Goal: Task Accomplishment & Management: Complete application form

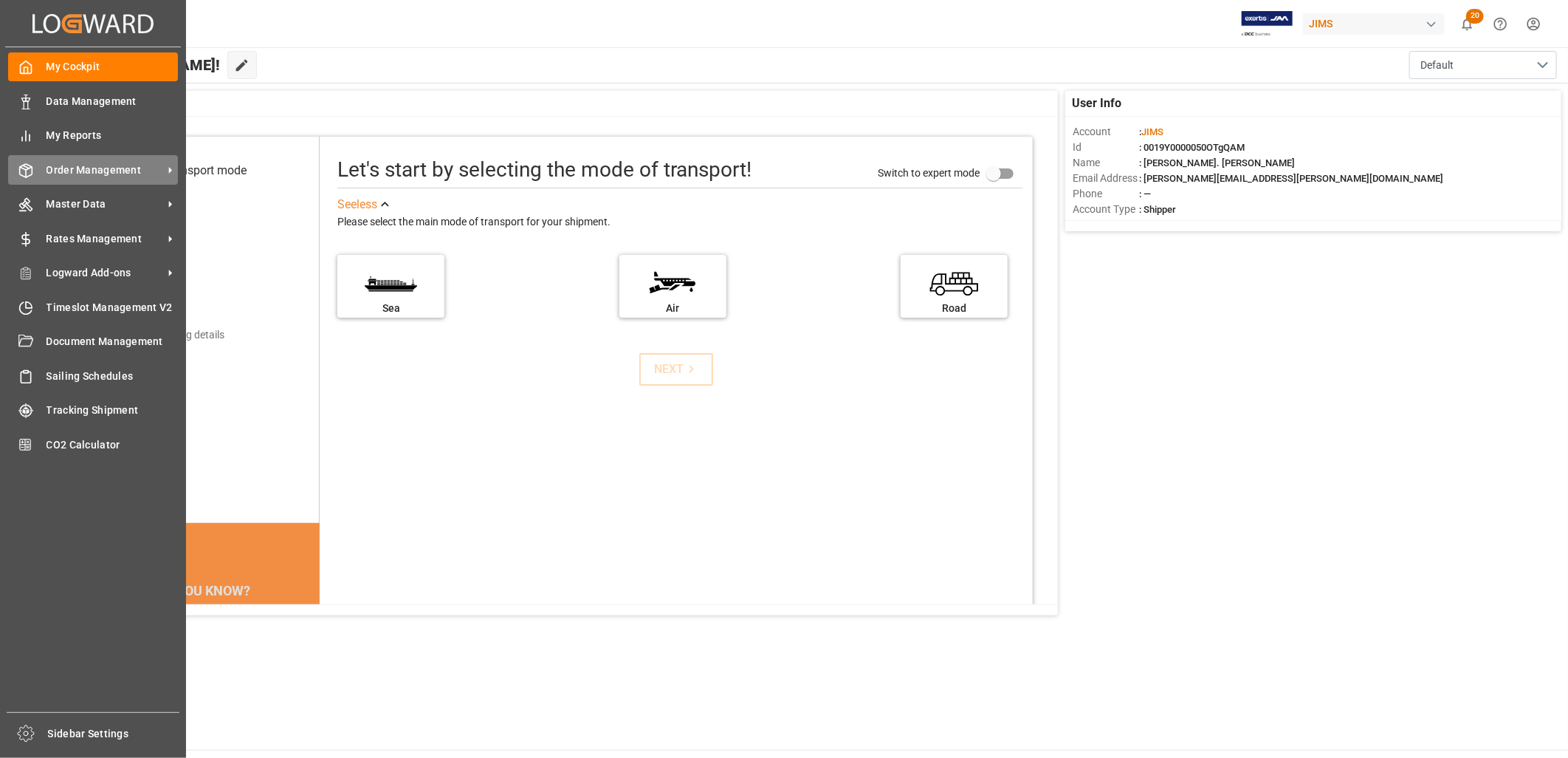
click at [112, 162] on span "Order Management" at bounding box center [105, 170] width 116 height 16
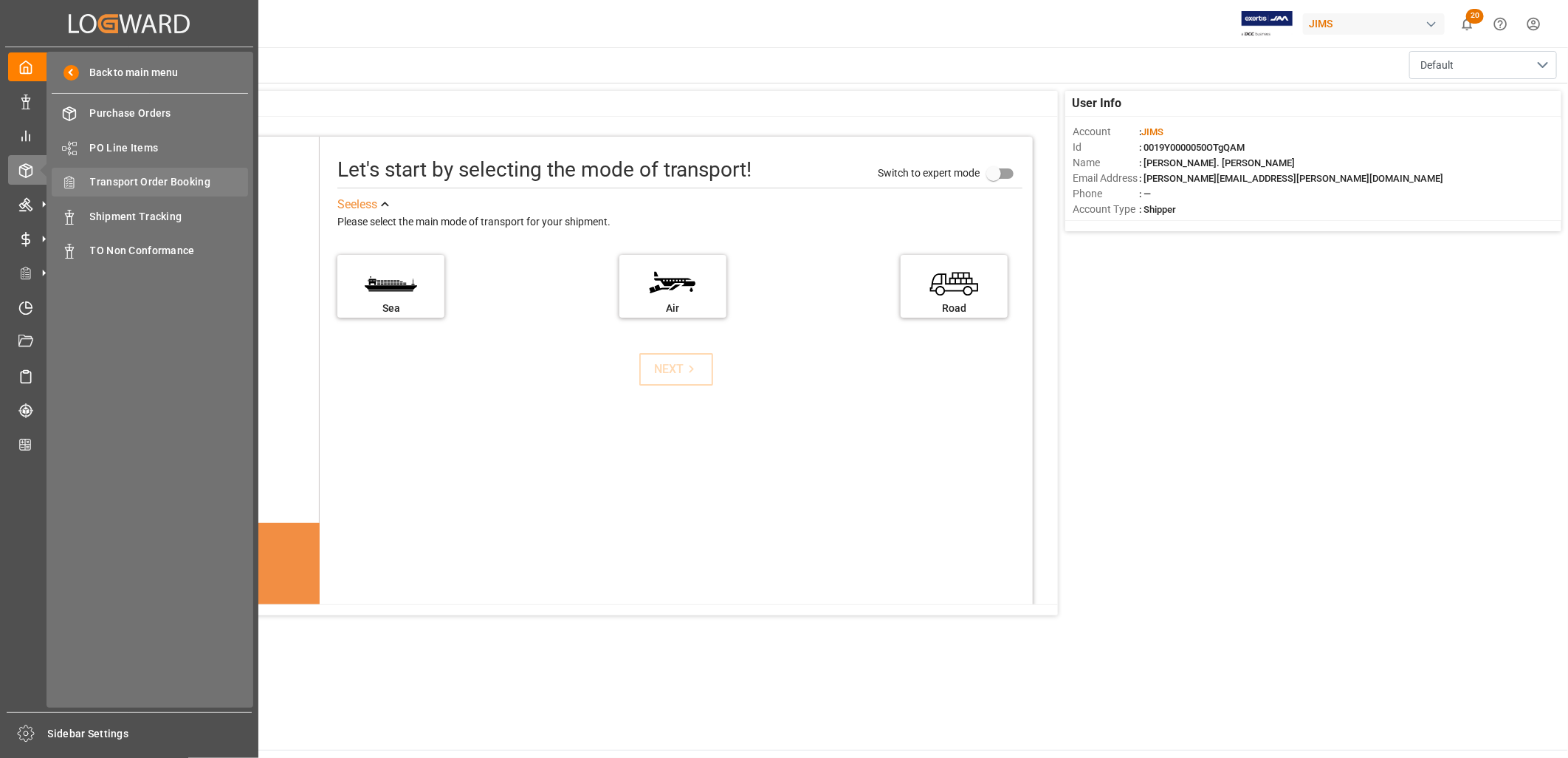
click at [165, 180] on span "Transport Order Booking" at bounding box center [170, 182] width 159 height 16
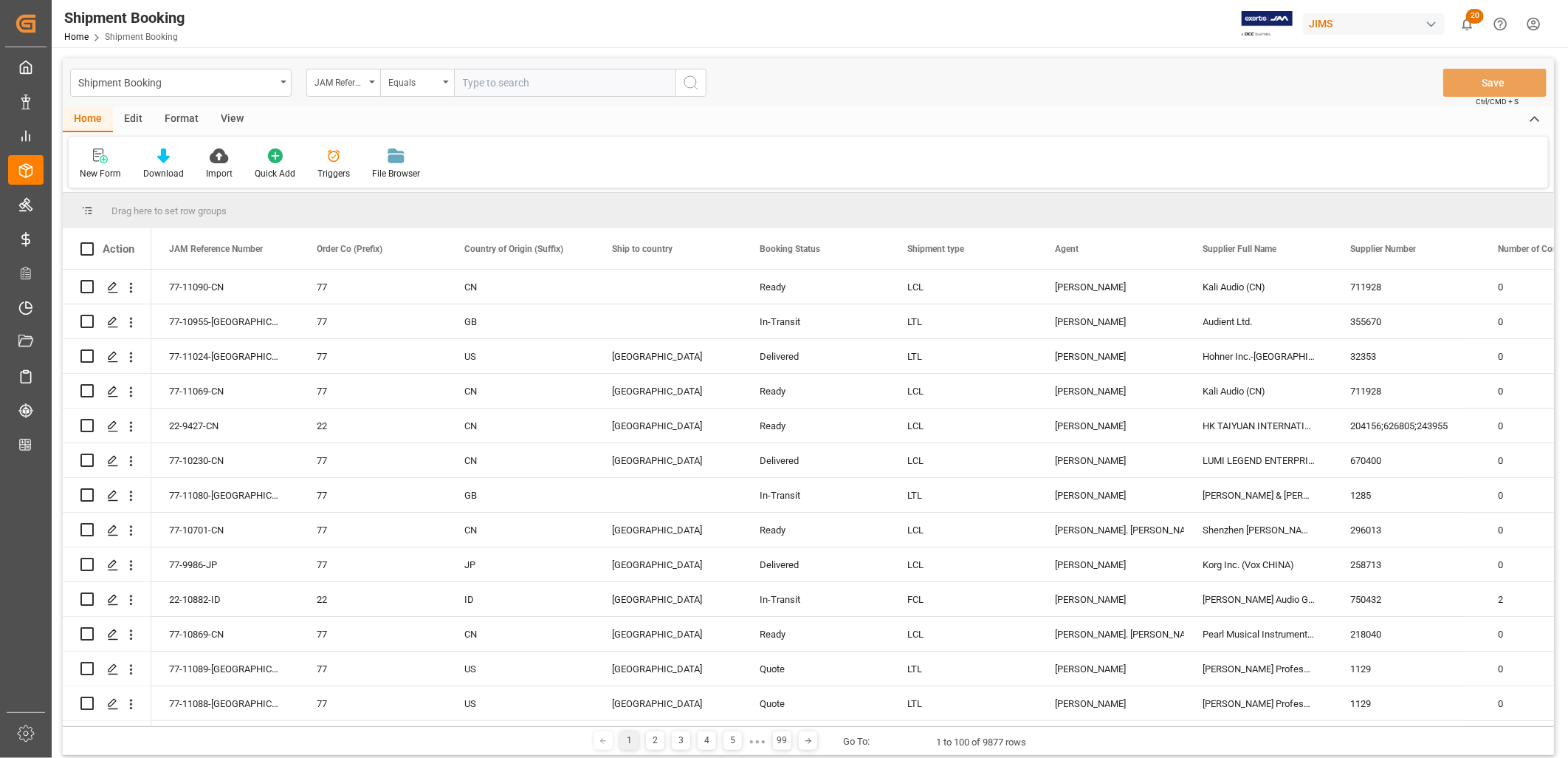
click at [474, 77] on input "text" at bounding box center [564, 83] width 221 height 28
type input "22-9371-ID"
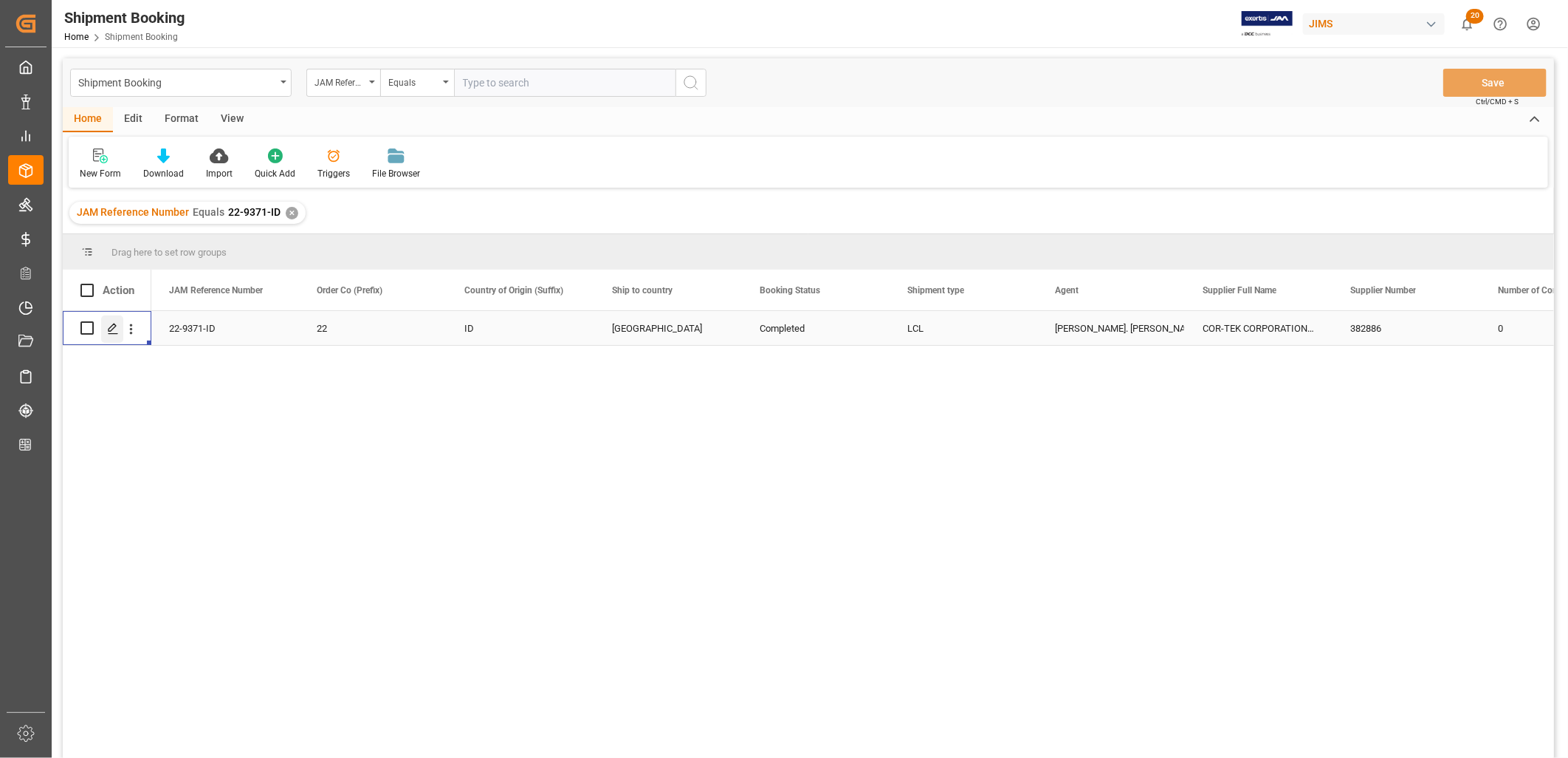
click at [116, 320] on div "Press SPACE to select this row." at bounding box center [111, 329] width 22 height 27
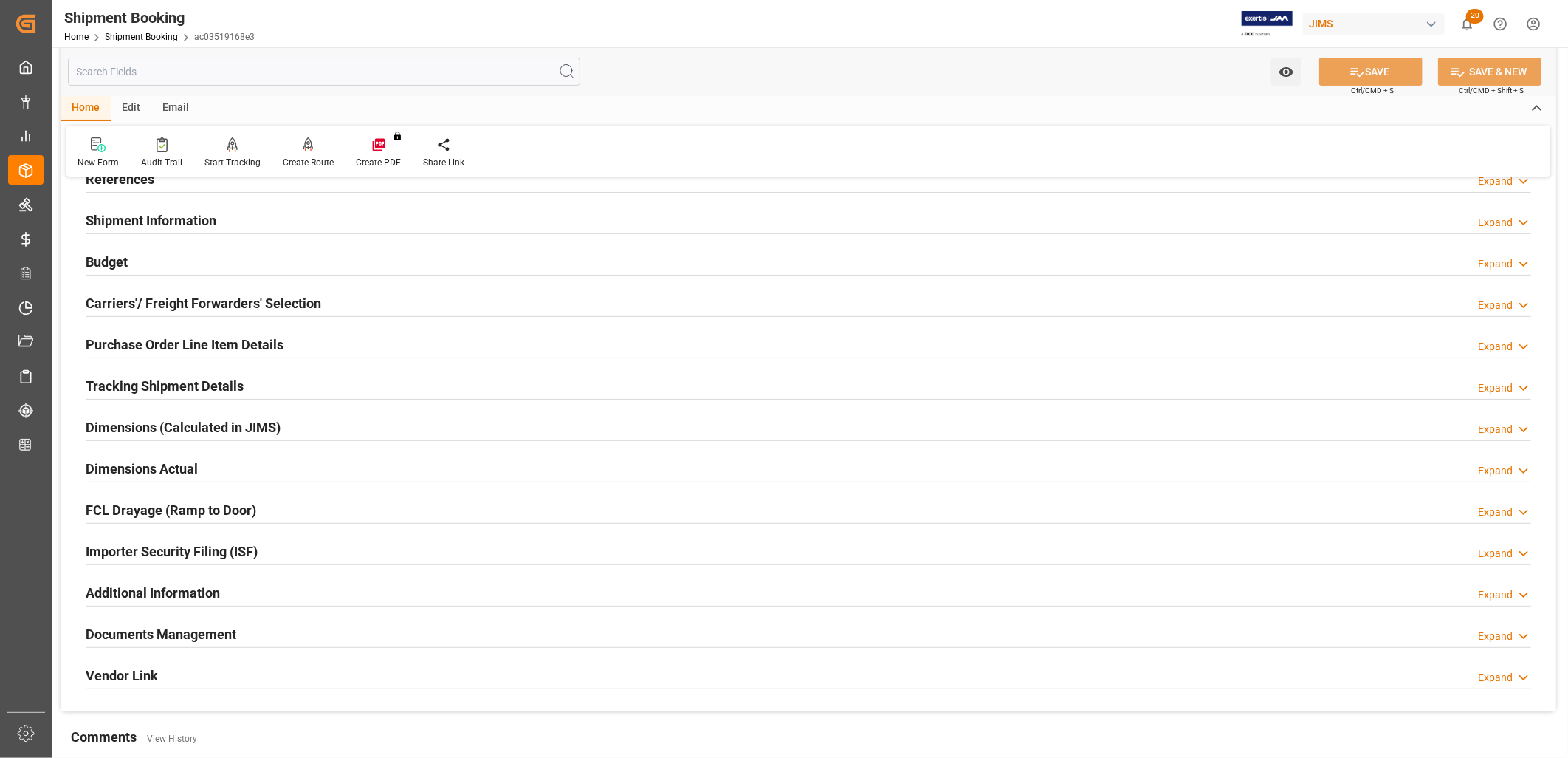
scroll to position [352, 0]
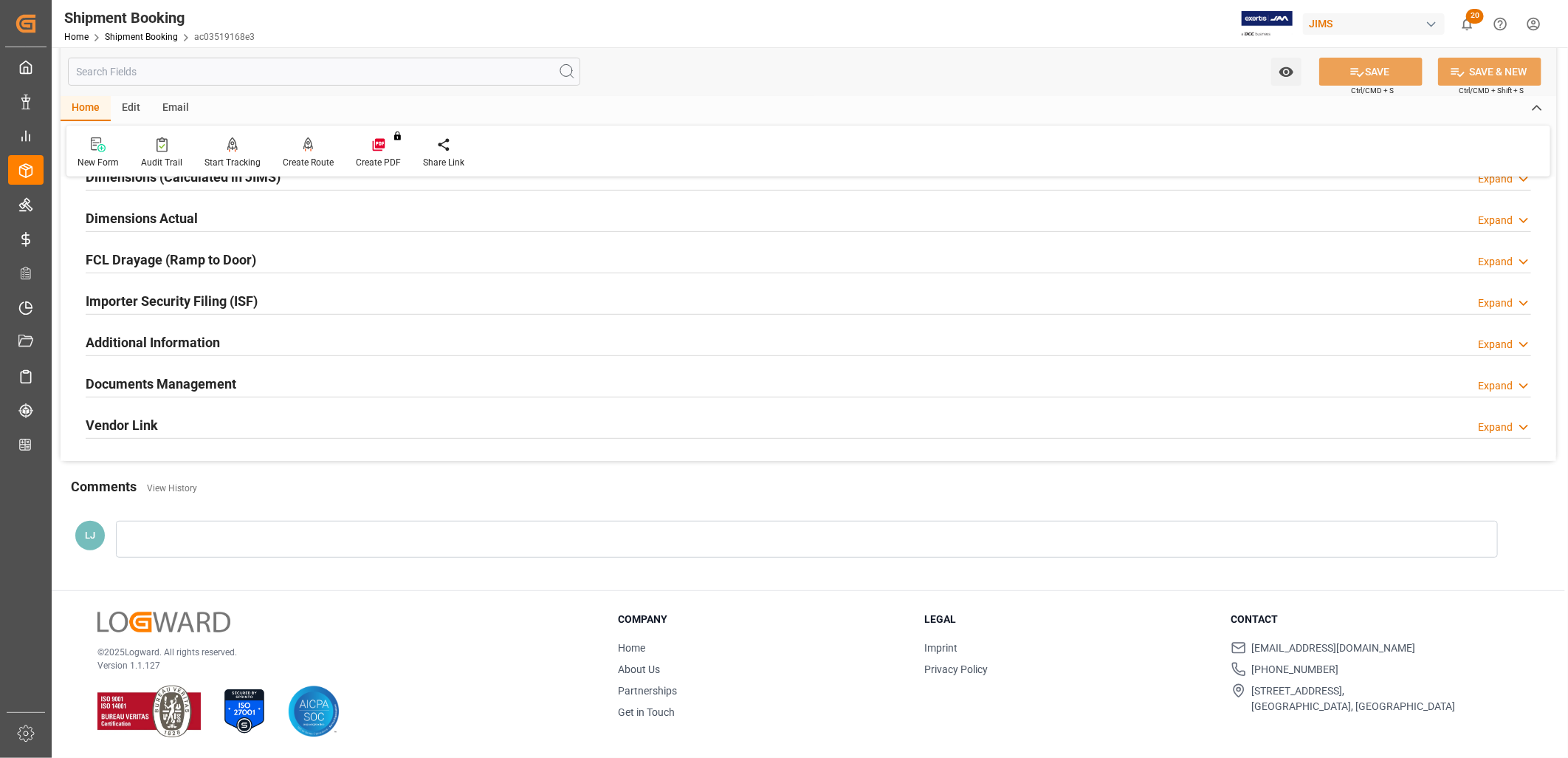
click at [229, 384] on h2 "Documents Management" at bounding box center [161, 384] width 151 height 20
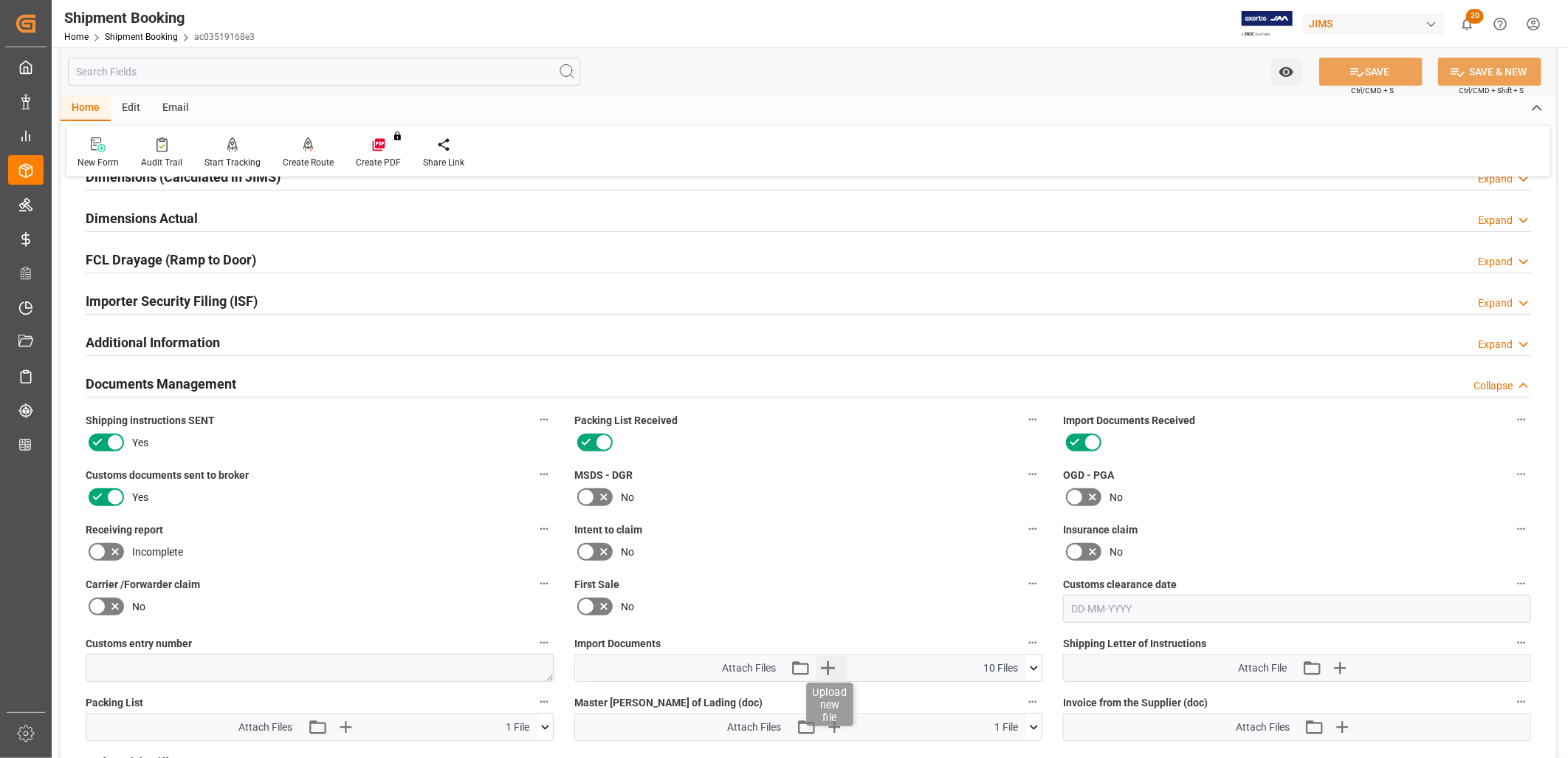
click at [827, 660] on icon "button" at bounding box center [828, 667] width 24 height 24
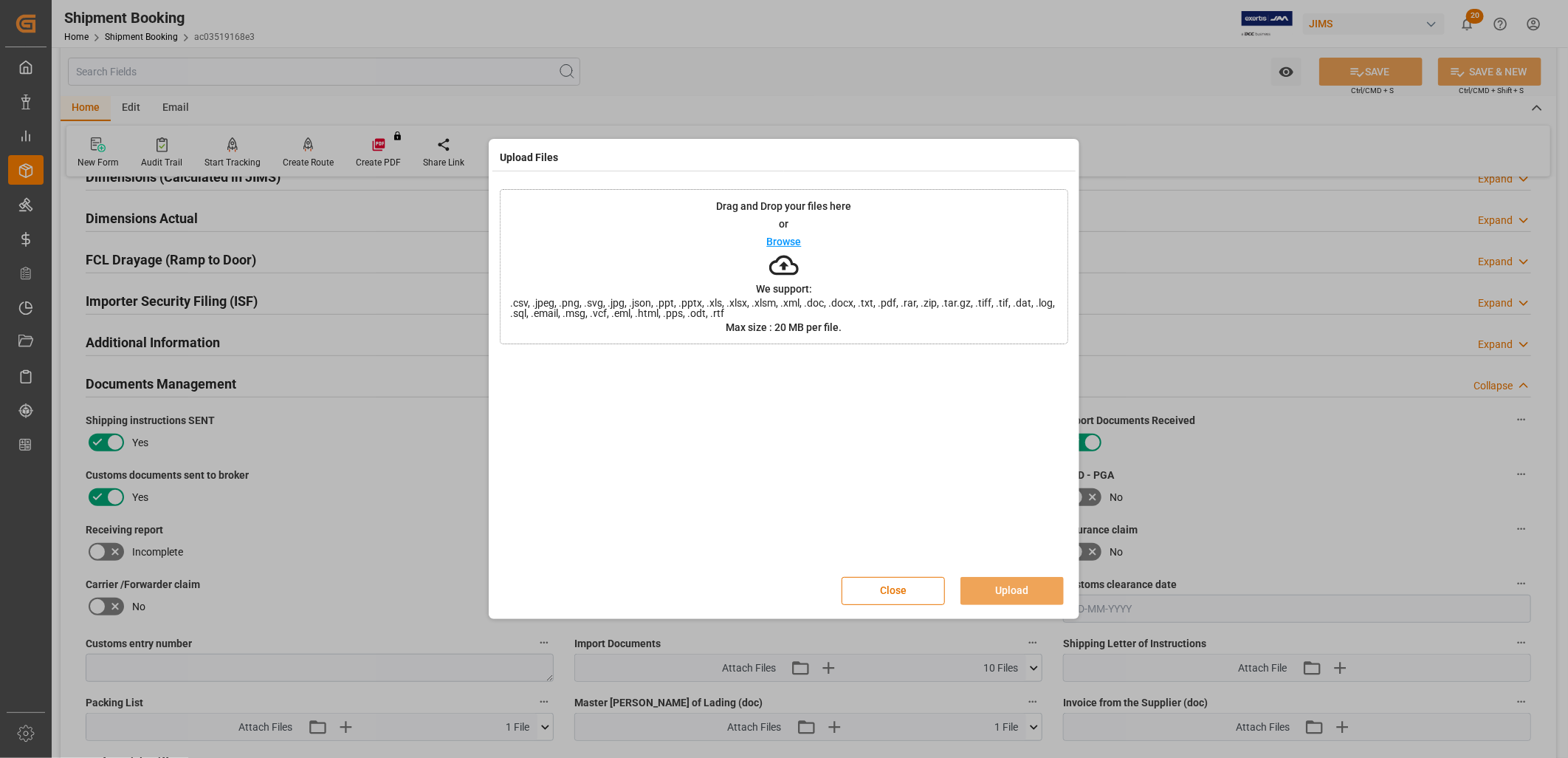
click at [791, 238] on p "Browse" at bounding box center [784, 241] width 34 height 11
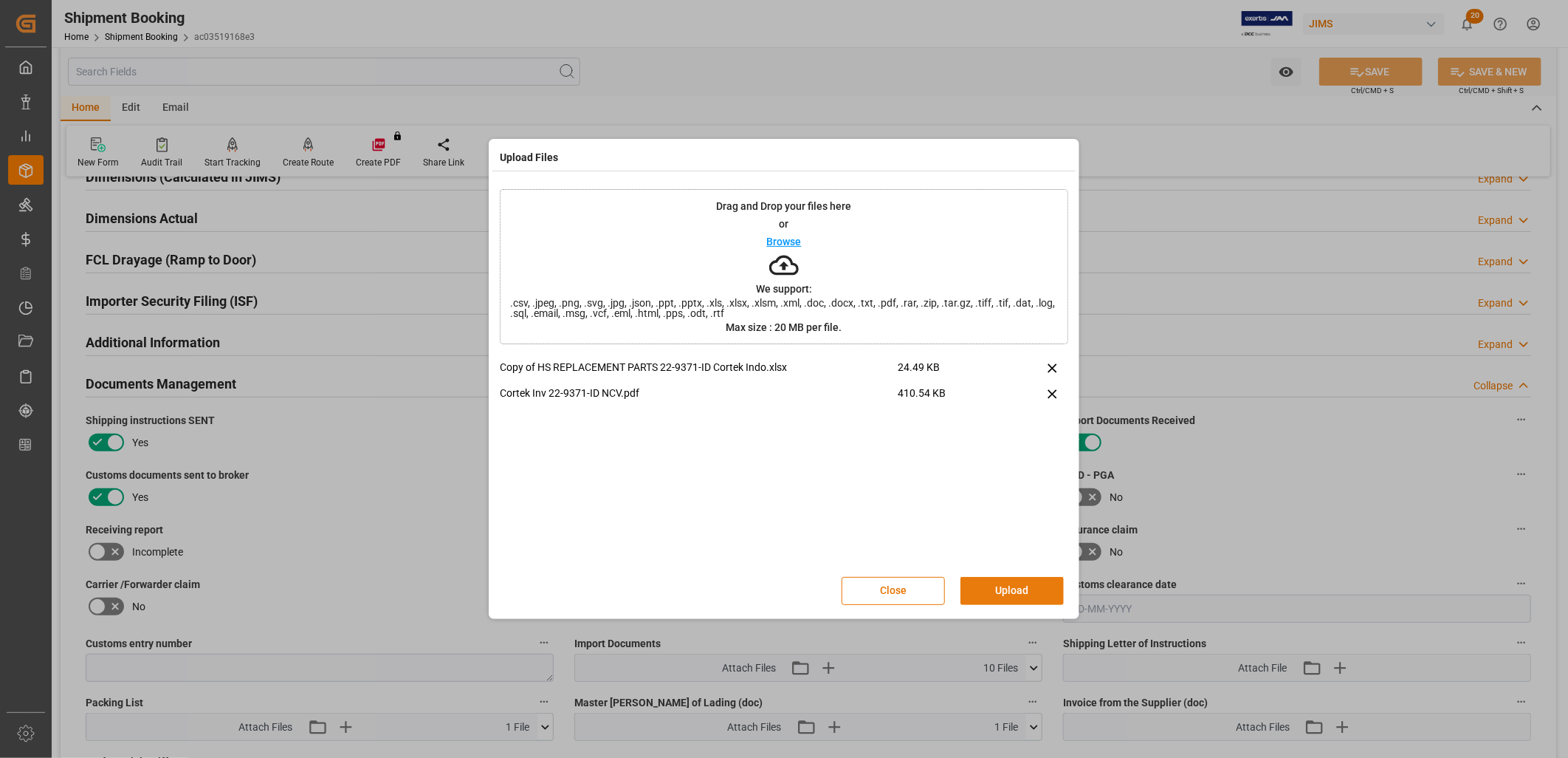
click at [1031, 588] on button "Upload" at bounding box center [1012, 591] width 103 height 28
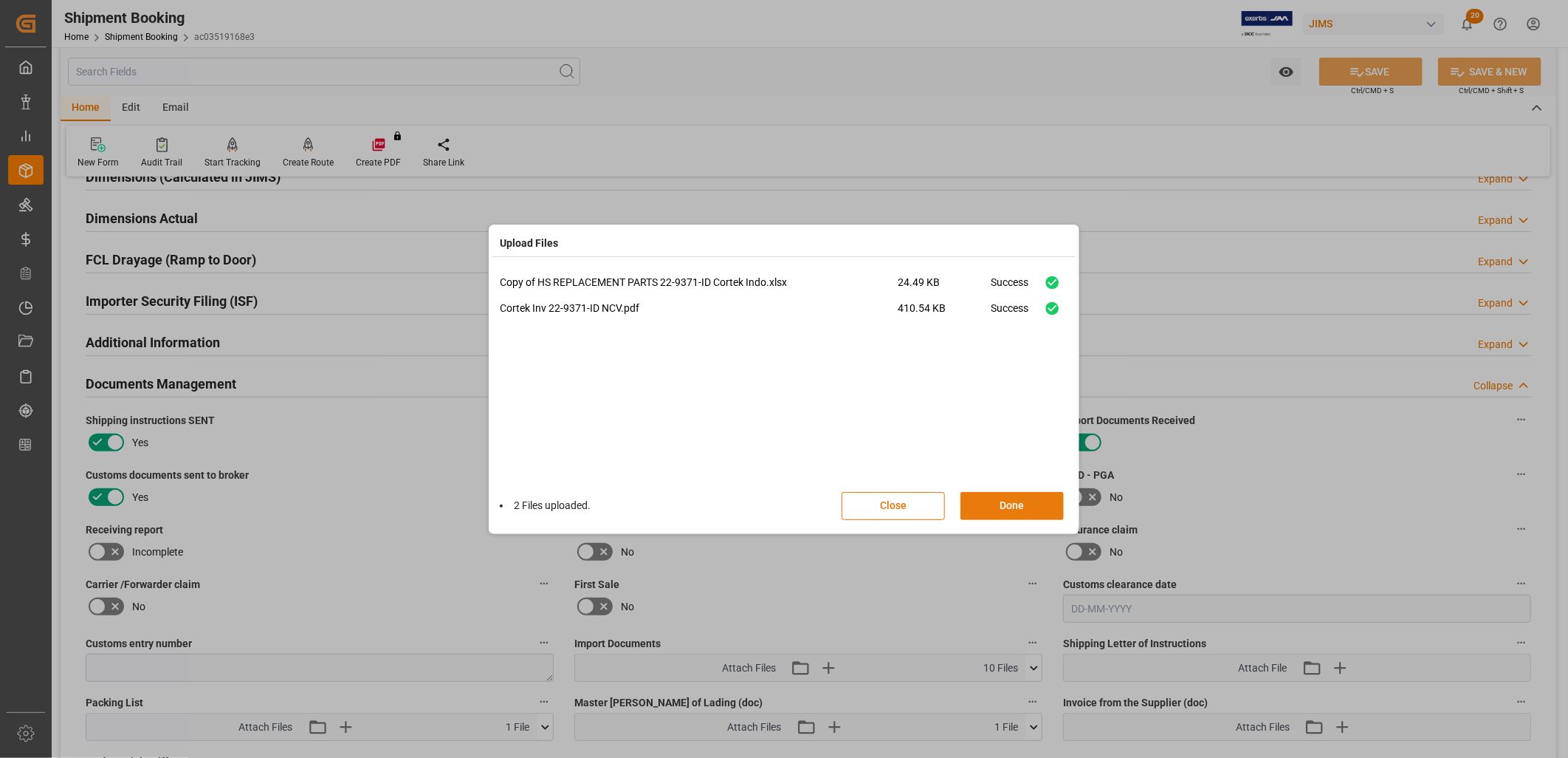
click at [1024, 501] on button "Done" at bounding box center [1012, 506] width 103 height 28
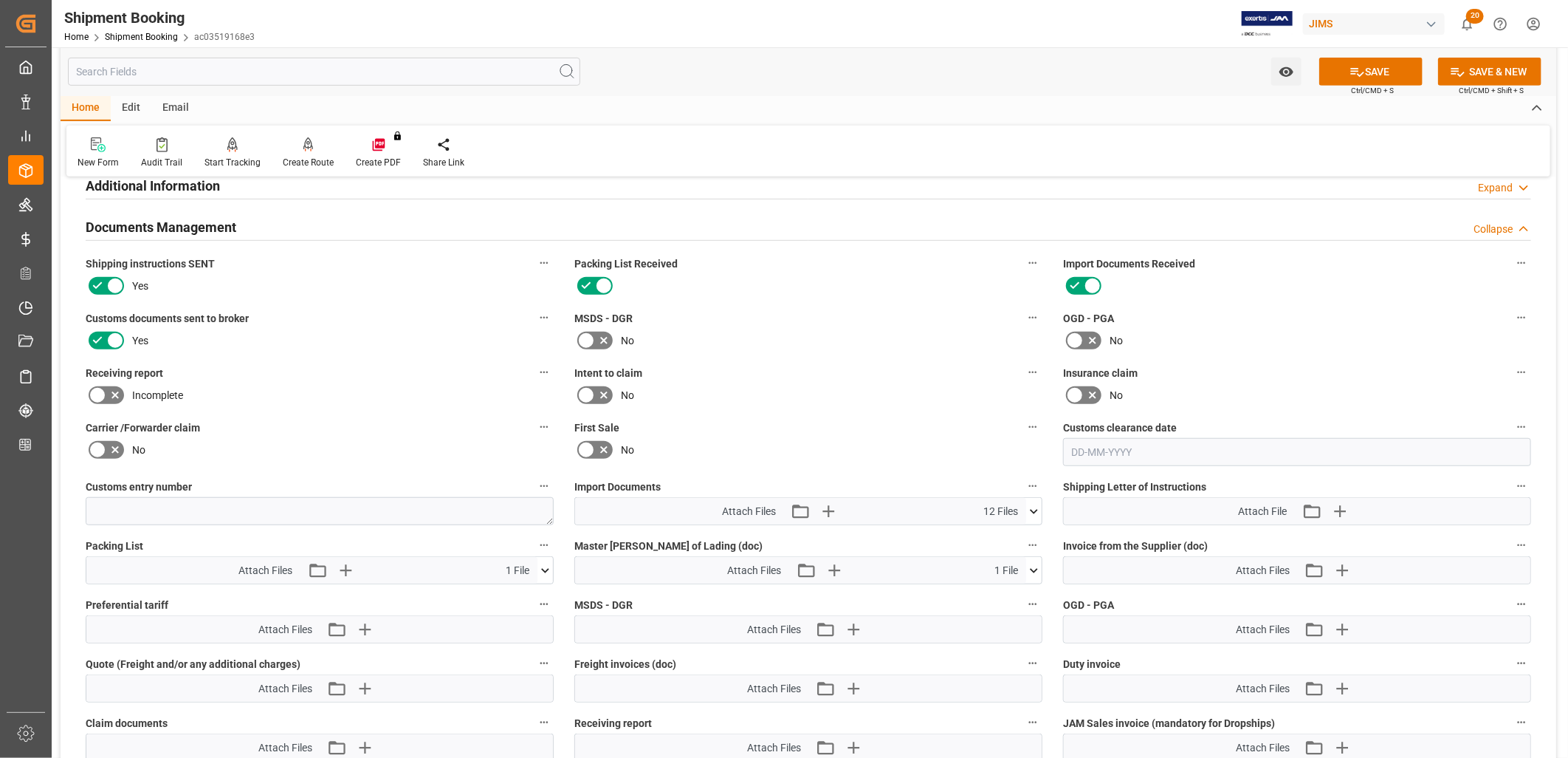
scroll to position [515, 0]
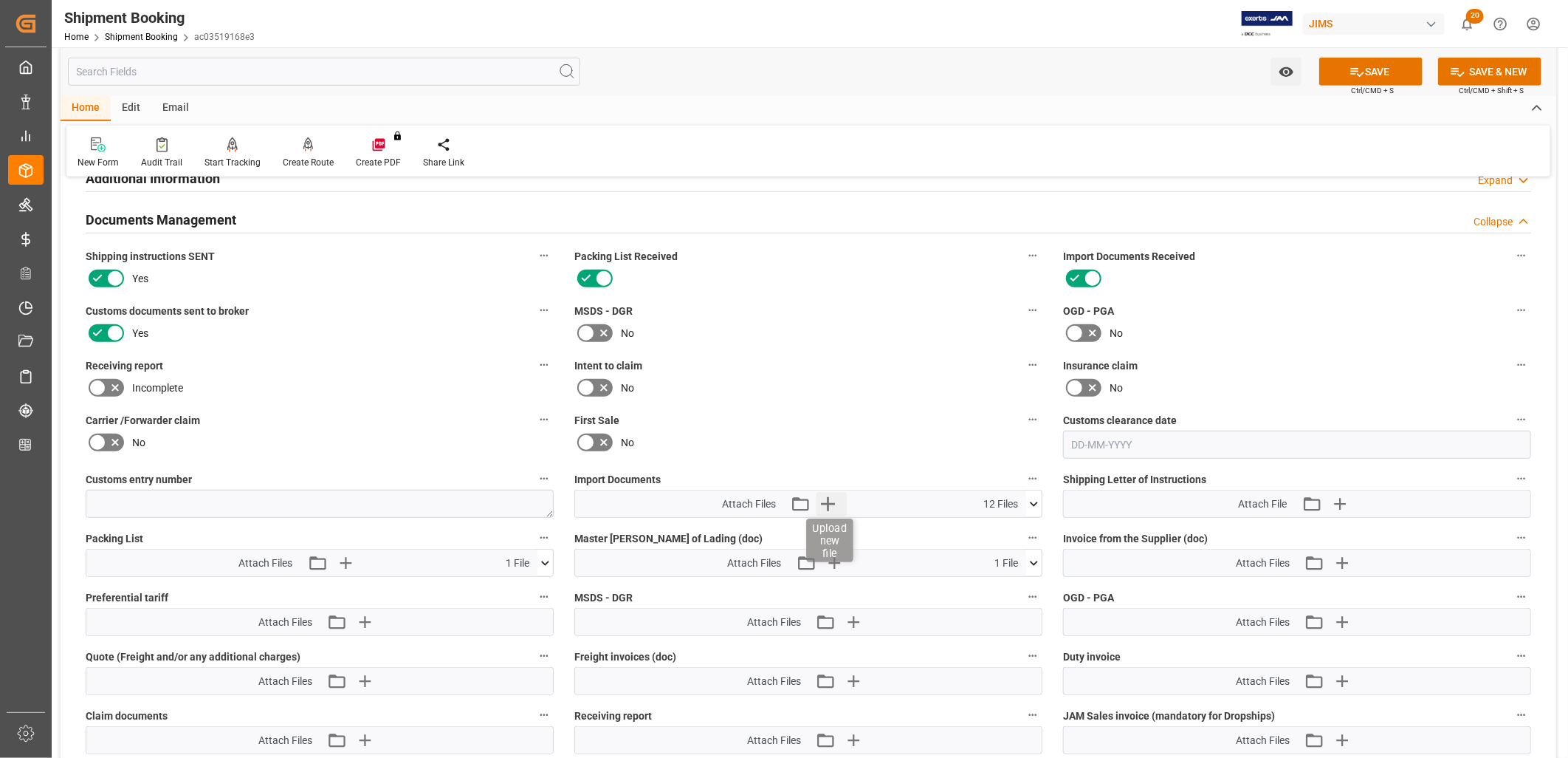
click at [827, 499] on icon "button" at bounding box center [827, 503] width 14 height 14
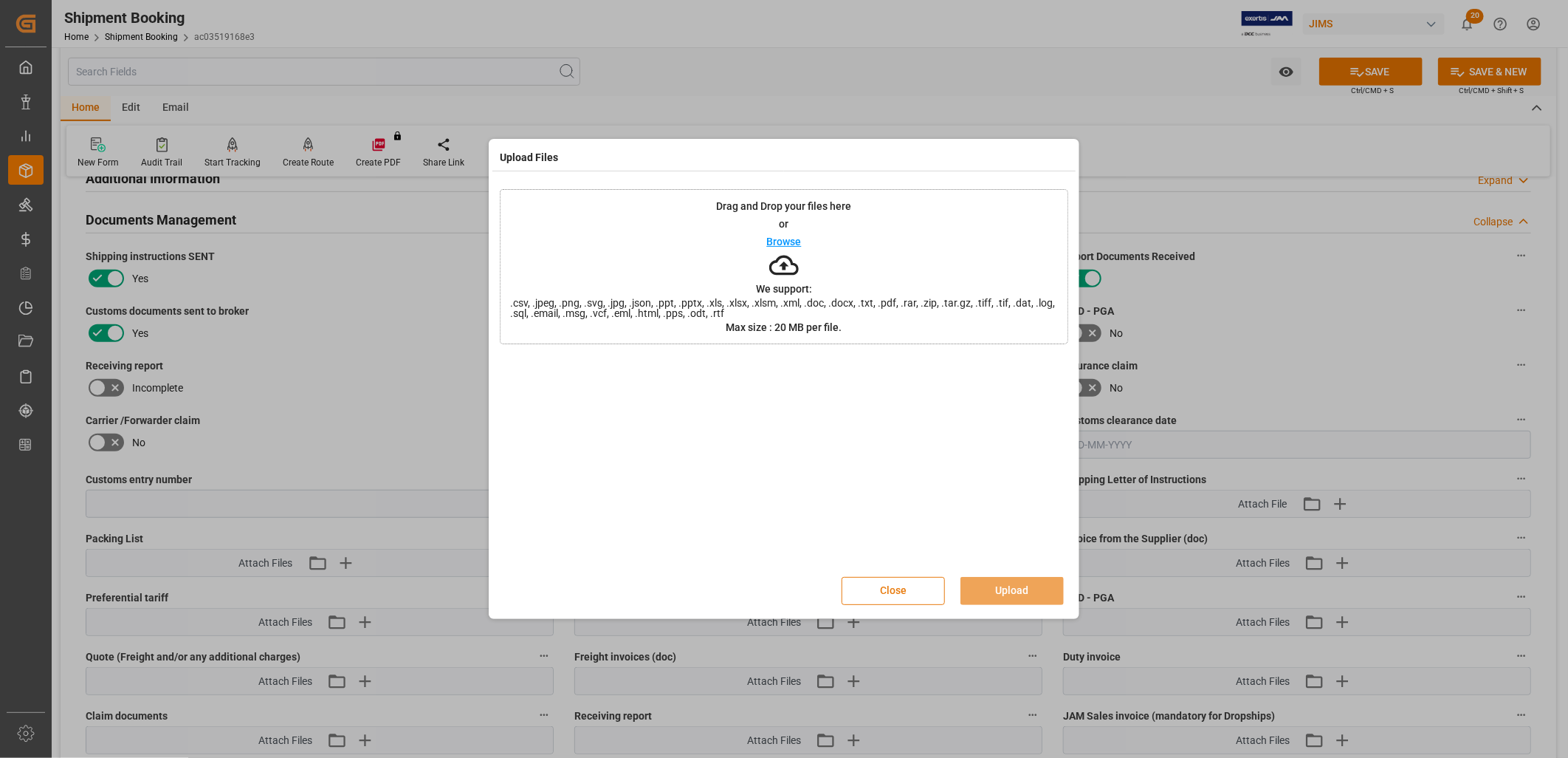
click at [898, 583] on button "Close" at bounding box center [893, 591] width 103 height 28
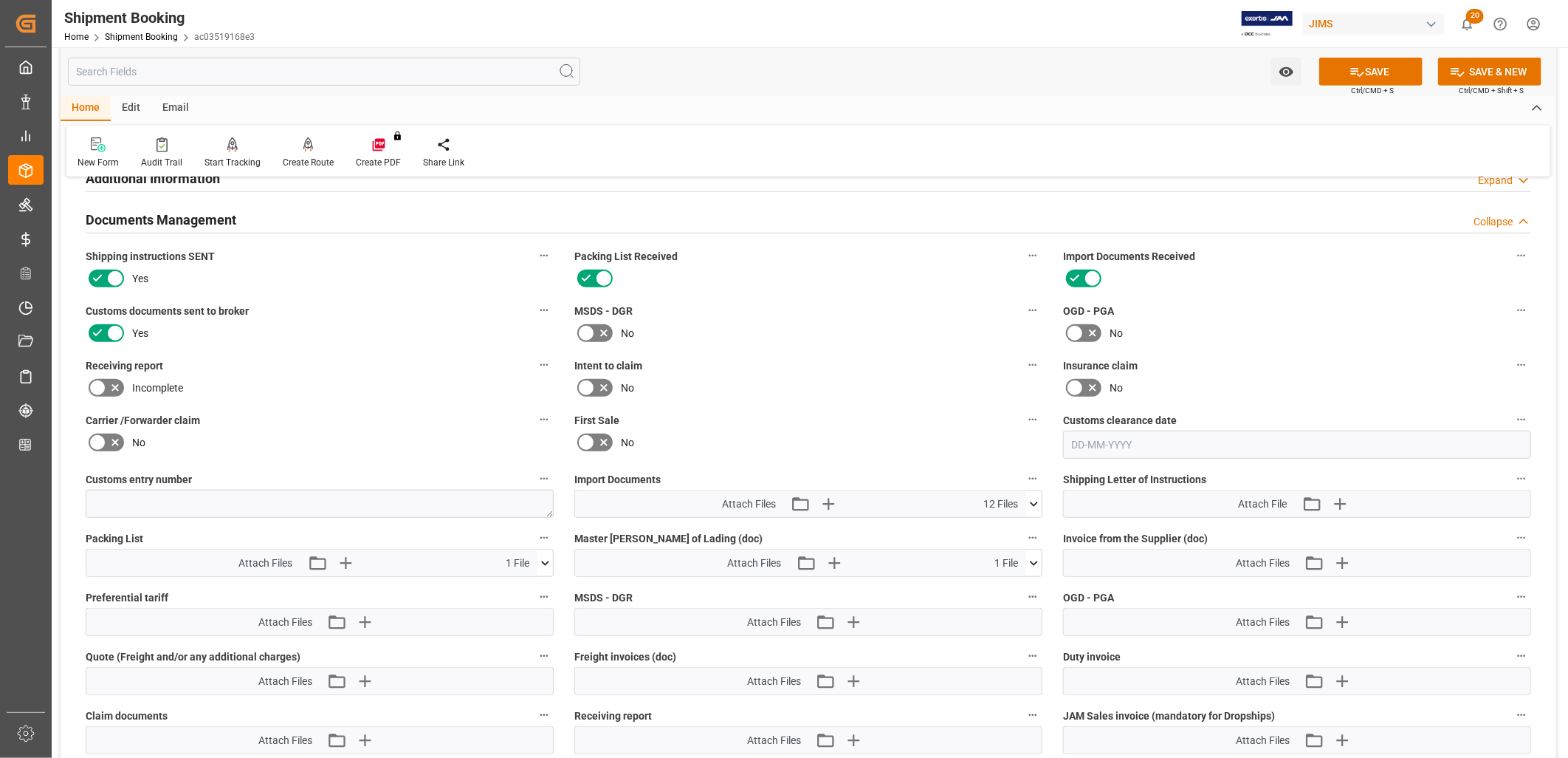
click at [1036, 497] on icon at bounding box center [1034, 504] width 16 height 16
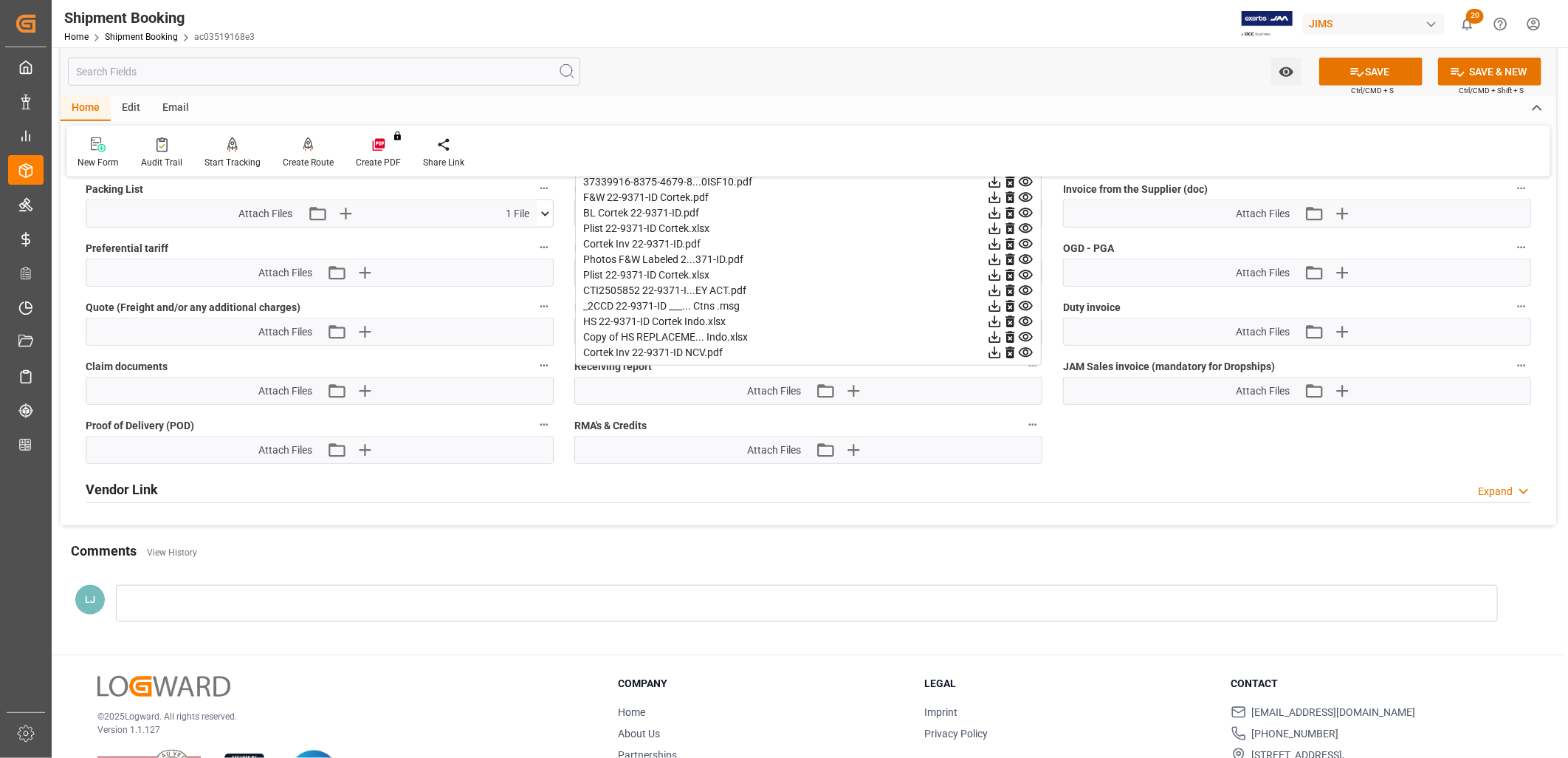
scroll to position [926, 0]
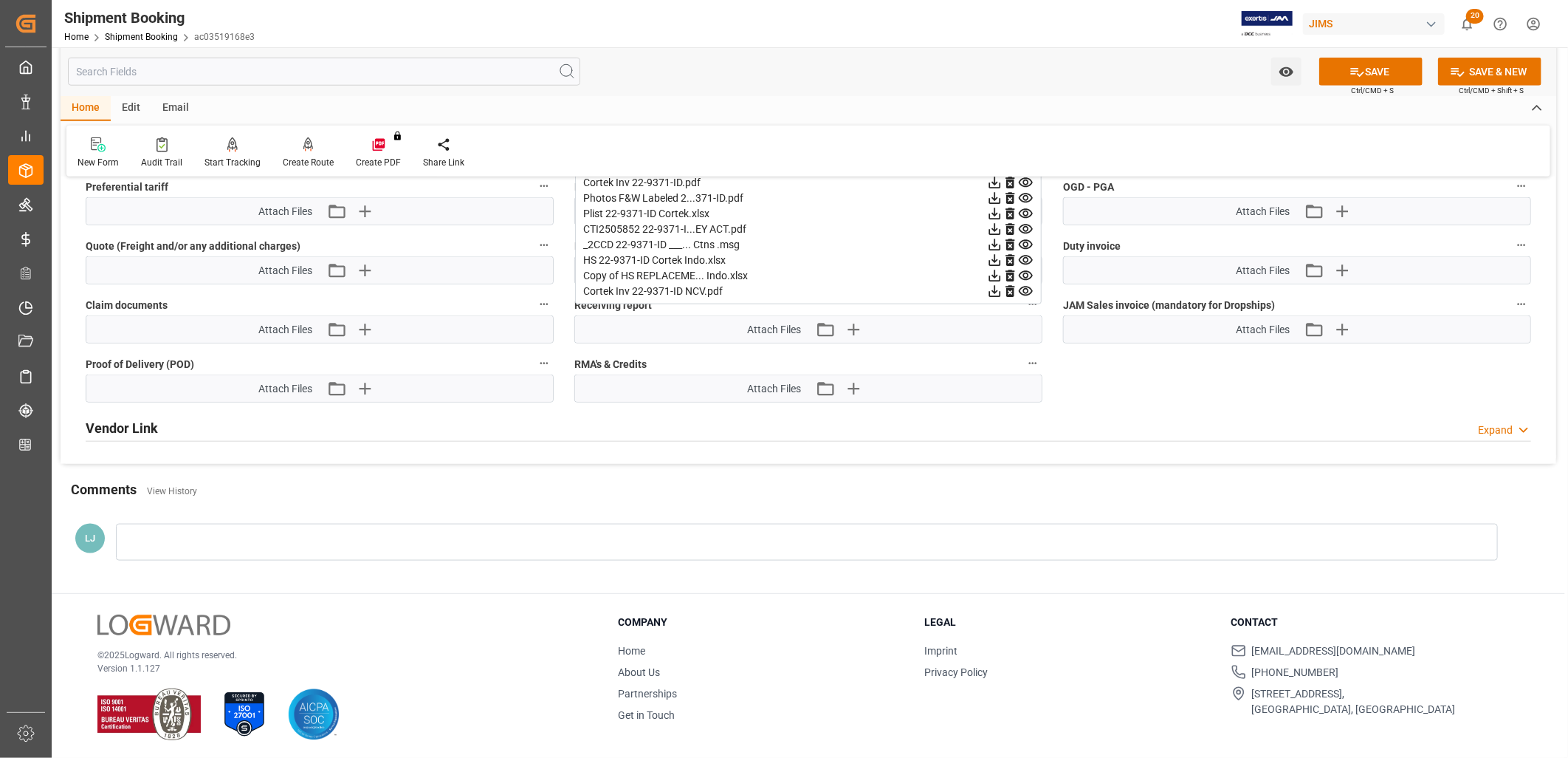
click at [679, 253] on div "HS 22-9371-ID Cortek Indo.xlsx" at bounding box center [809, 260] width 451 height 16
click at [1028, 287] on icon at bounding box center [1026, 292] width 14 height 10
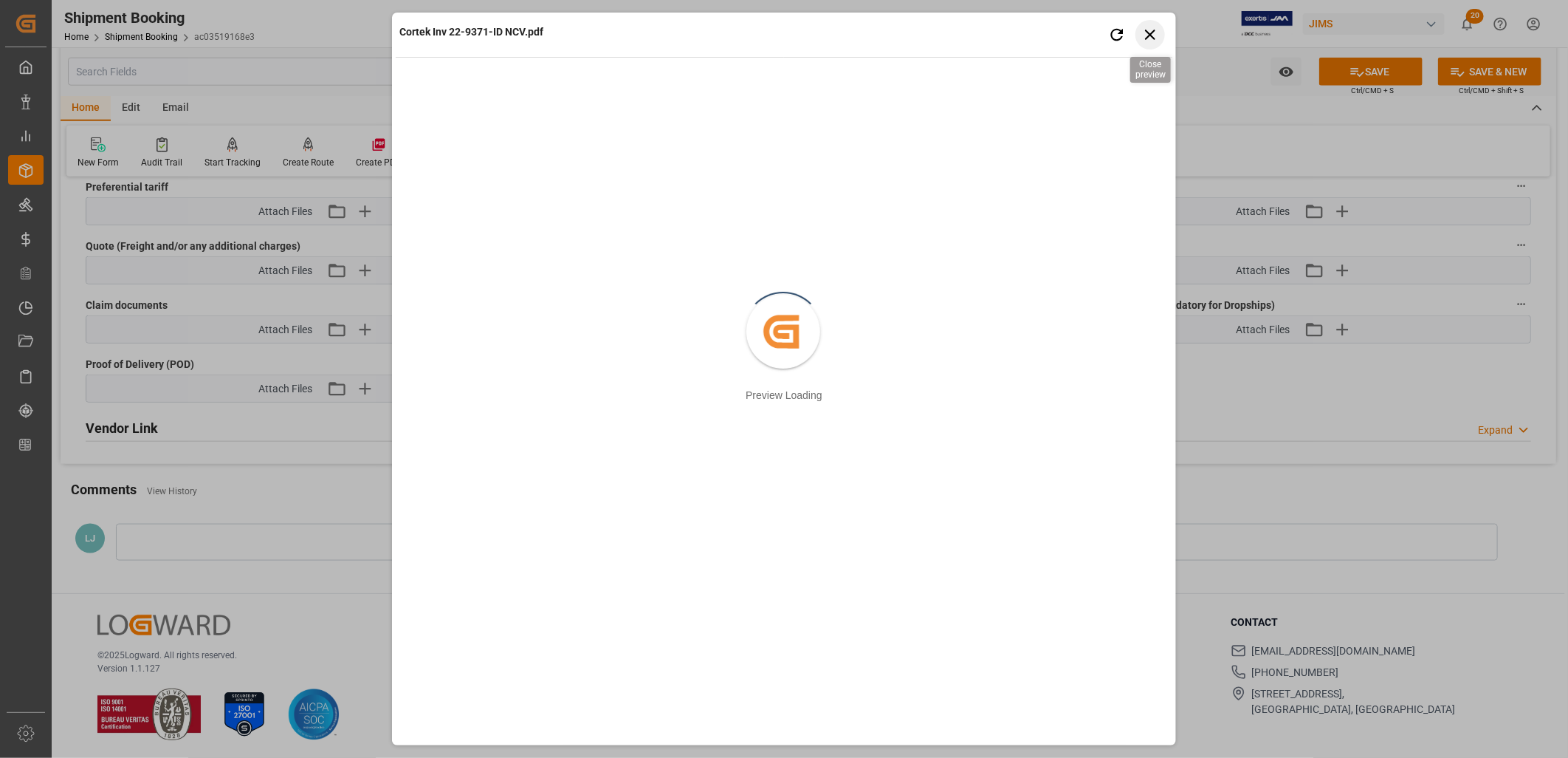
click at [1153, 35] on icon "button" at bounding box center [1150, 34] width 11 height 11
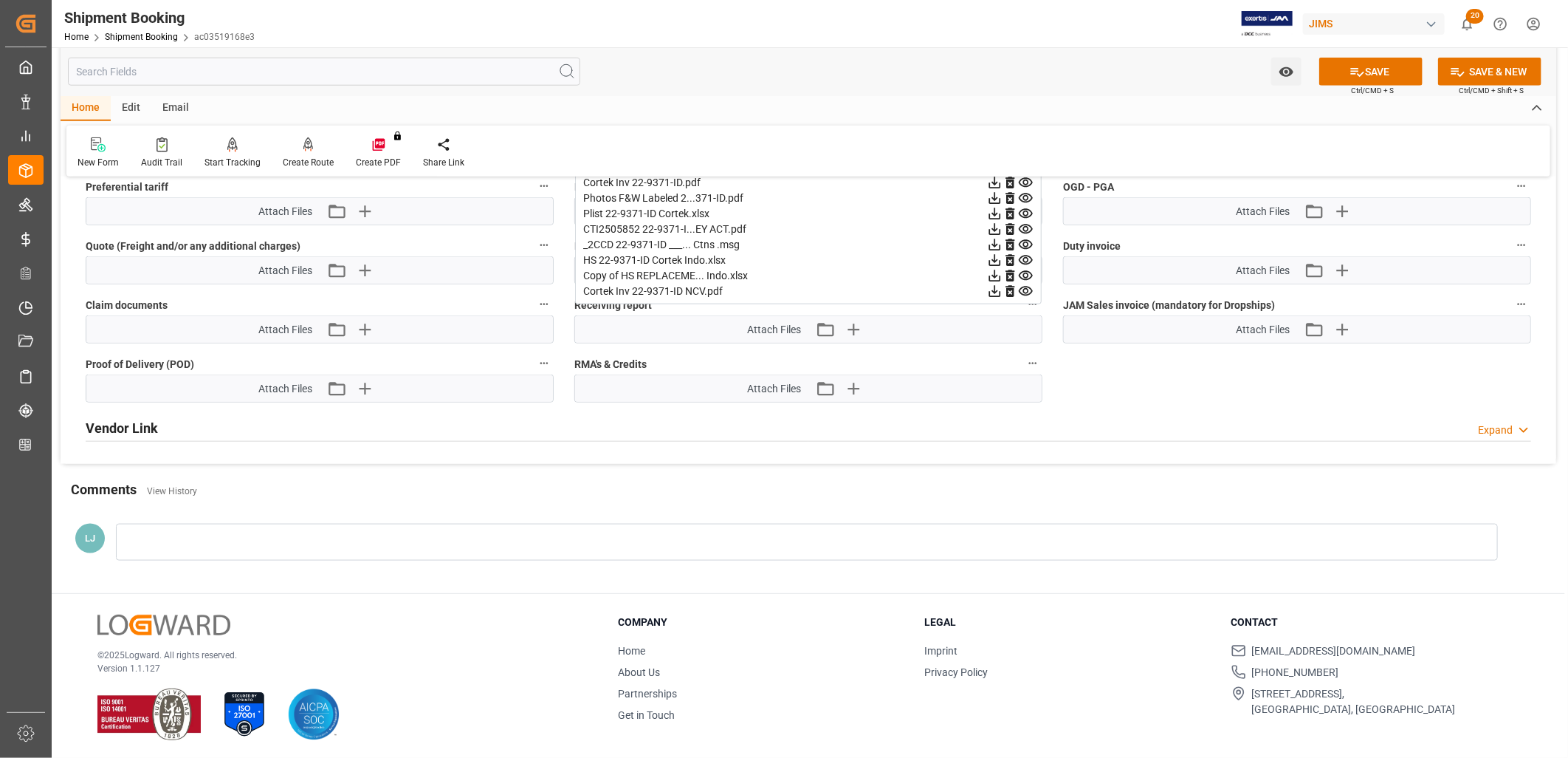
click at [1024, 269] on icon at bounding box center [1026, 275] width 16 height 16
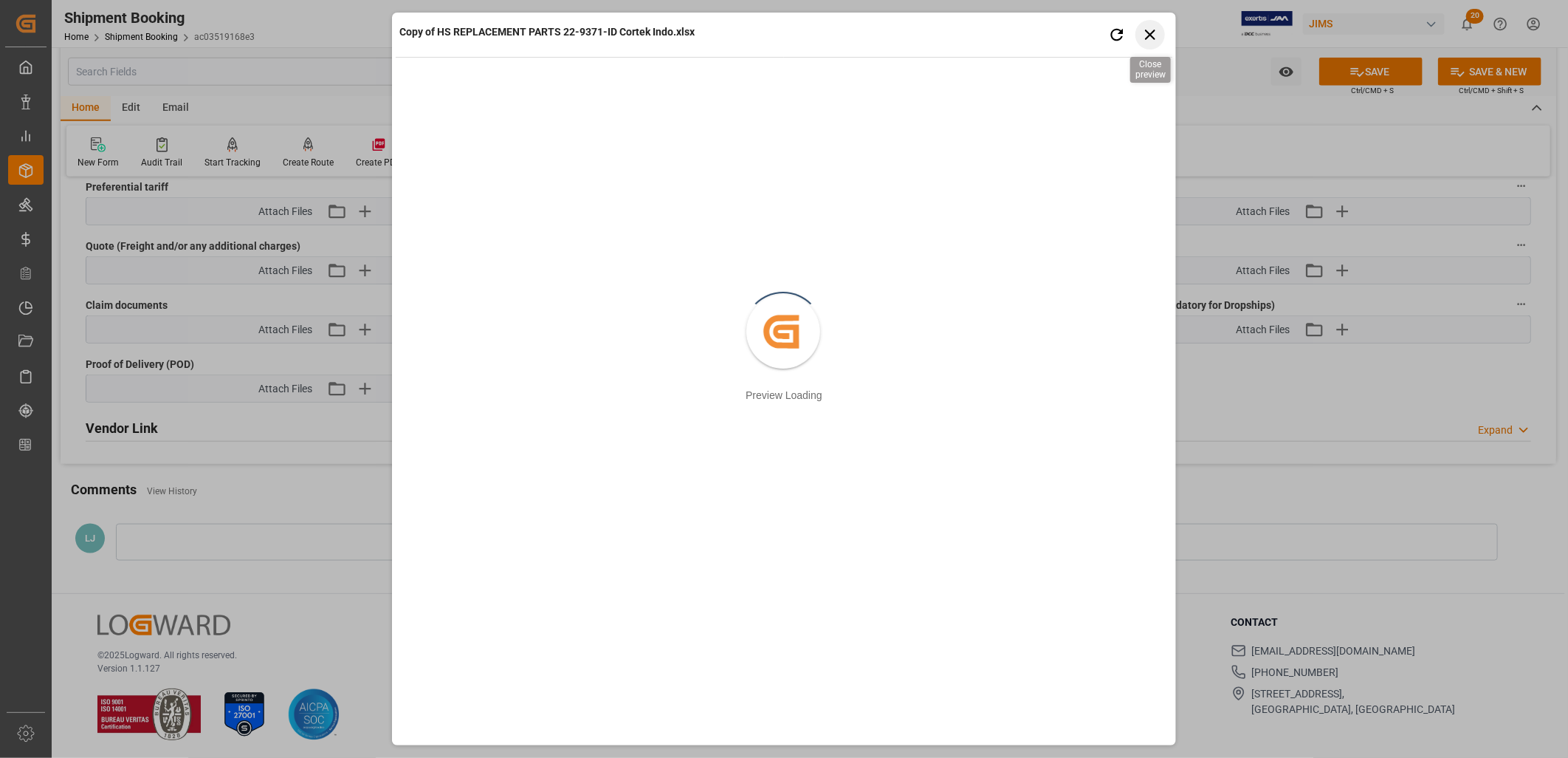
click at [1153, 34] on icon "button" at bounding box center [1150, 34] width 19 height 19
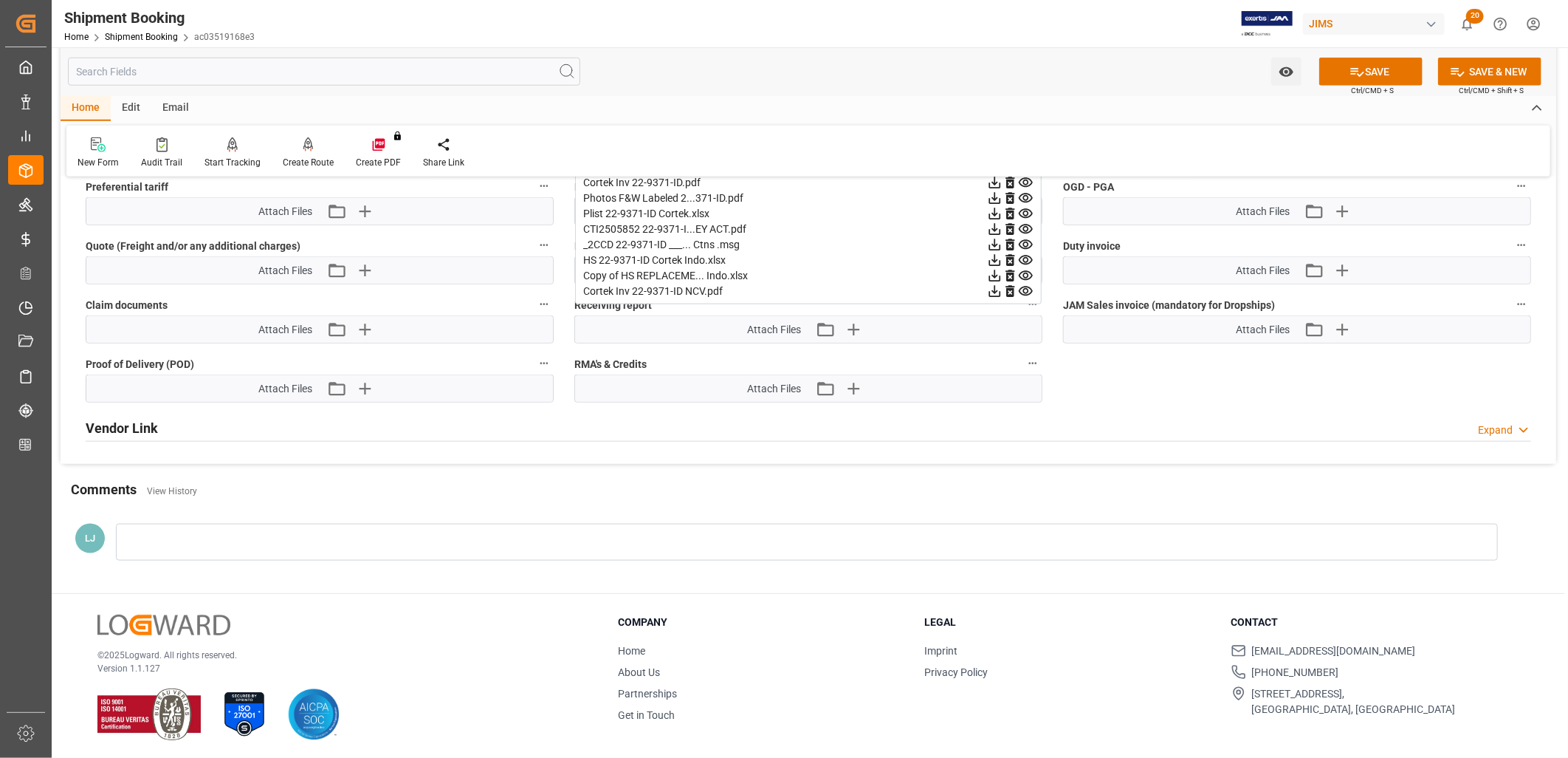
click at [993, 270] on icon at bounding box center [995, 275] width 16 height 16
click at [1351, 70] on icon at bounding box center [1357, 72] width 13 height 9
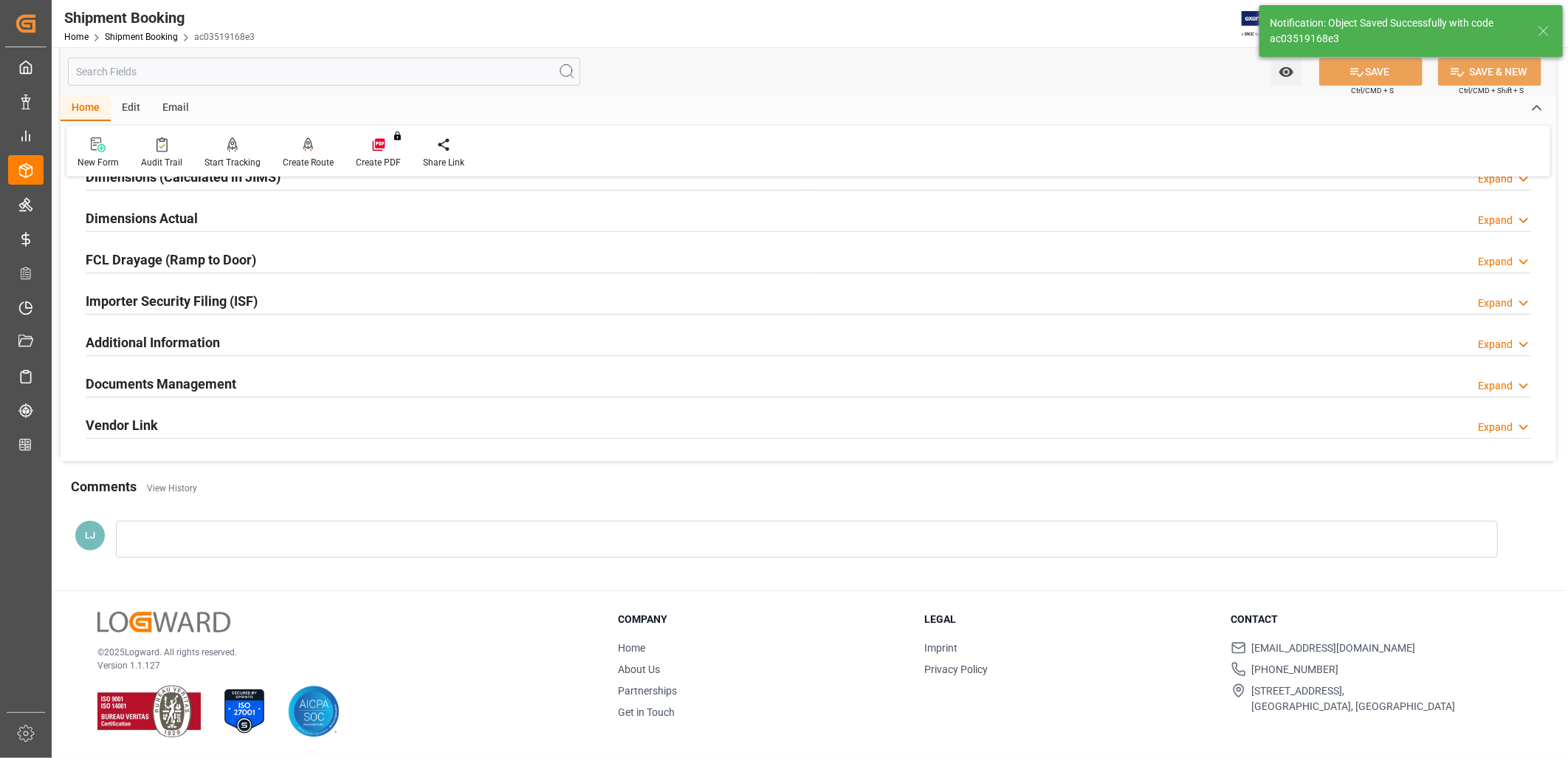
scroll to position [352, 0]
click at [208, 379] on h2 "Documents Management" at bounding box center [161, 384] width 151 height 20
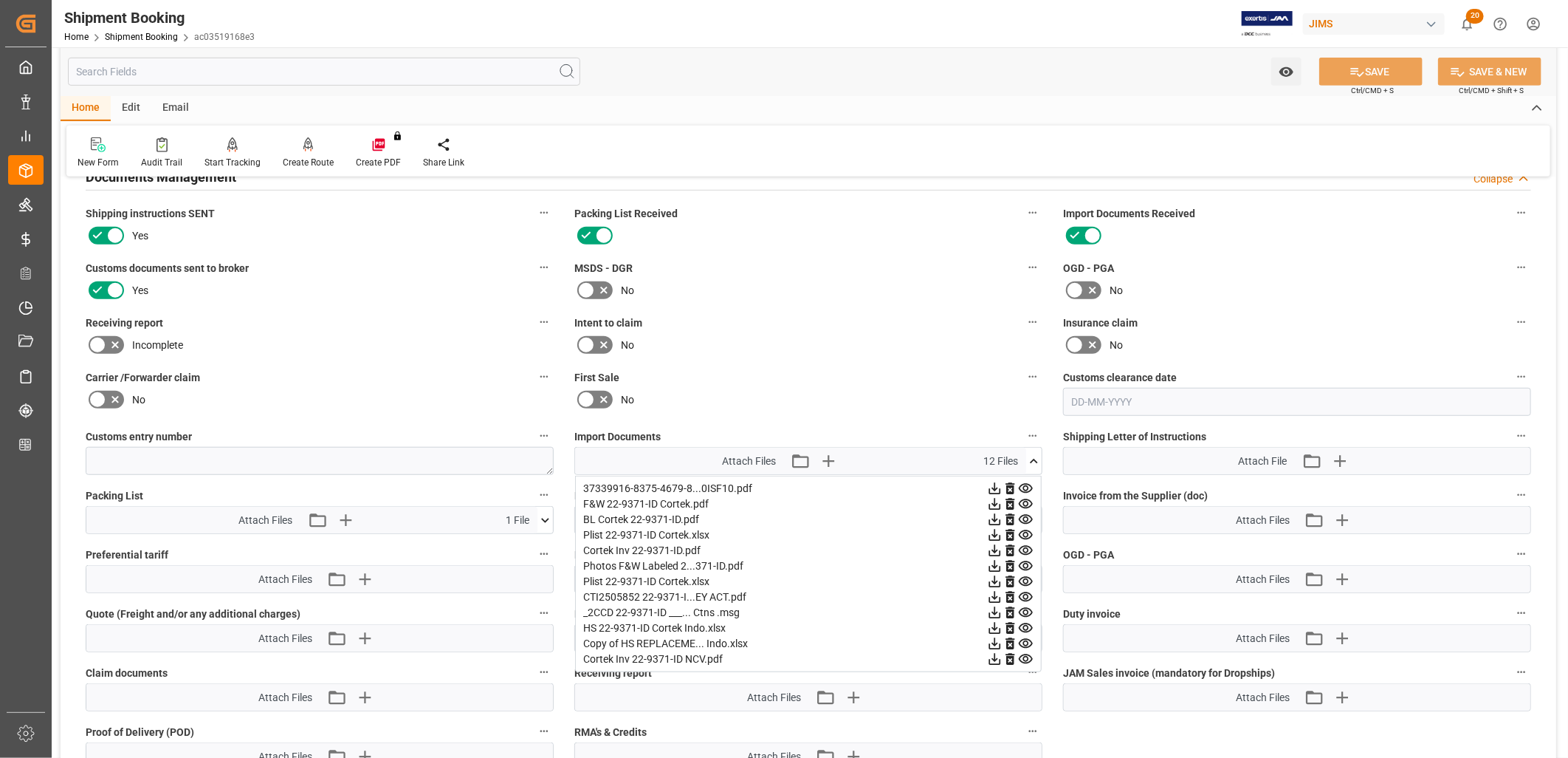
scroll to position [598, 0]
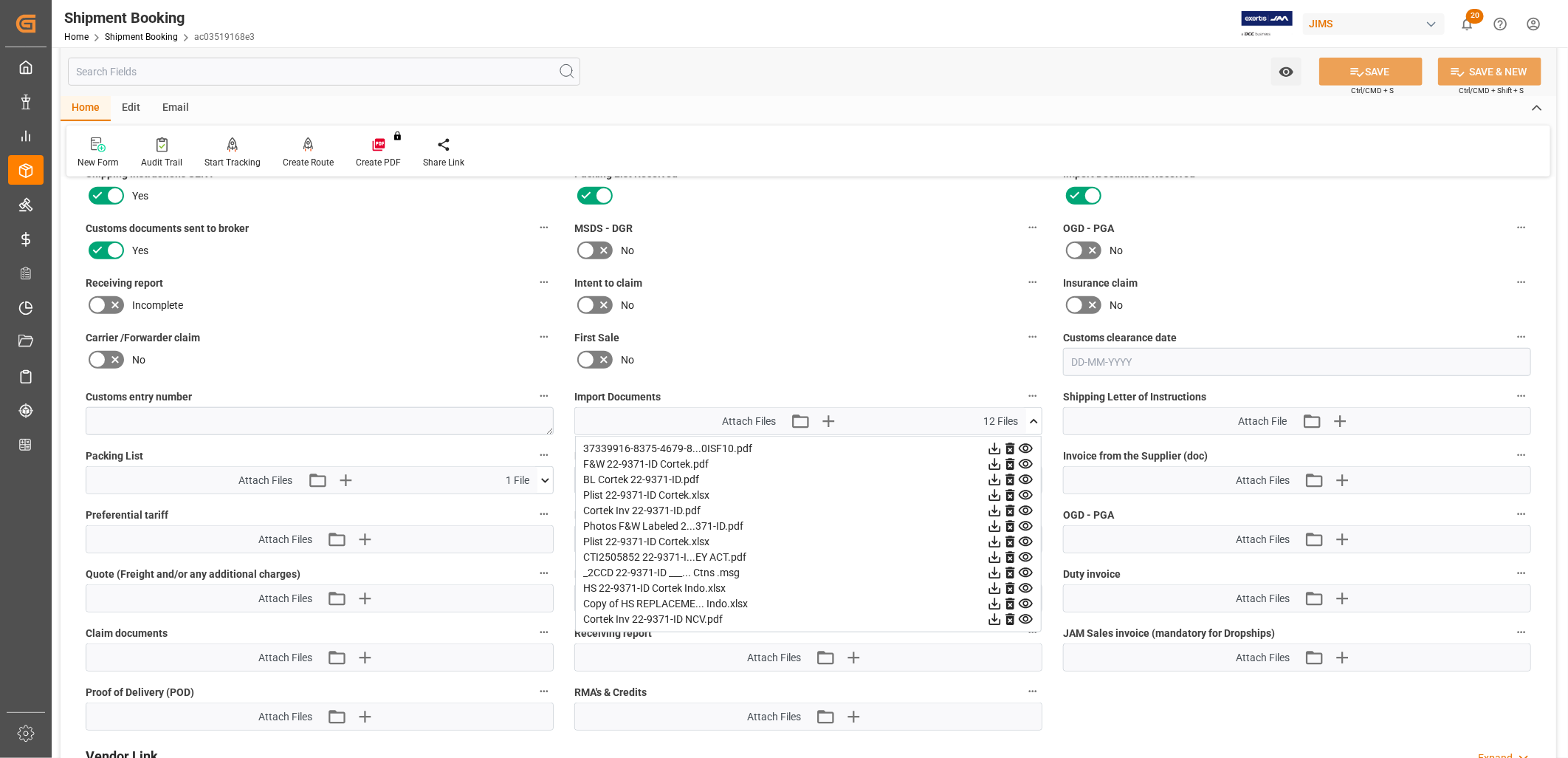
click at [1010, 583] on icon at bounding box center [1009, 588] width 9 height 11
click at [827, 415] on icon "button" at bounding box center [828, 420] width 24 height 24
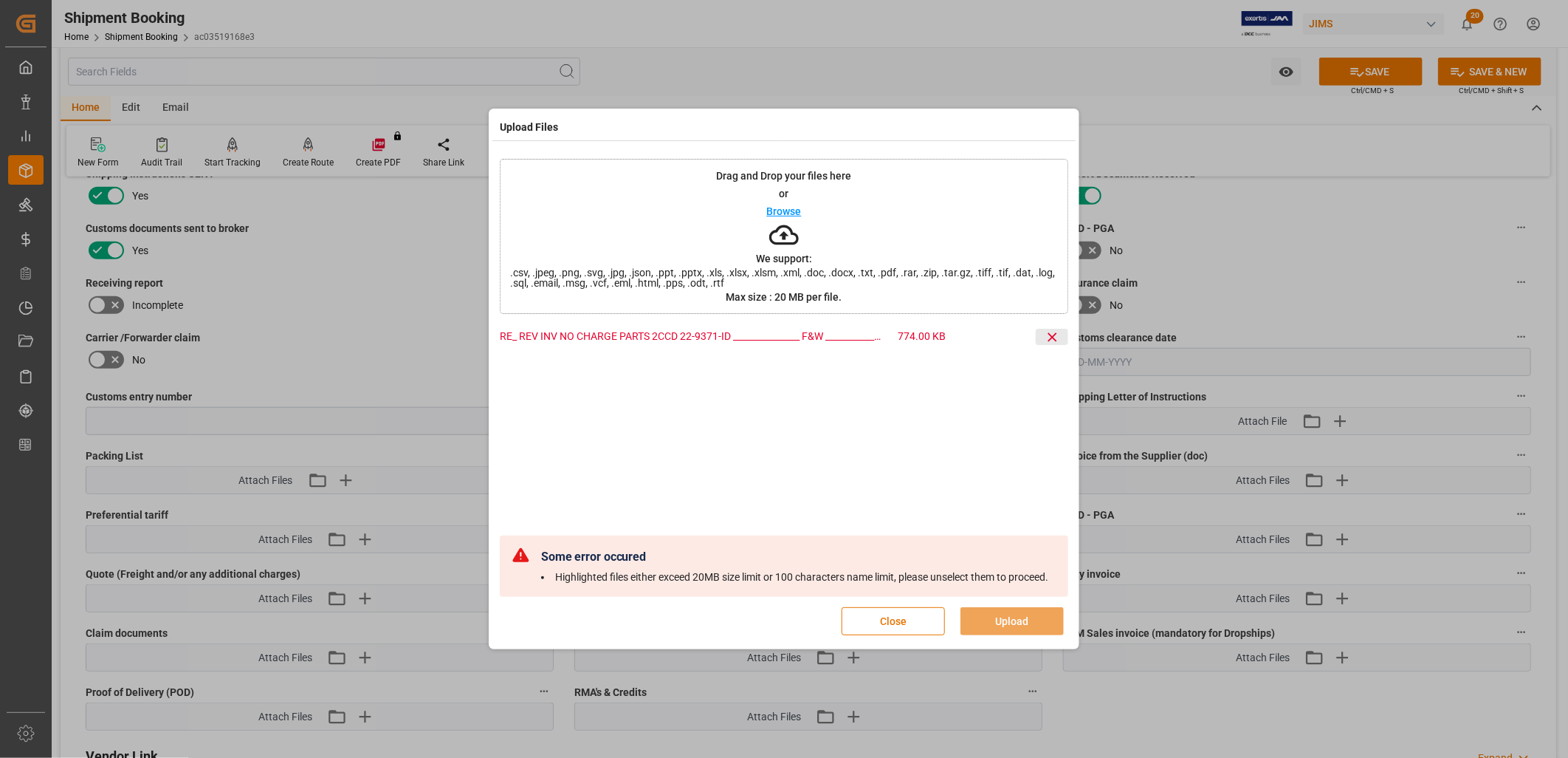
click at [1056, 331] on icon at bounding box center [1052, 337] width 16 height 16
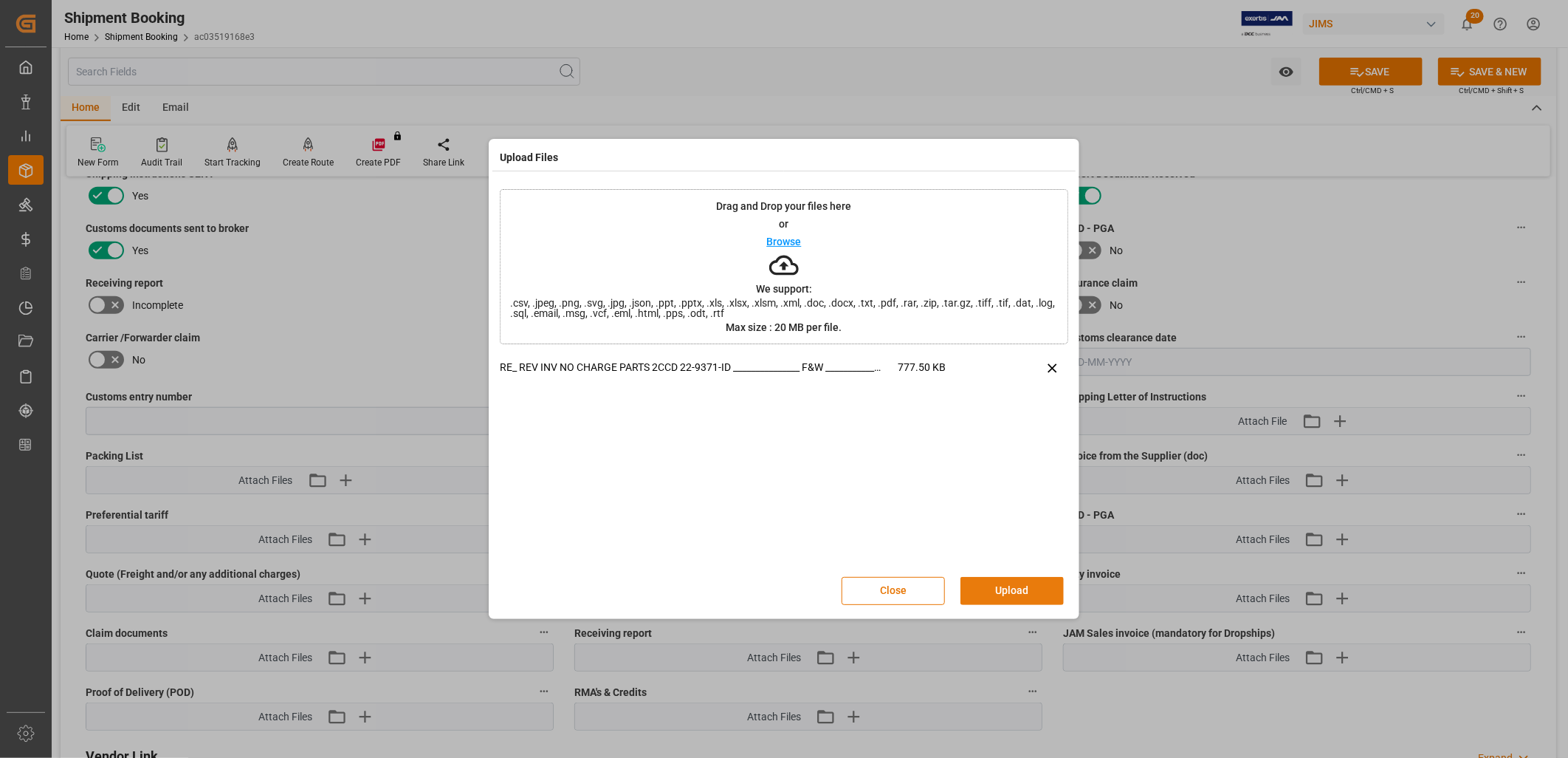
click at [1025, 582] on button "Upload" at bounding box center [1012, 591] width 103 height 28
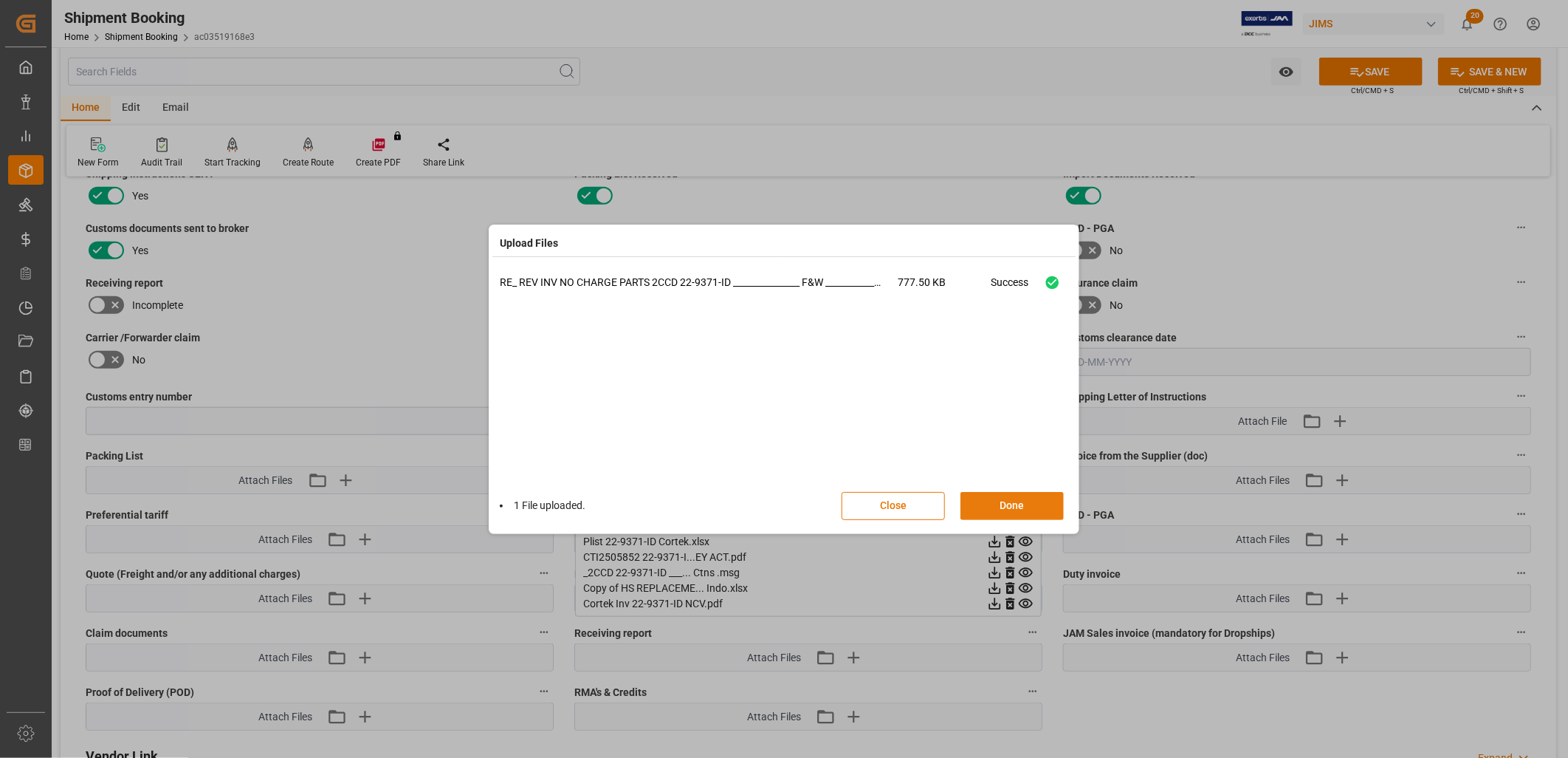
click at [1017, 503] on button "Done" at bounding box center [1012, 506] width 103 height 28
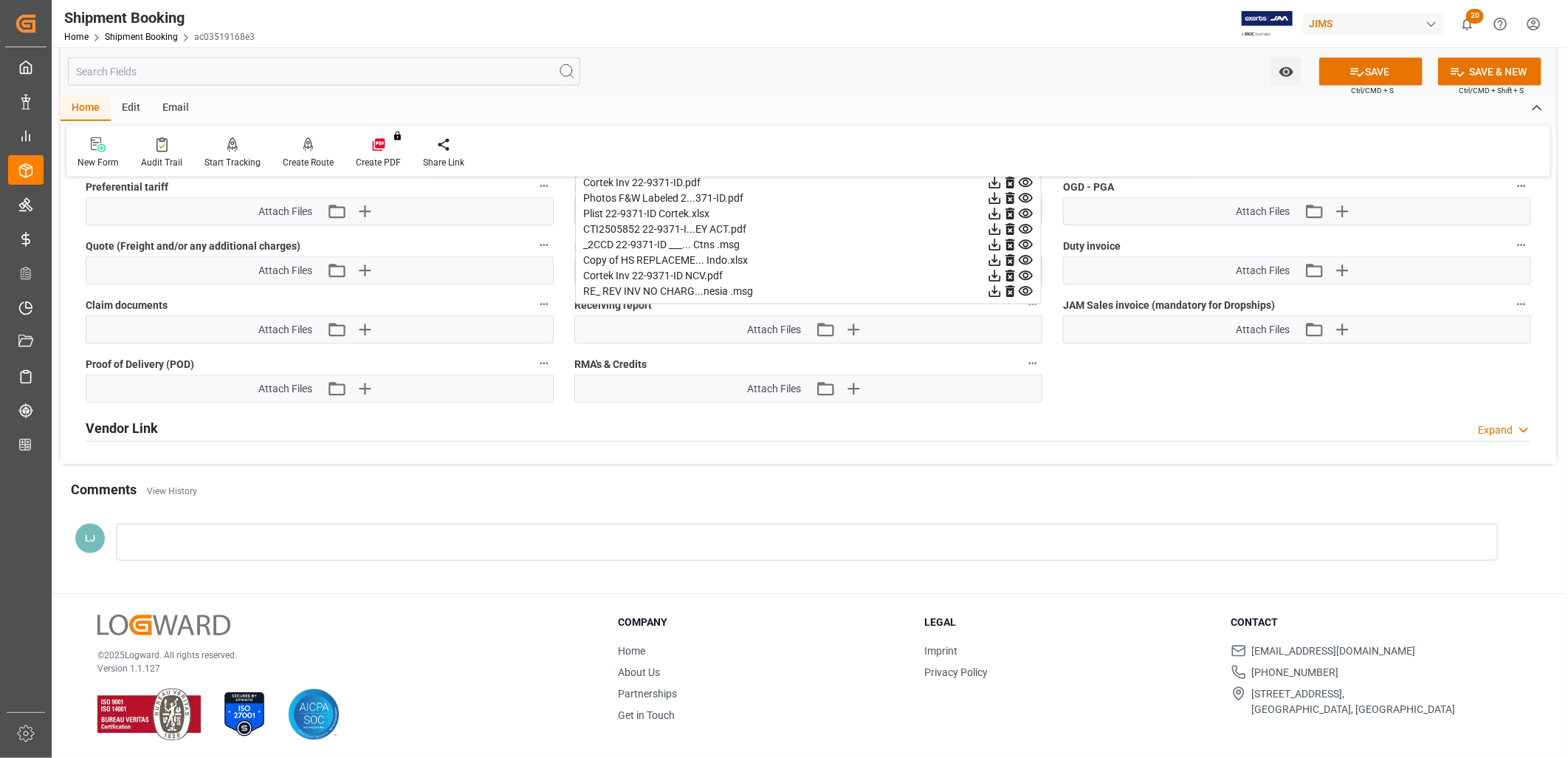
scroll to position [515, 0]
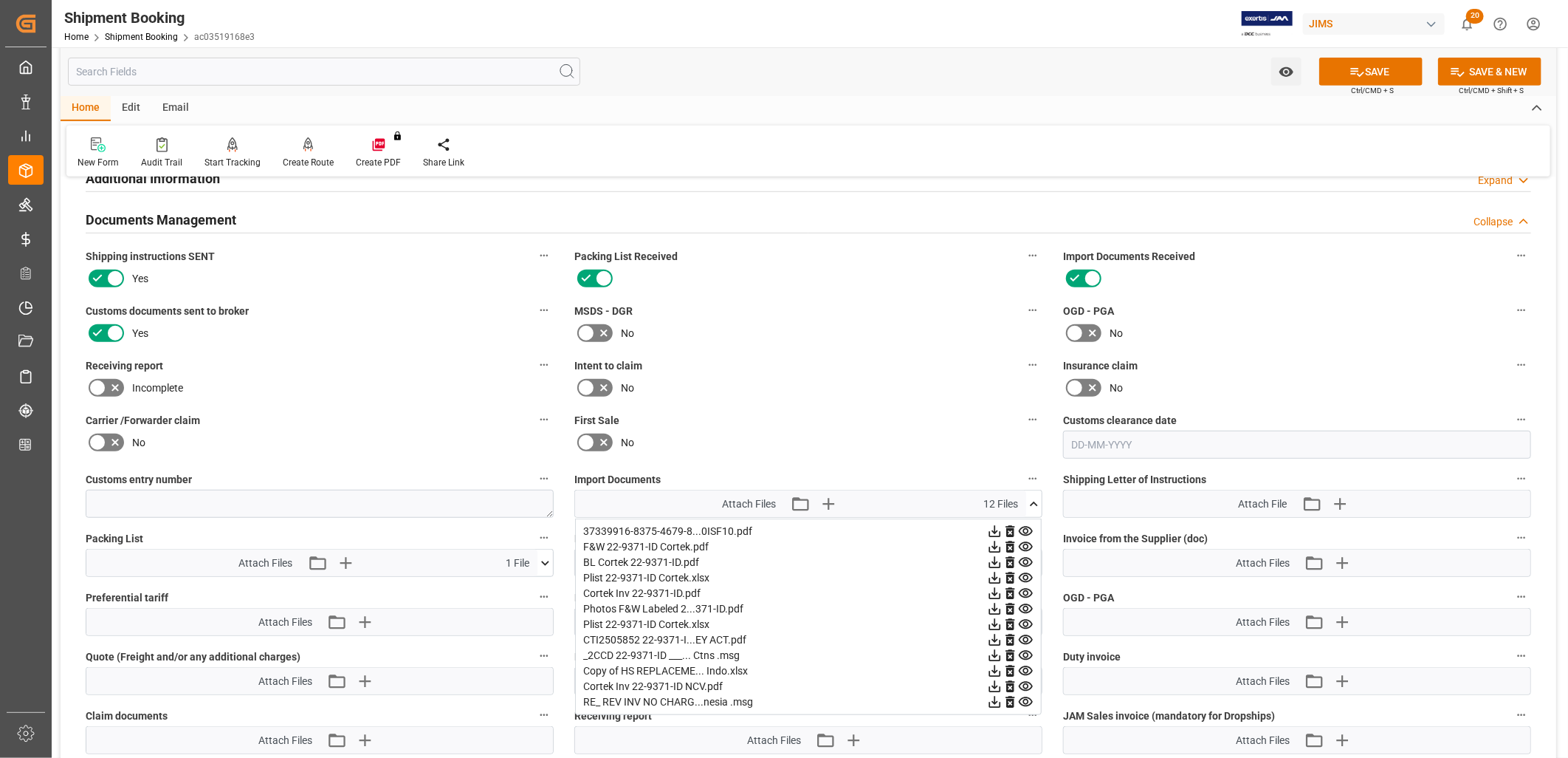
click at [1034, 499] on icon at bounding box center [1034, 504] width 16 height 16
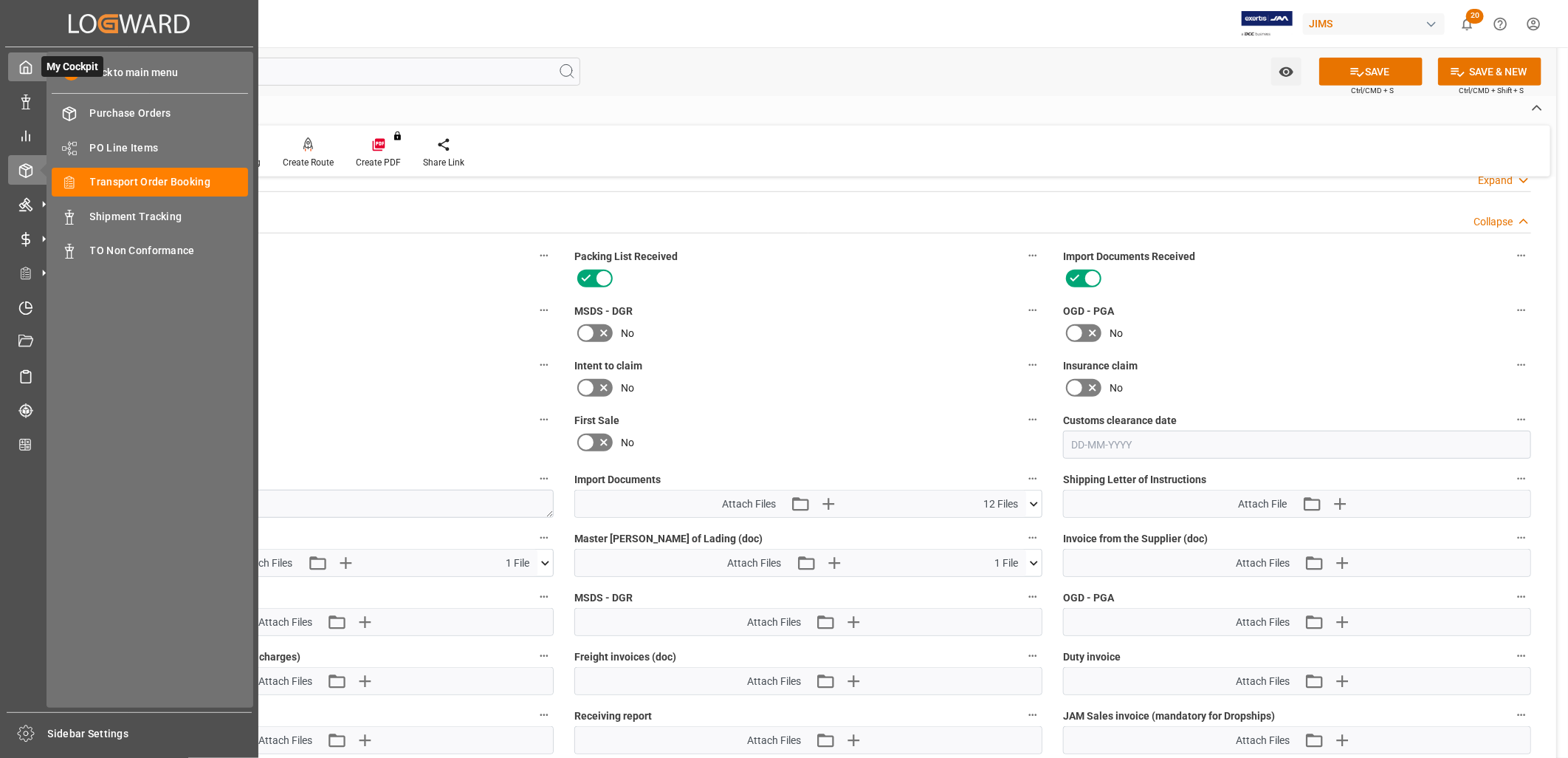
click at [26, 74] on icon at bounding box center [26, 67] width 11 height 12
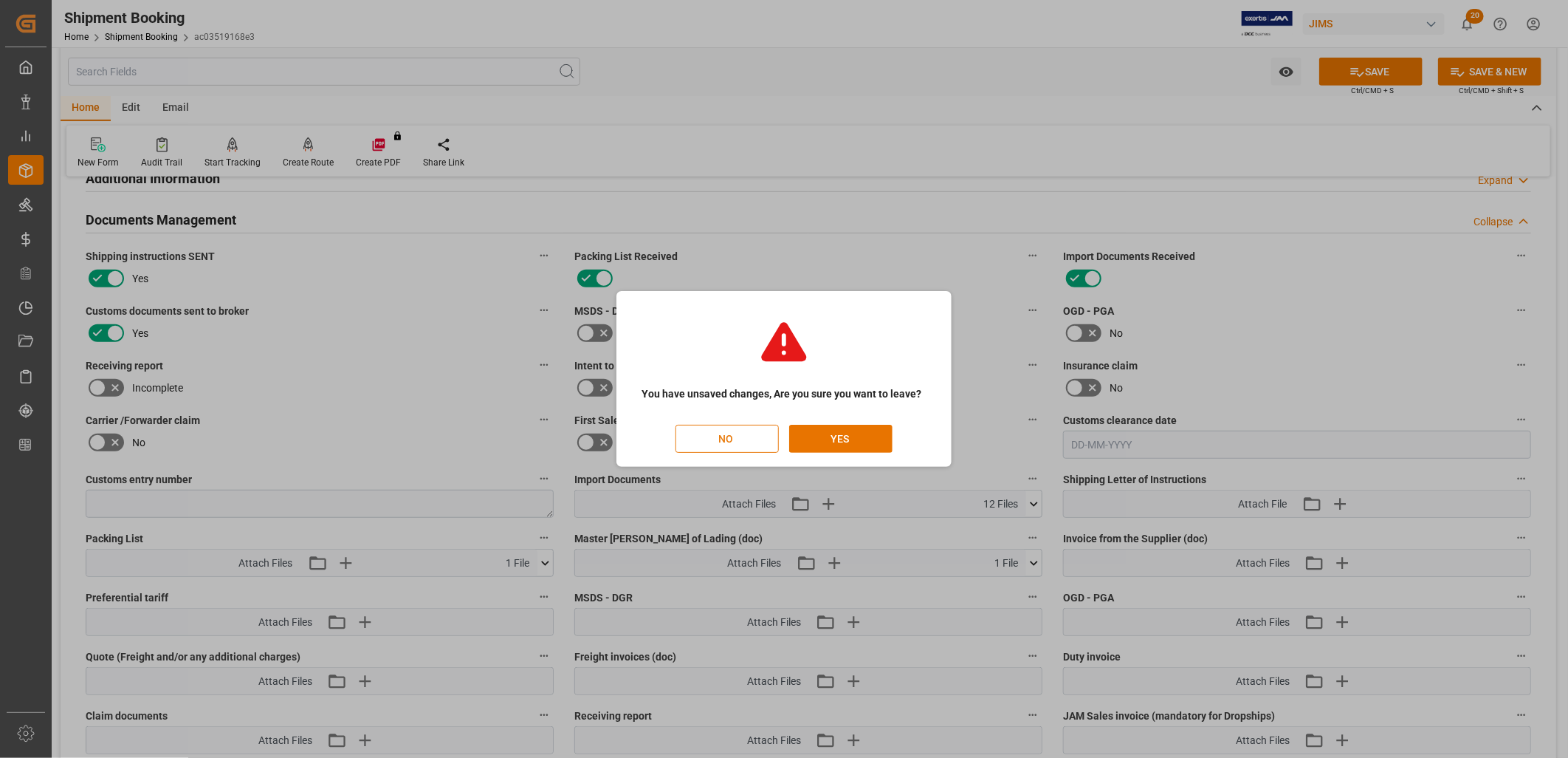
click at [738, 437] on button "NO" at bounding box center [727, 438] width 103 height 28
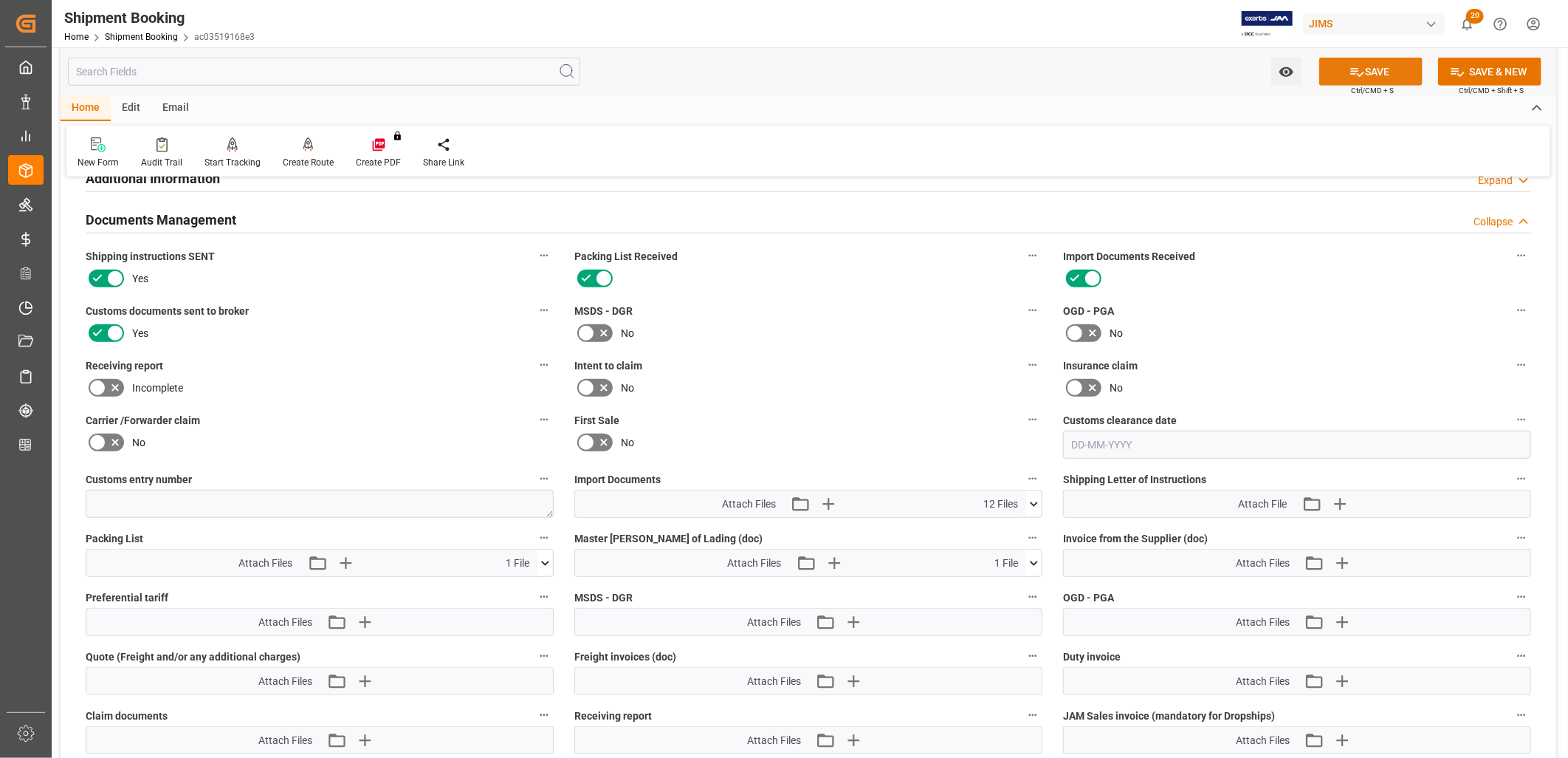
click at [1377, 68] on button "SAVE" at bounding box center [1371, 71] width 103 height 28
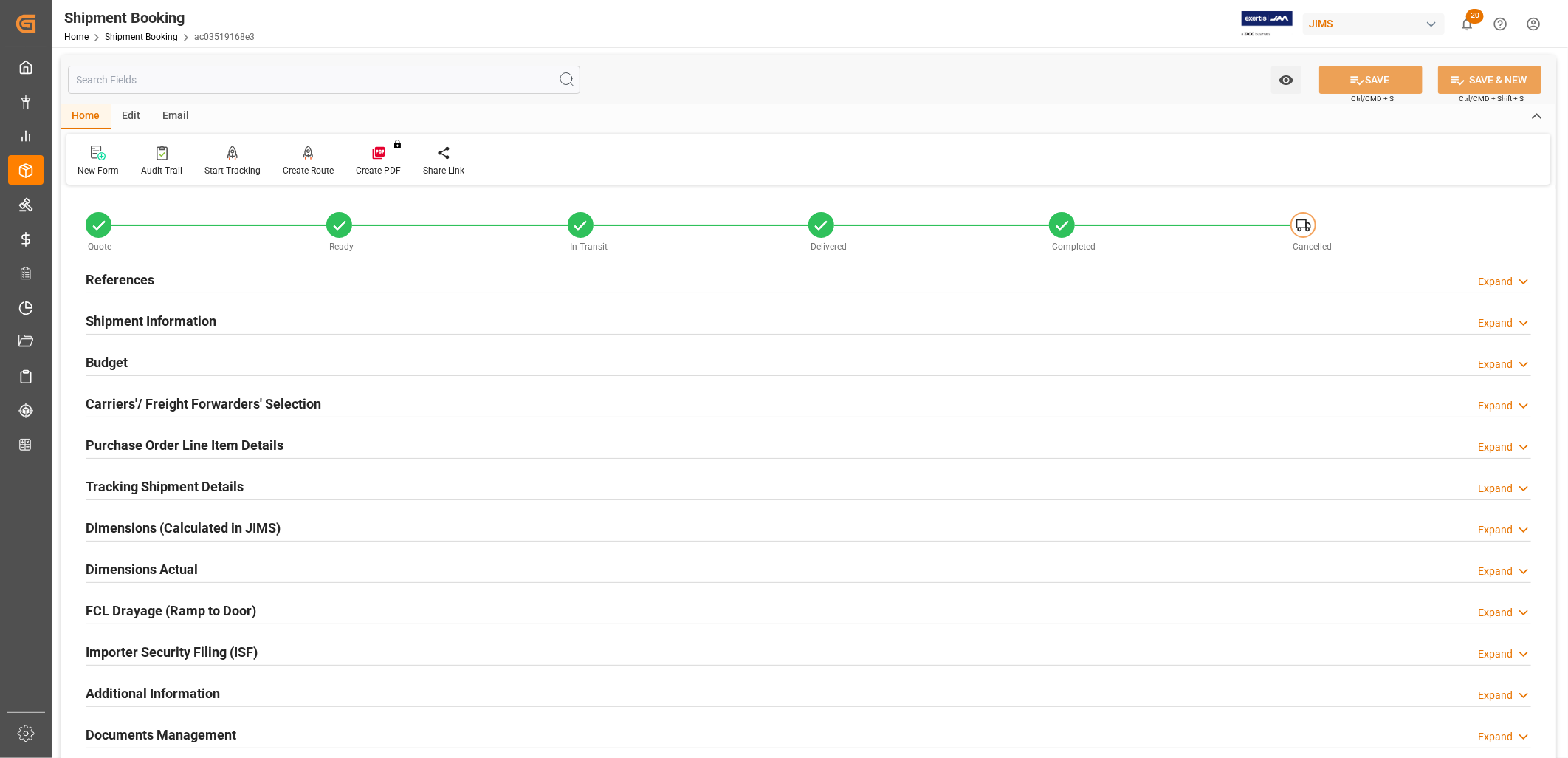
scroll to position [0, 0]
click at [116, 284] on h2 "References" at bounding box center [120, 280] width 69 height 20
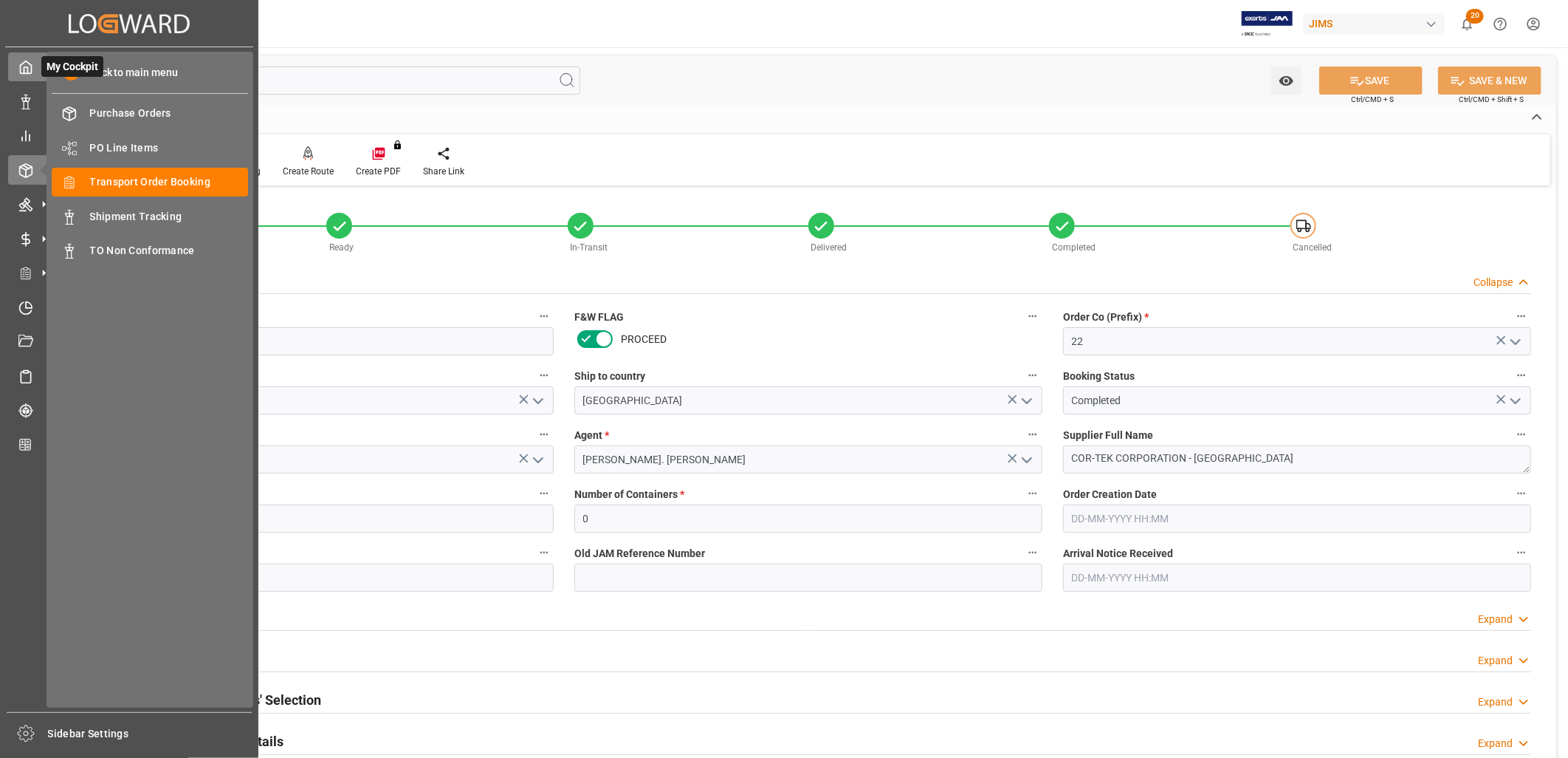
click at [26, 67] on polyline at bounding box center [26, 70] width 4 height 6
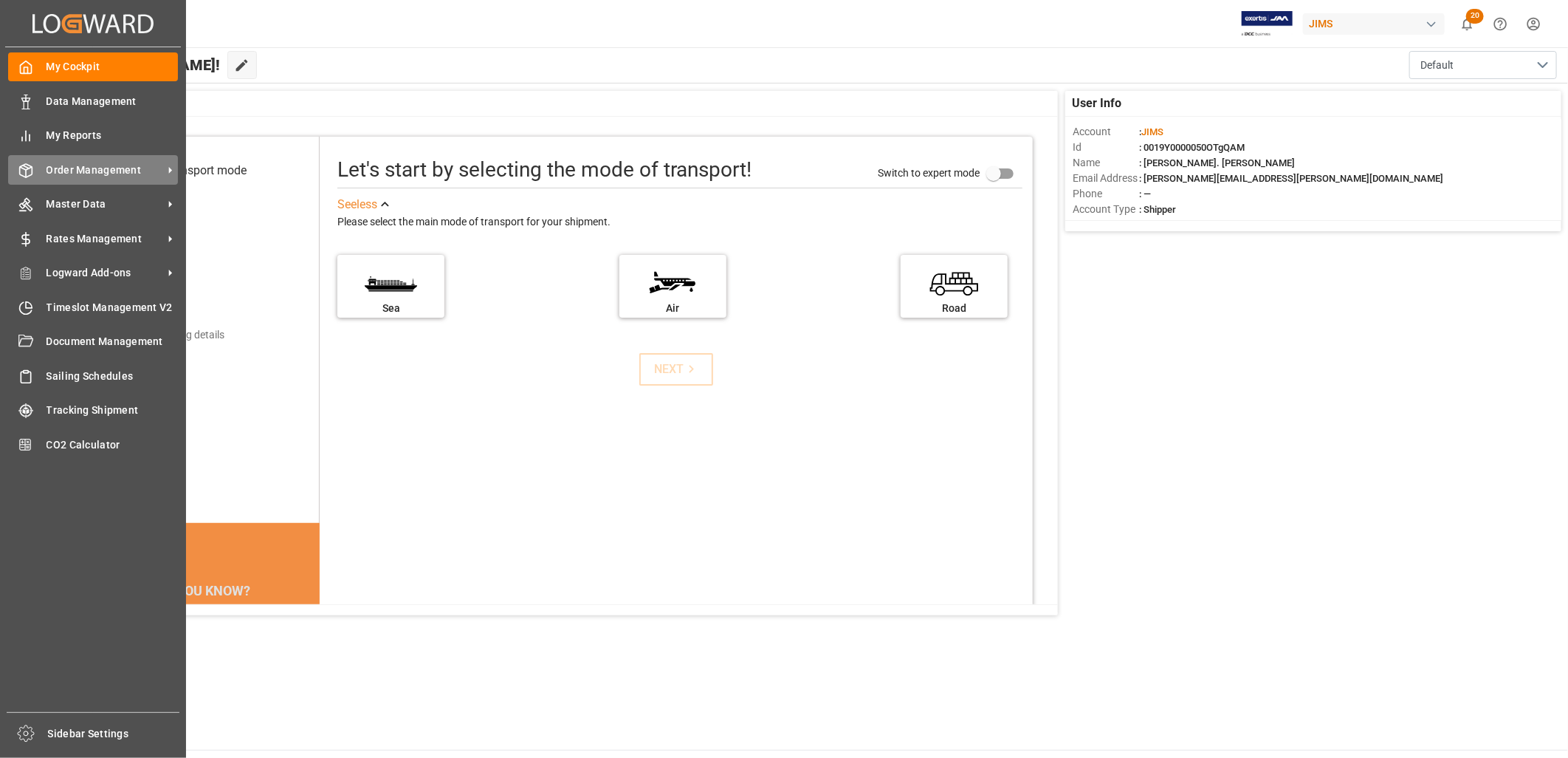
click at [113, 166] on span "Order Management" at bounding box center [105, 170] width 116 height 16
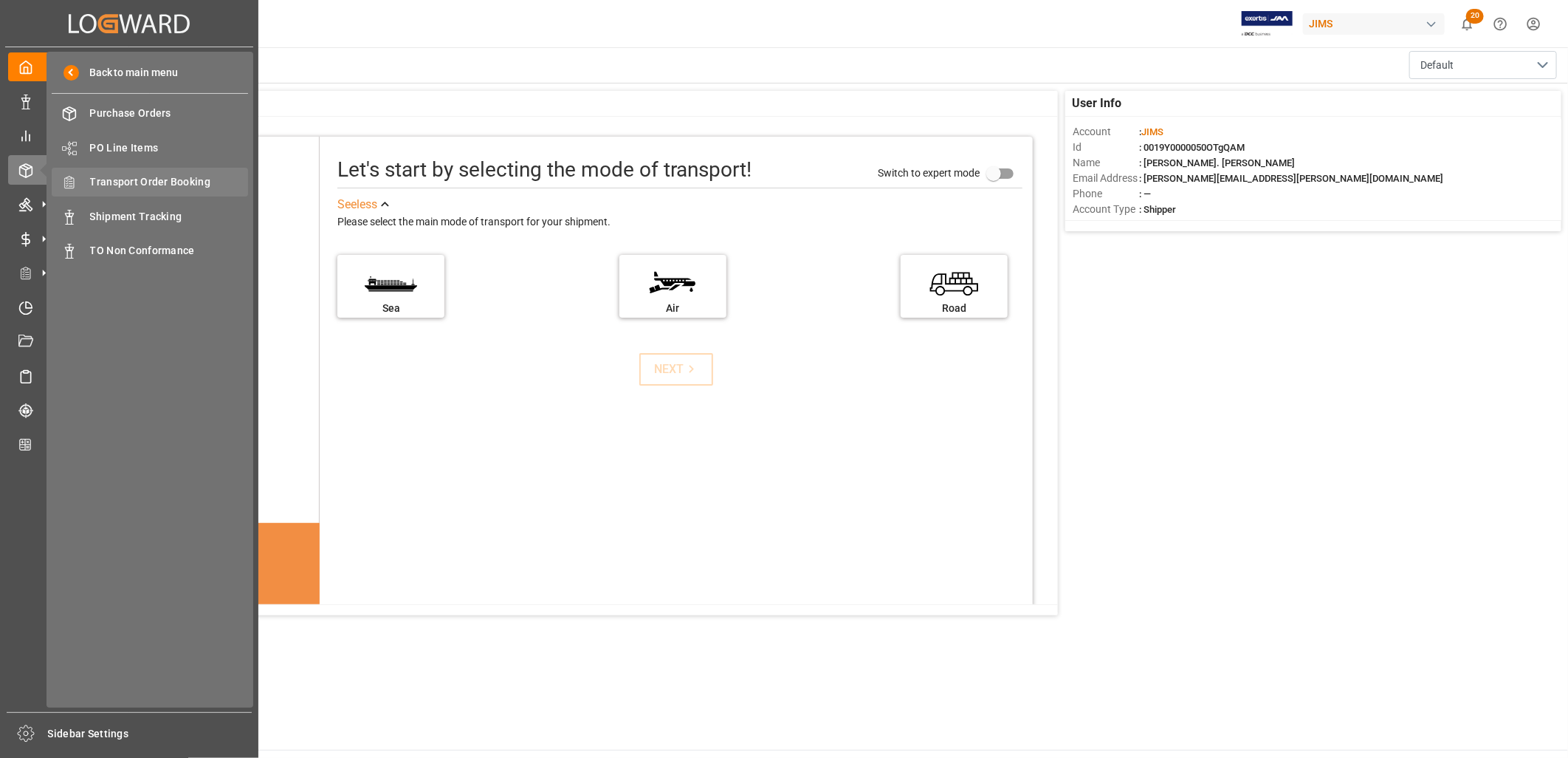
click at [183, 180] on span "Transport Order Booking" at bounding box center [170, 182] width 159 height 16
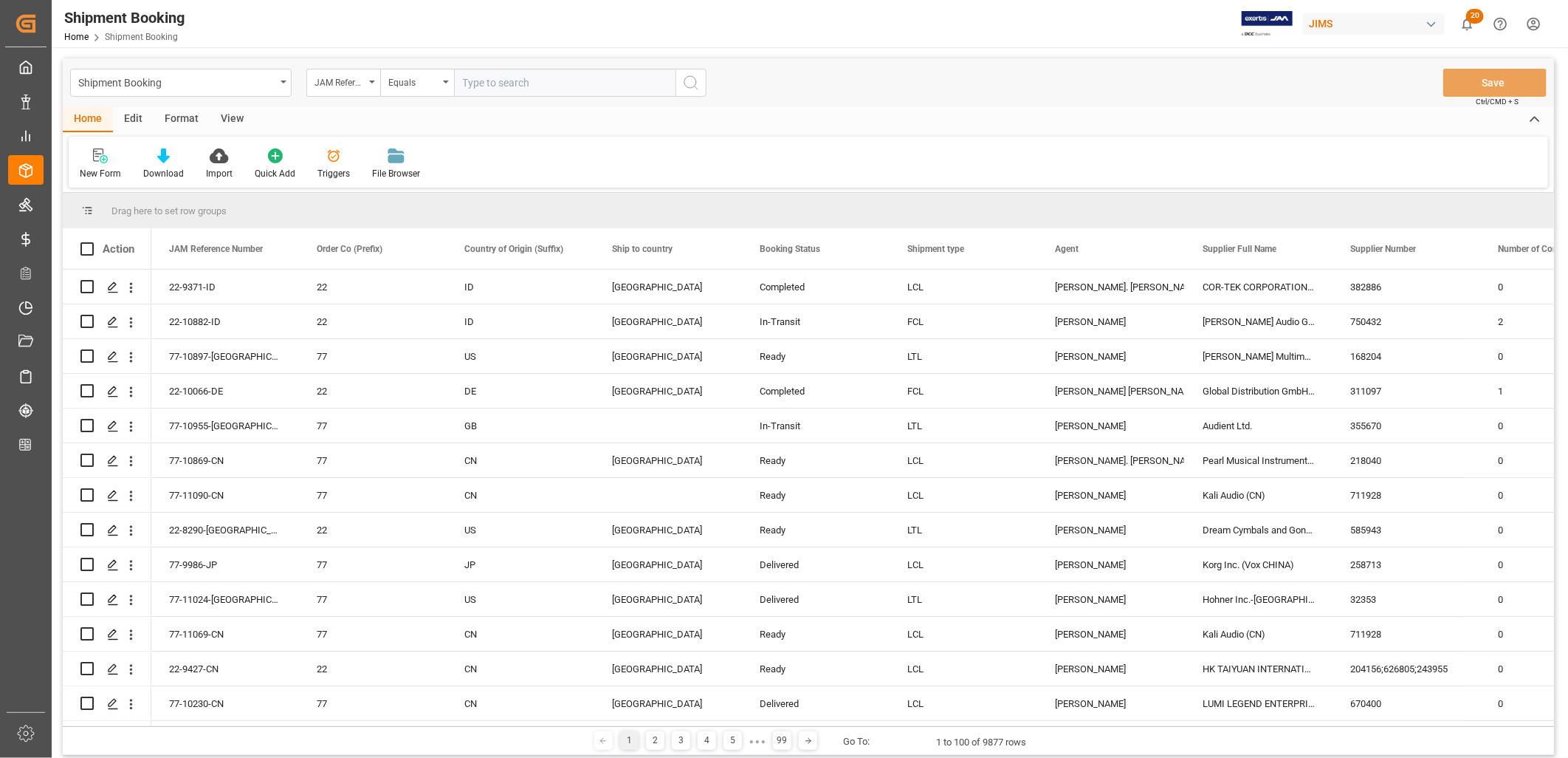
click at [476, 79] on input "text" at bounding box center [564, 83] width 221 height 28
type input "22-9748-ID"
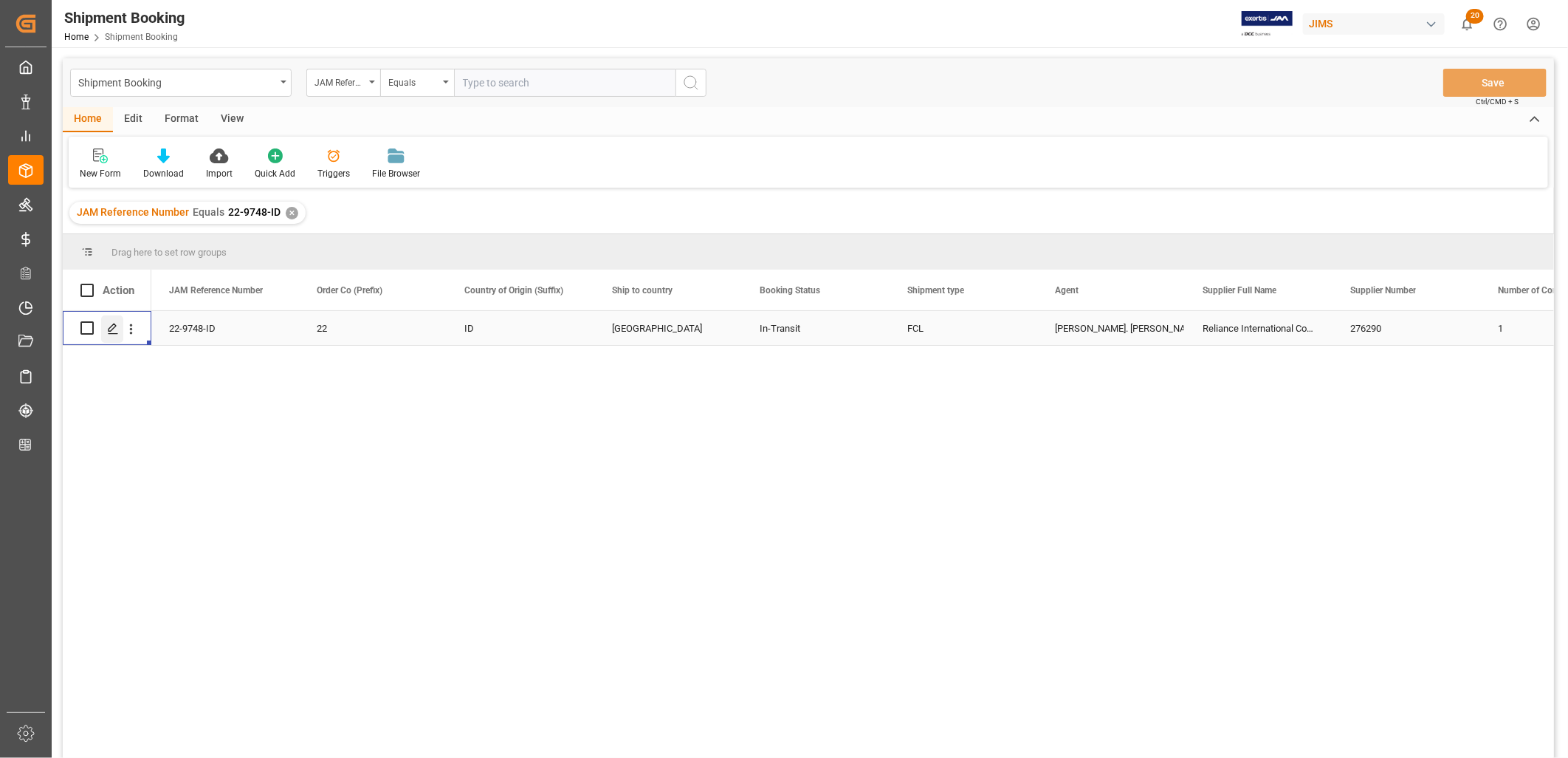
click at [120, 325] on div "Press SPACE to select this row." at bounding box center [111, 329] width 22 height 27
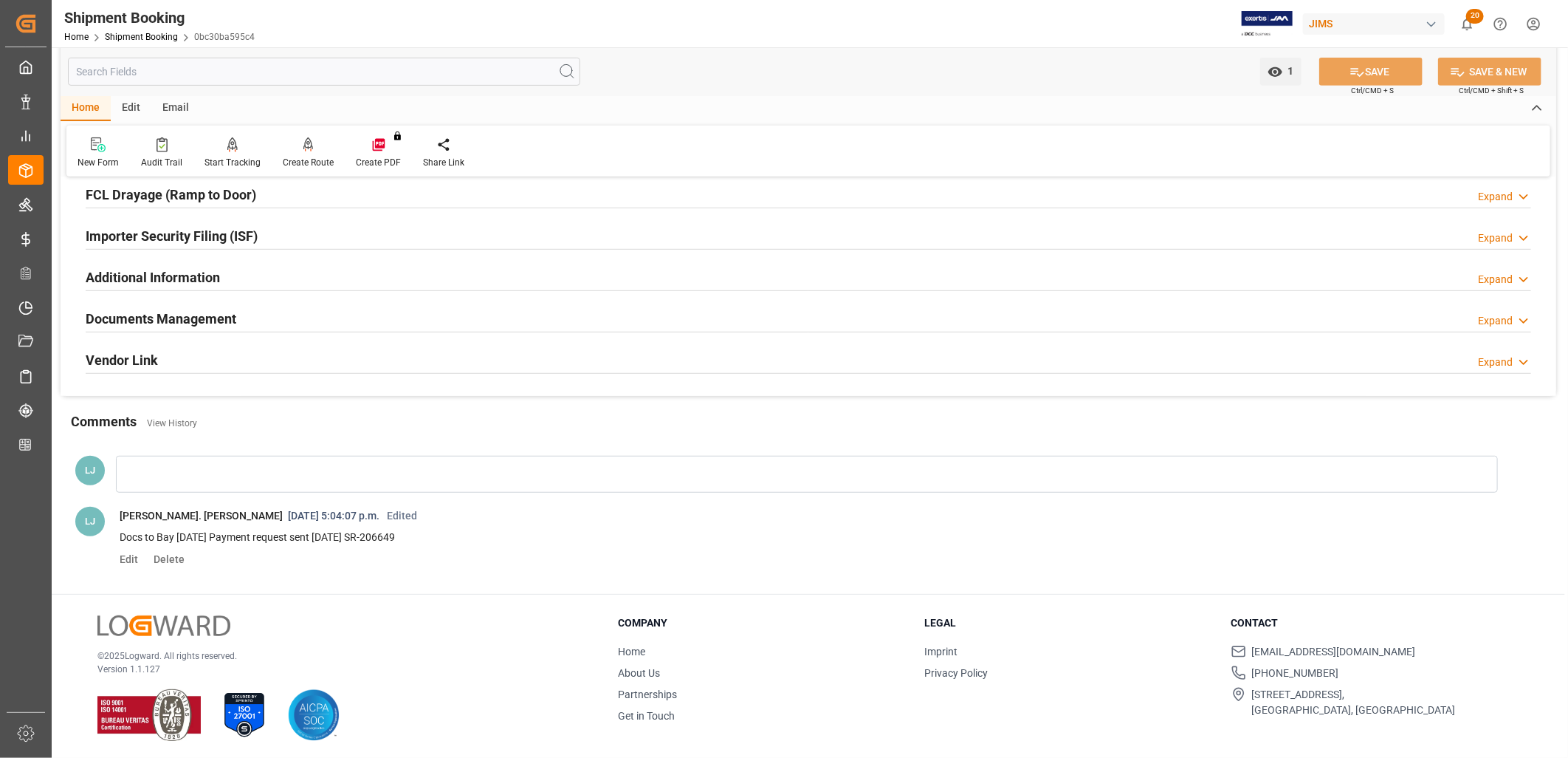
scroll to position [420, 0]
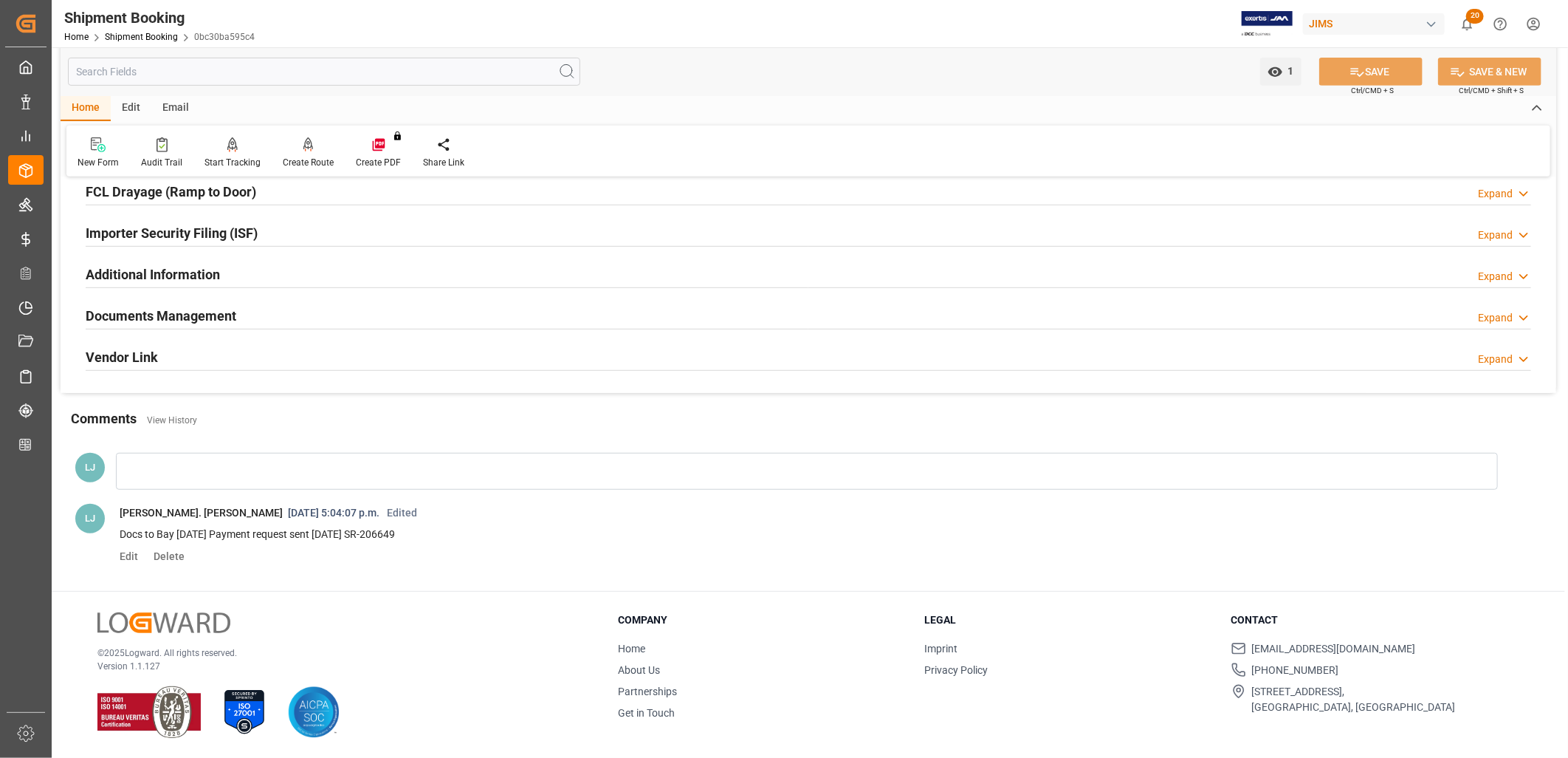
click at [225, 313] on h2 "Documents Management" at bounding box center [161, 315] width 151 height 20
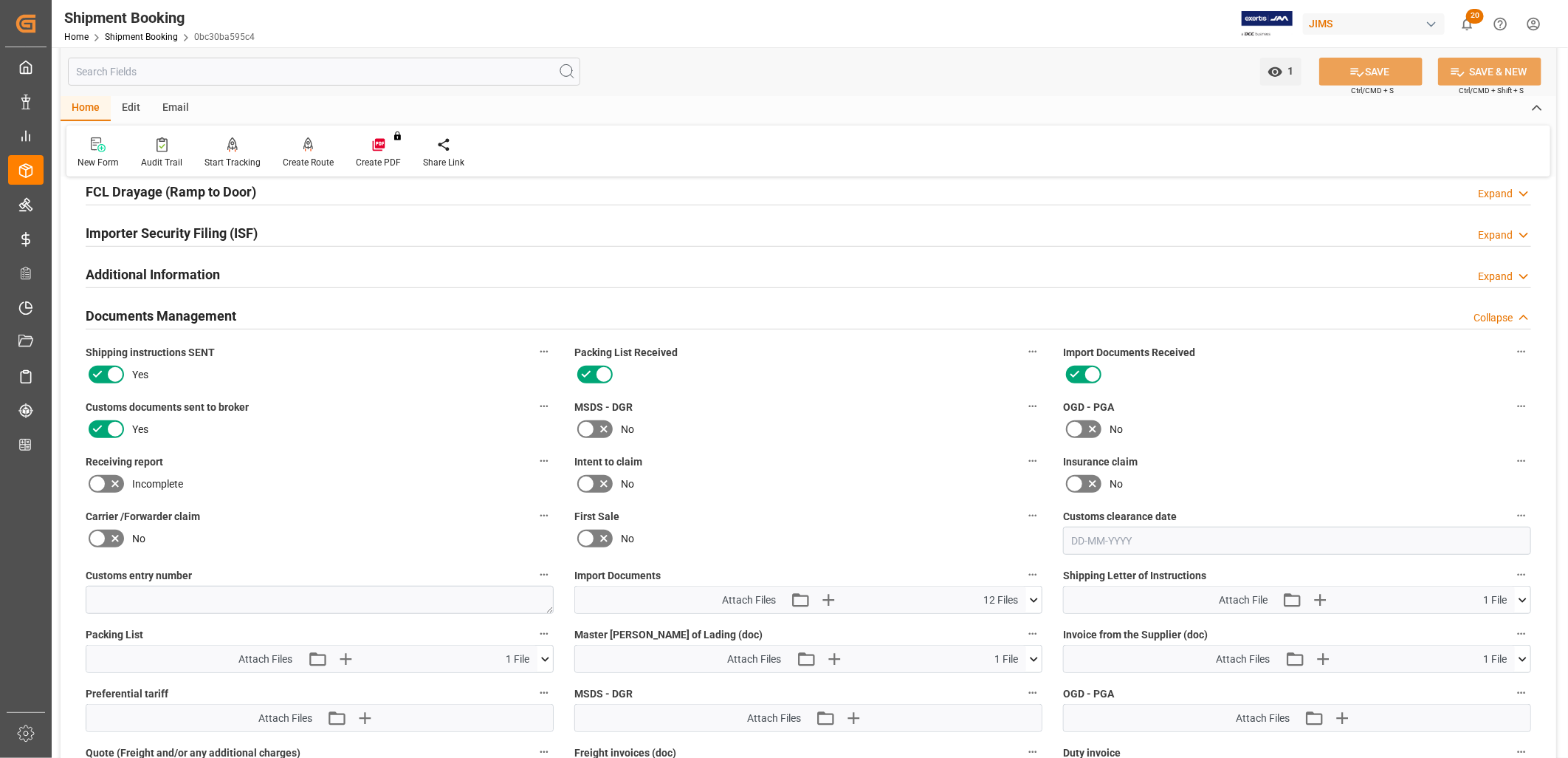
click at [1031, 592] on icon at bounding box center [1034, 600] width 16 height 16
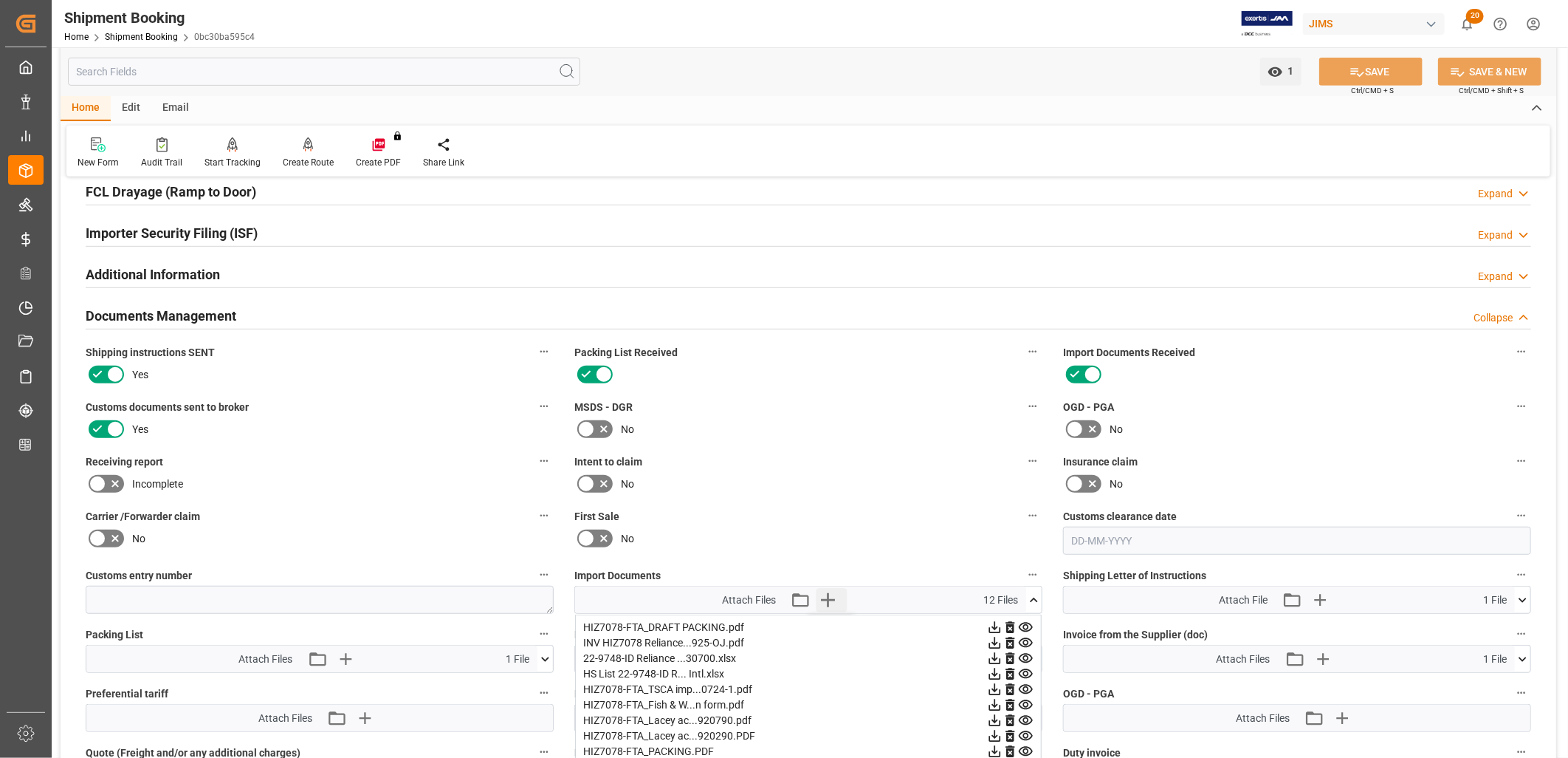
click at [827, 589] on icon "button" at bounding box center [828, 599] width 24 height 24
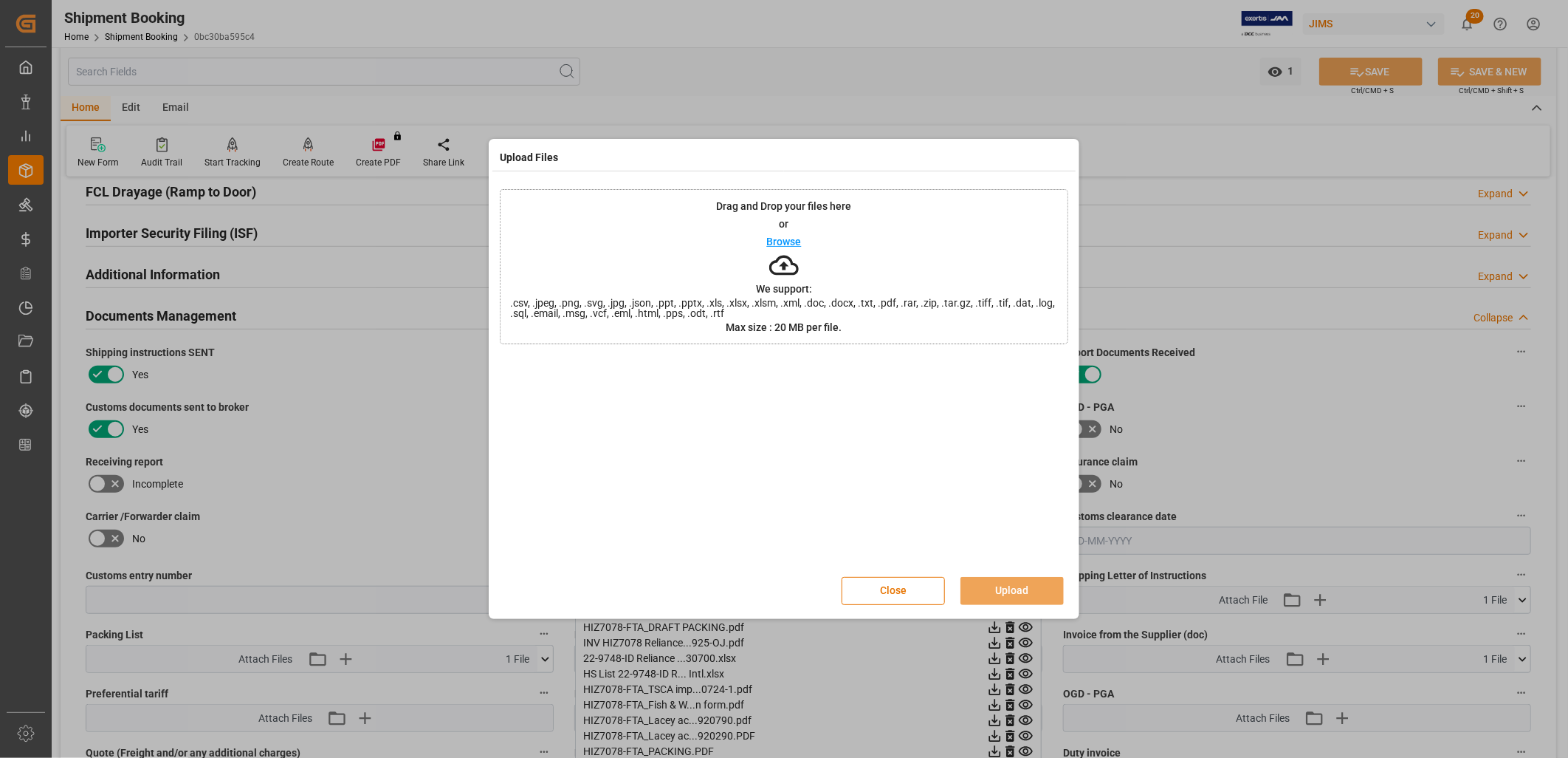
click at [784, 239] on p "Browse" at bounding box center [784, 241] width 34 height 11
click at [1015, 586] on button "Upload" at bounding box center [1012, 591] width 103 height 28
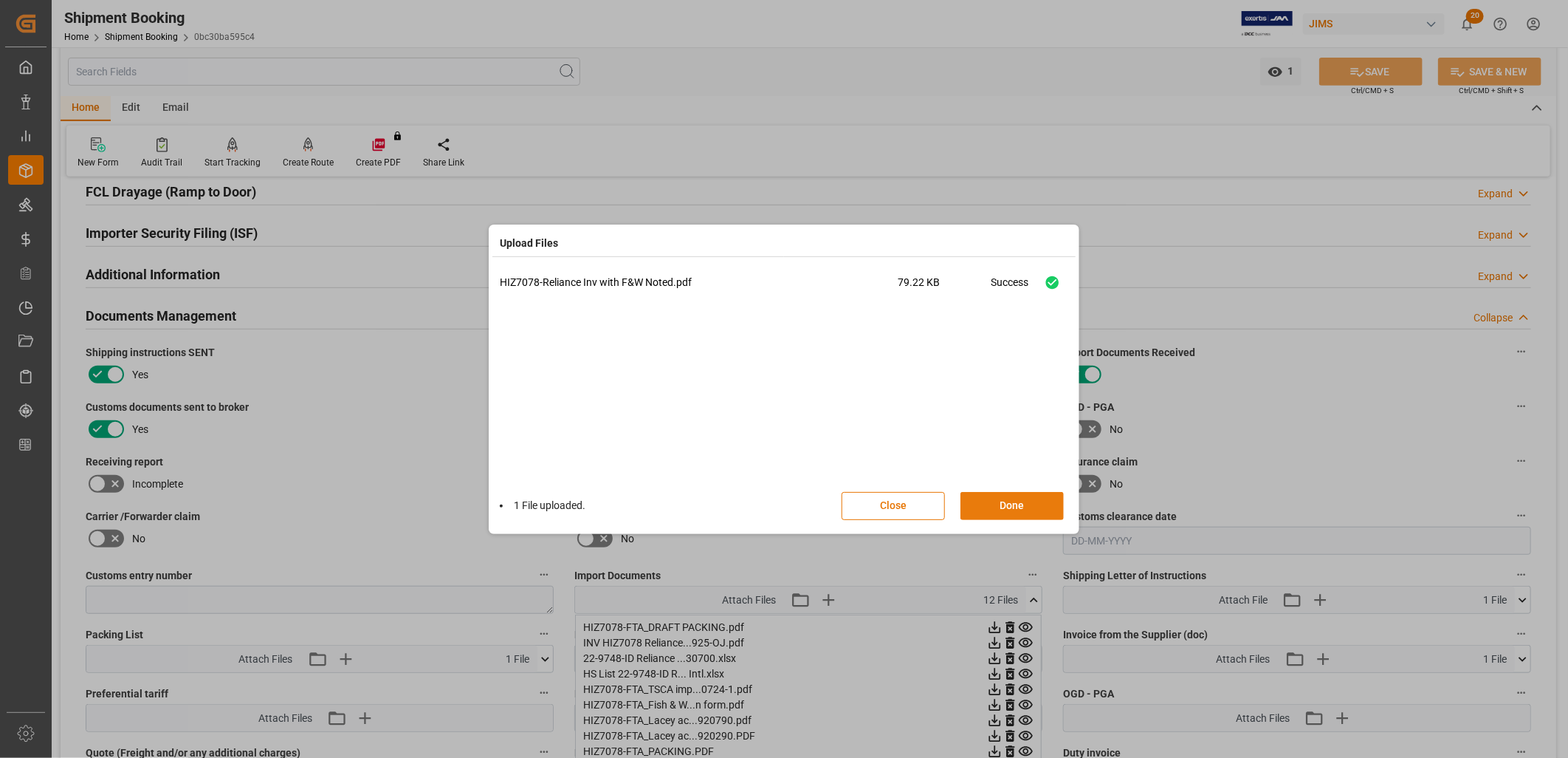
click at [1026, 503] on button "Done" at bounding box center [1012, 506] width 103 height 28
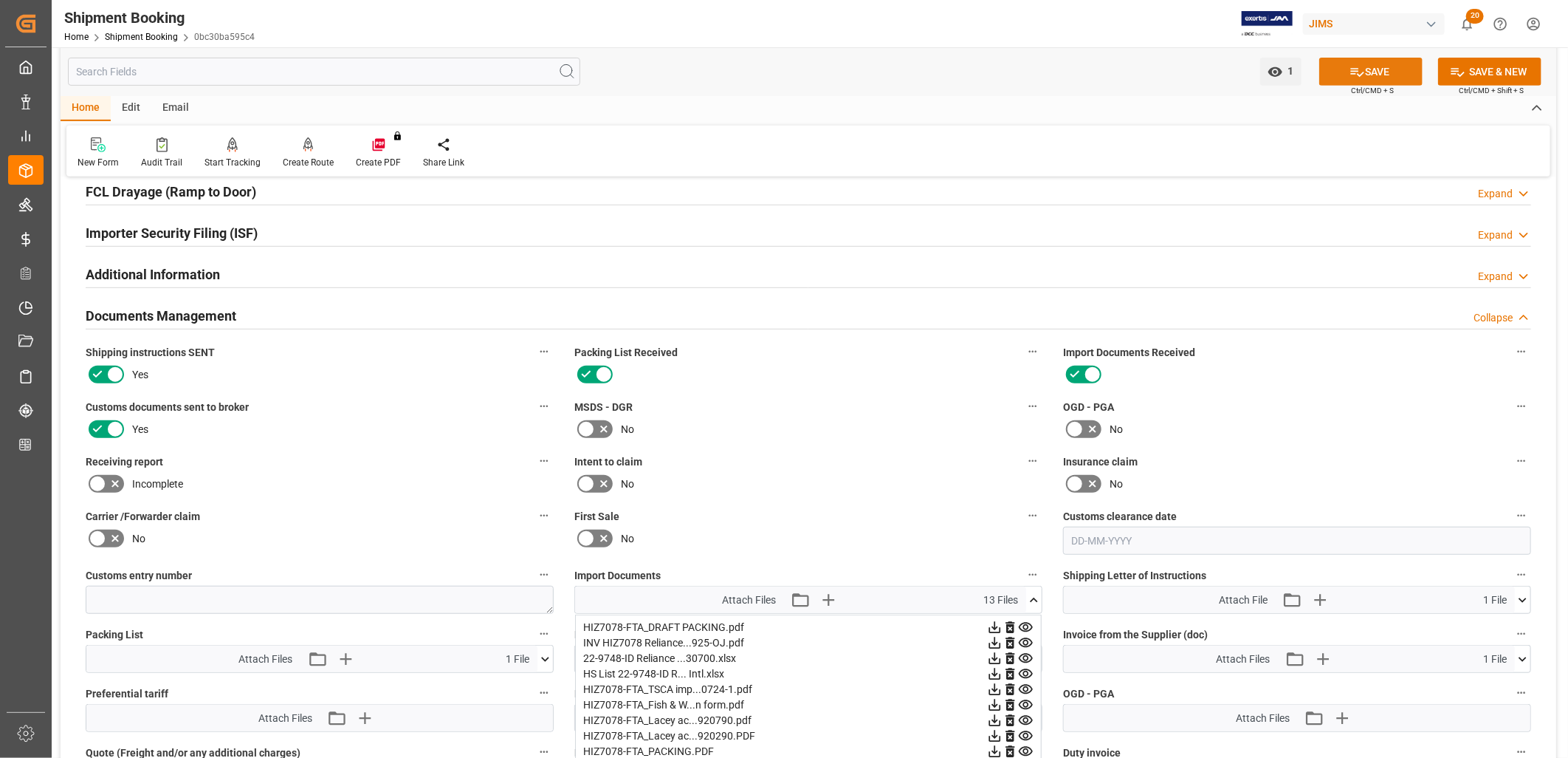
click at [1384, 69] on button "SAVE" at bounding box center [1371, 71] width 103 height 28
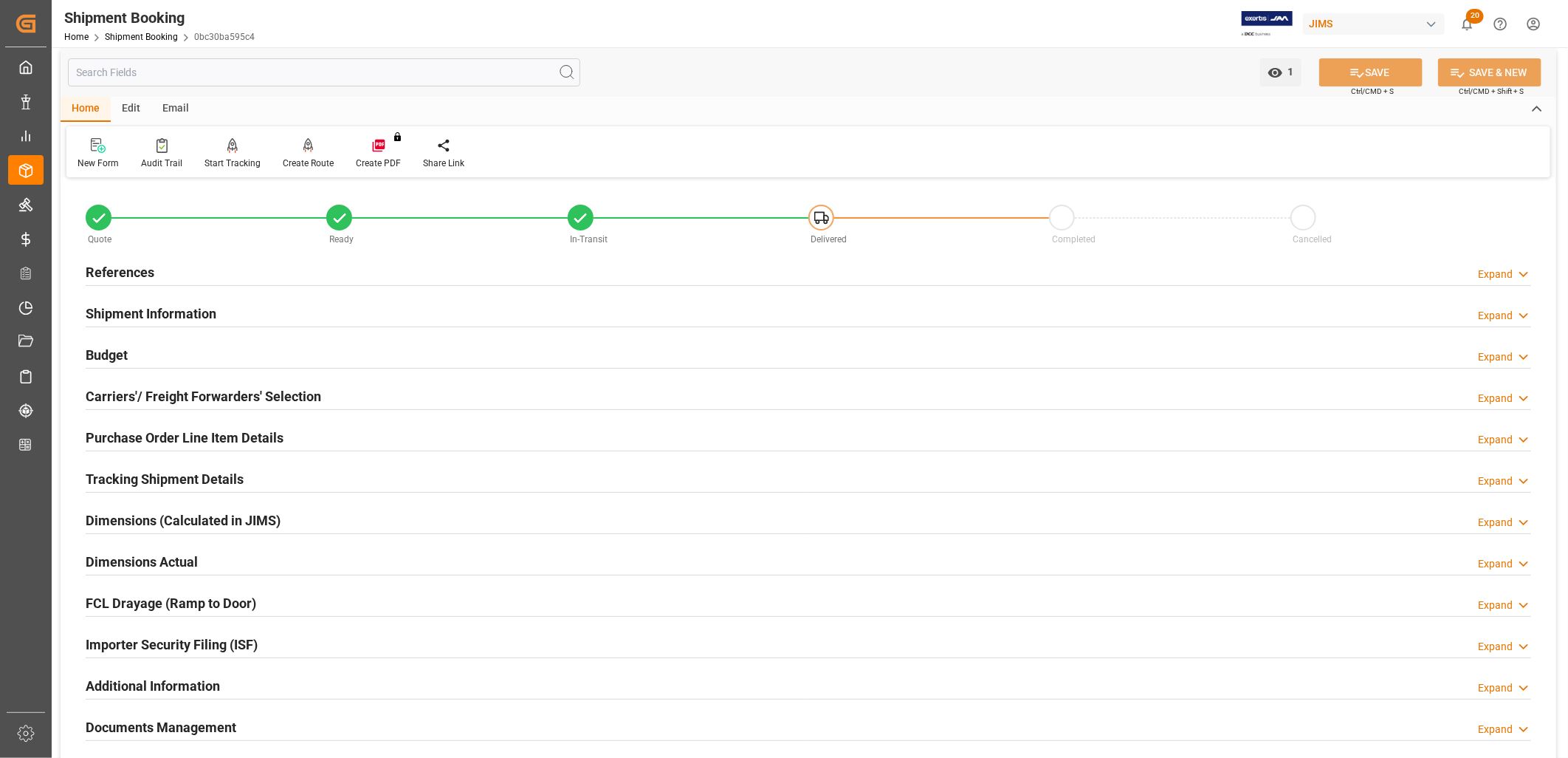
scroll to position [0, 0]
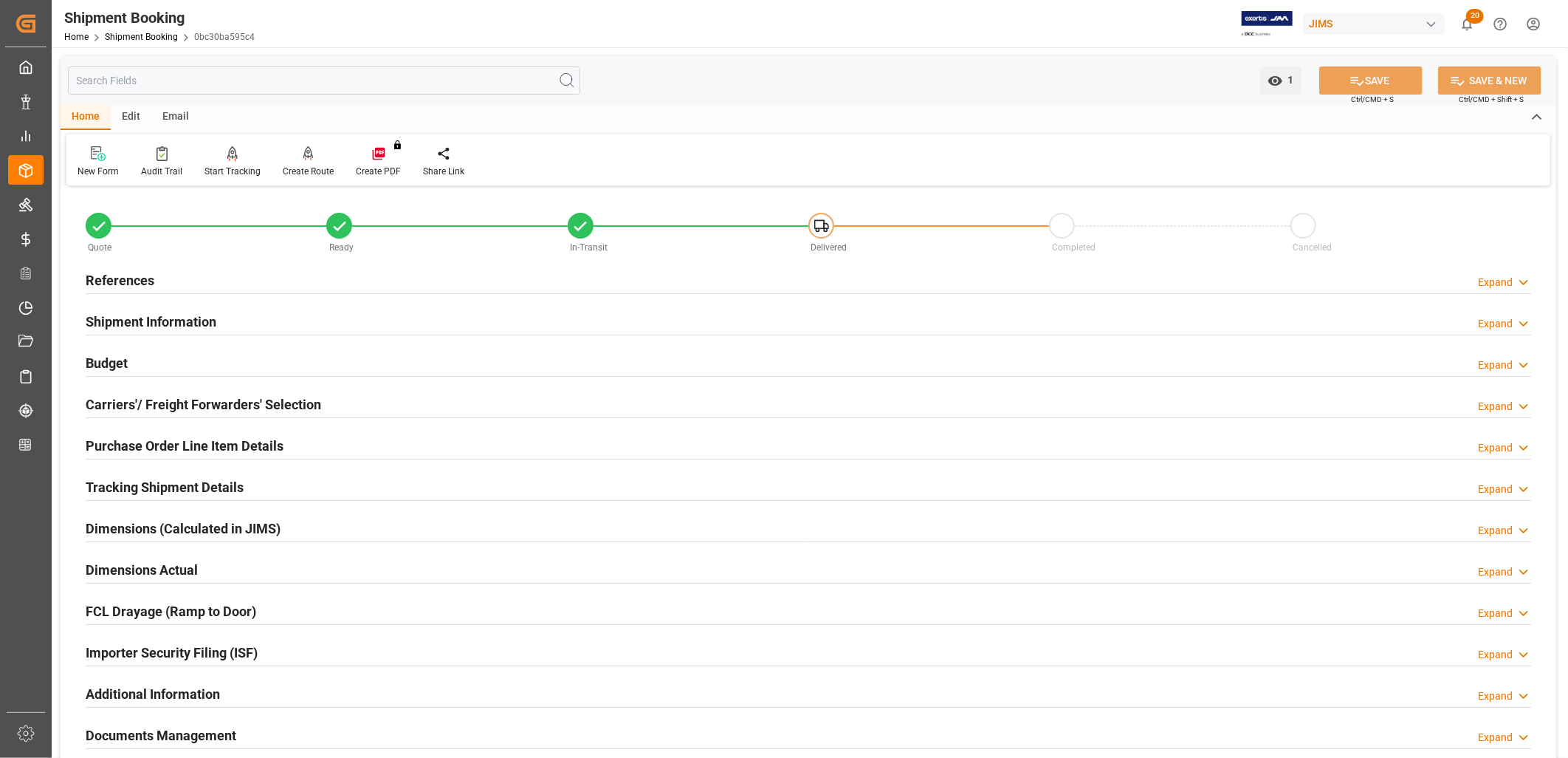
click at [152, 275] on h2 "References" at bounding box center [120, 280] width 69 height 20
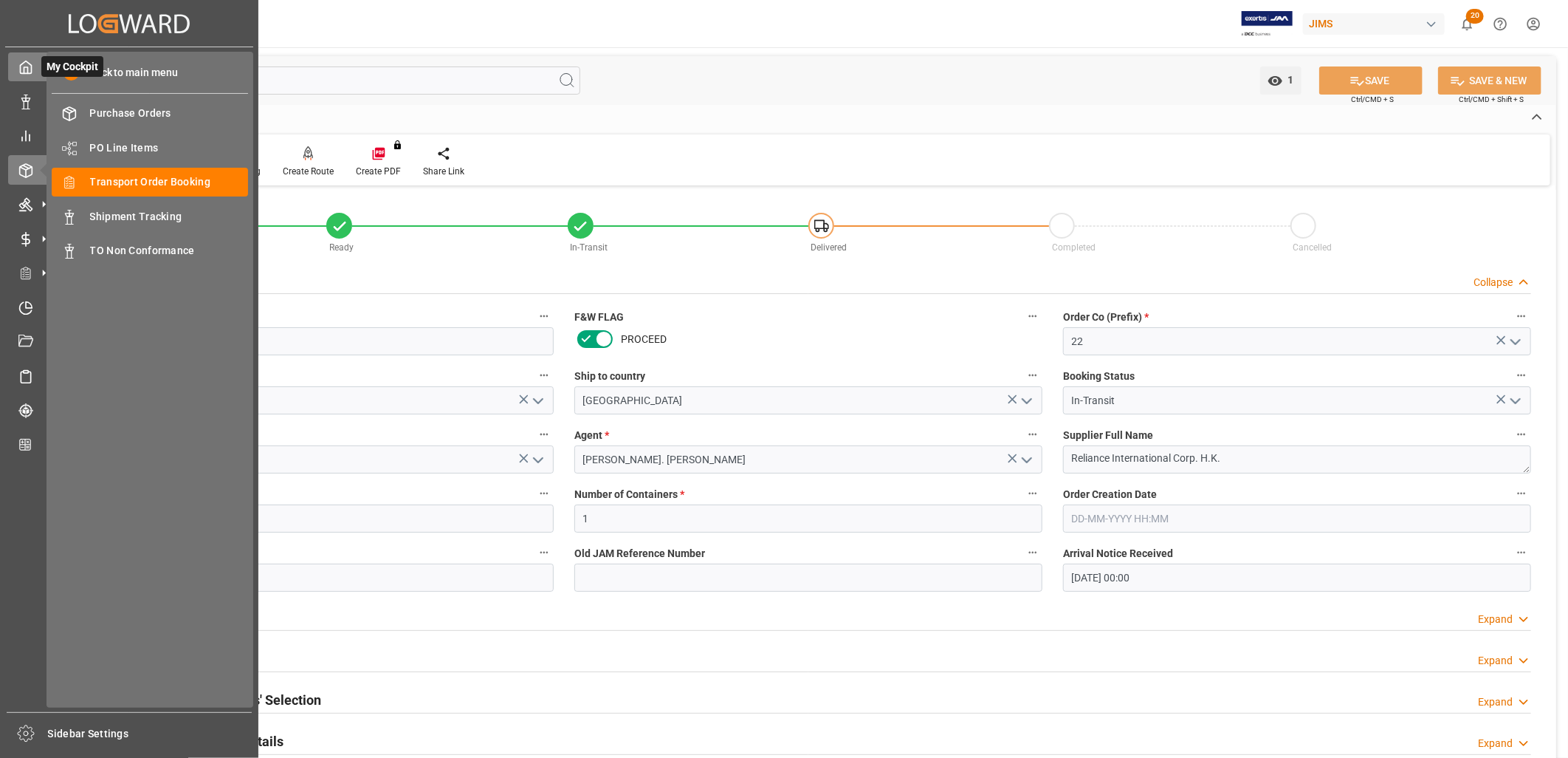
click at [25, 64] on icon at bounding box center [26, 67] width 15 height 15
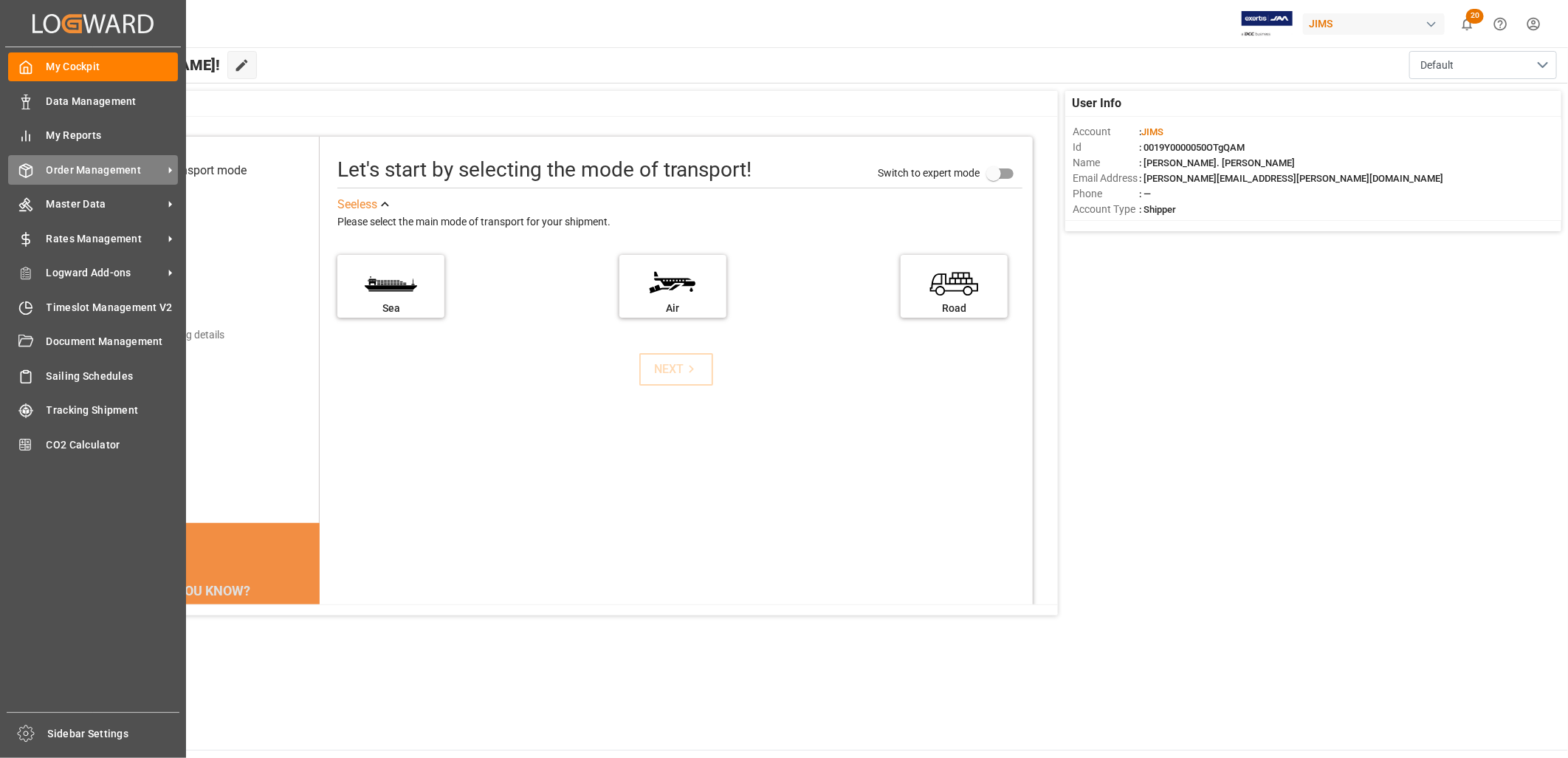
click at [123, 166] on span "Order Management" at bounding box center [105, 170] width 116 height 16
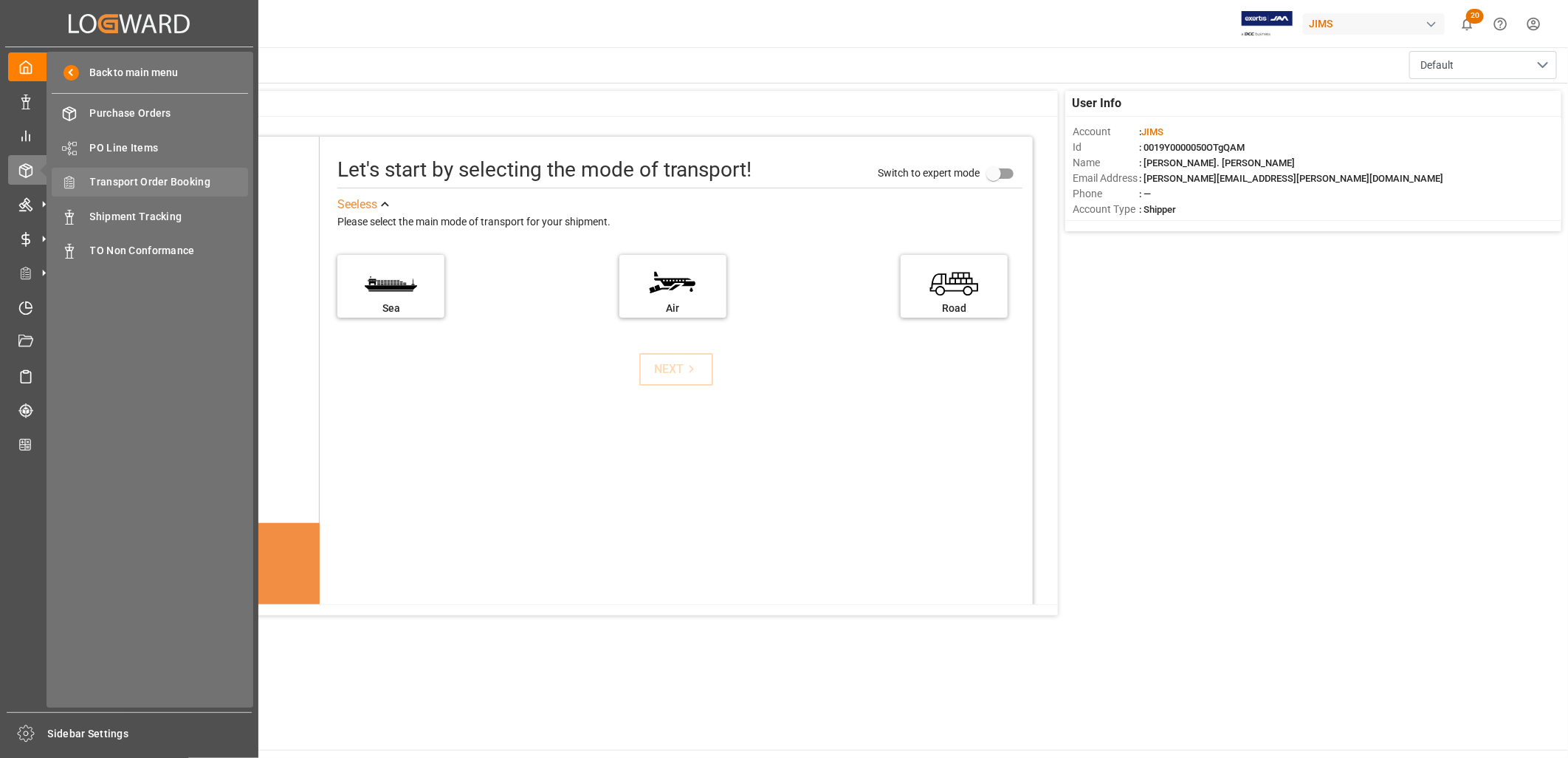
click at [204, 183] on span "Transport Order Booking" at bounding box center [170, 182] width 159 height 16
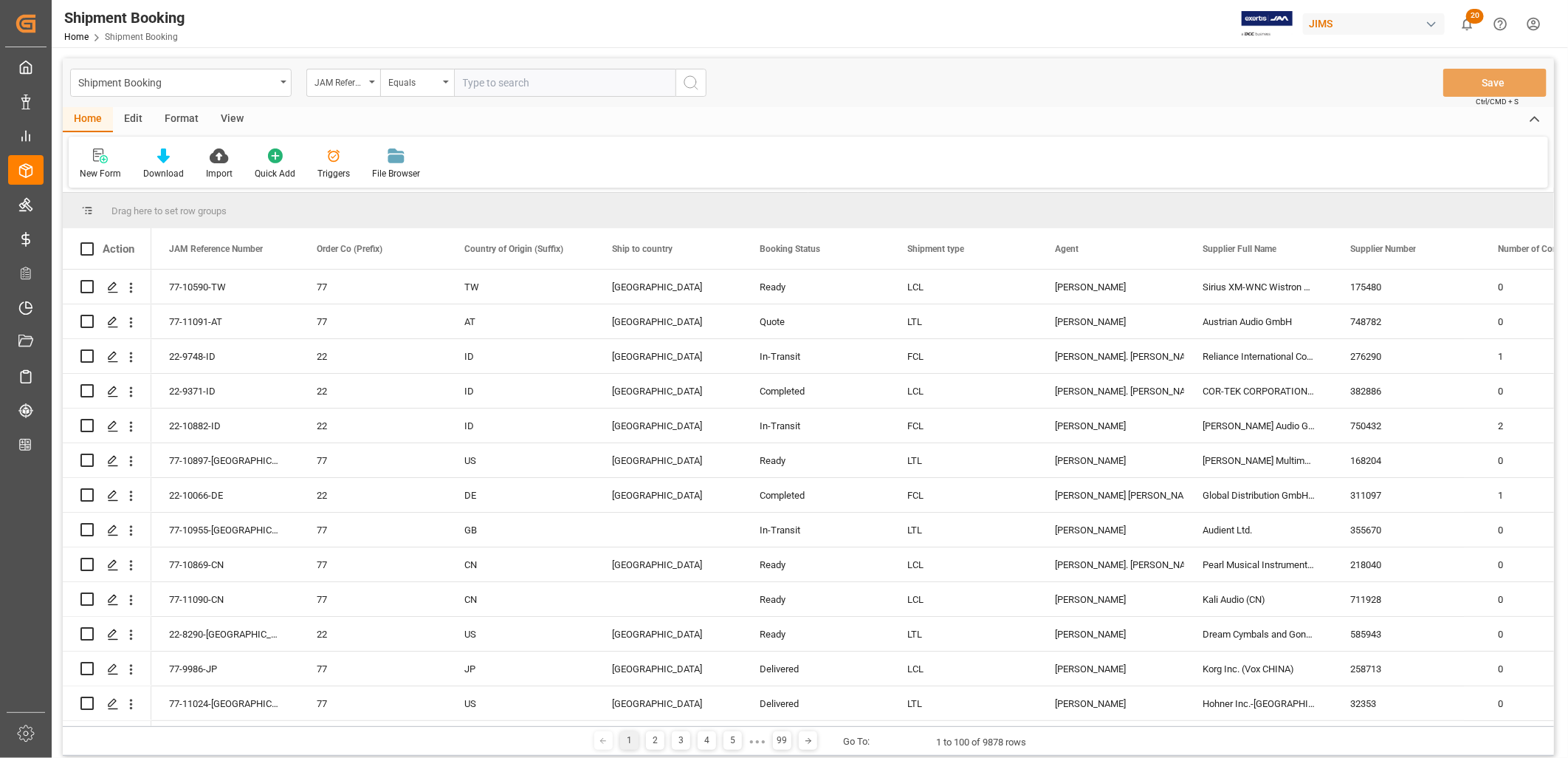
click at [481, 79] on input "text" at bounding box center [564, 83] width 221 height 28
type input "77-10072-CN"
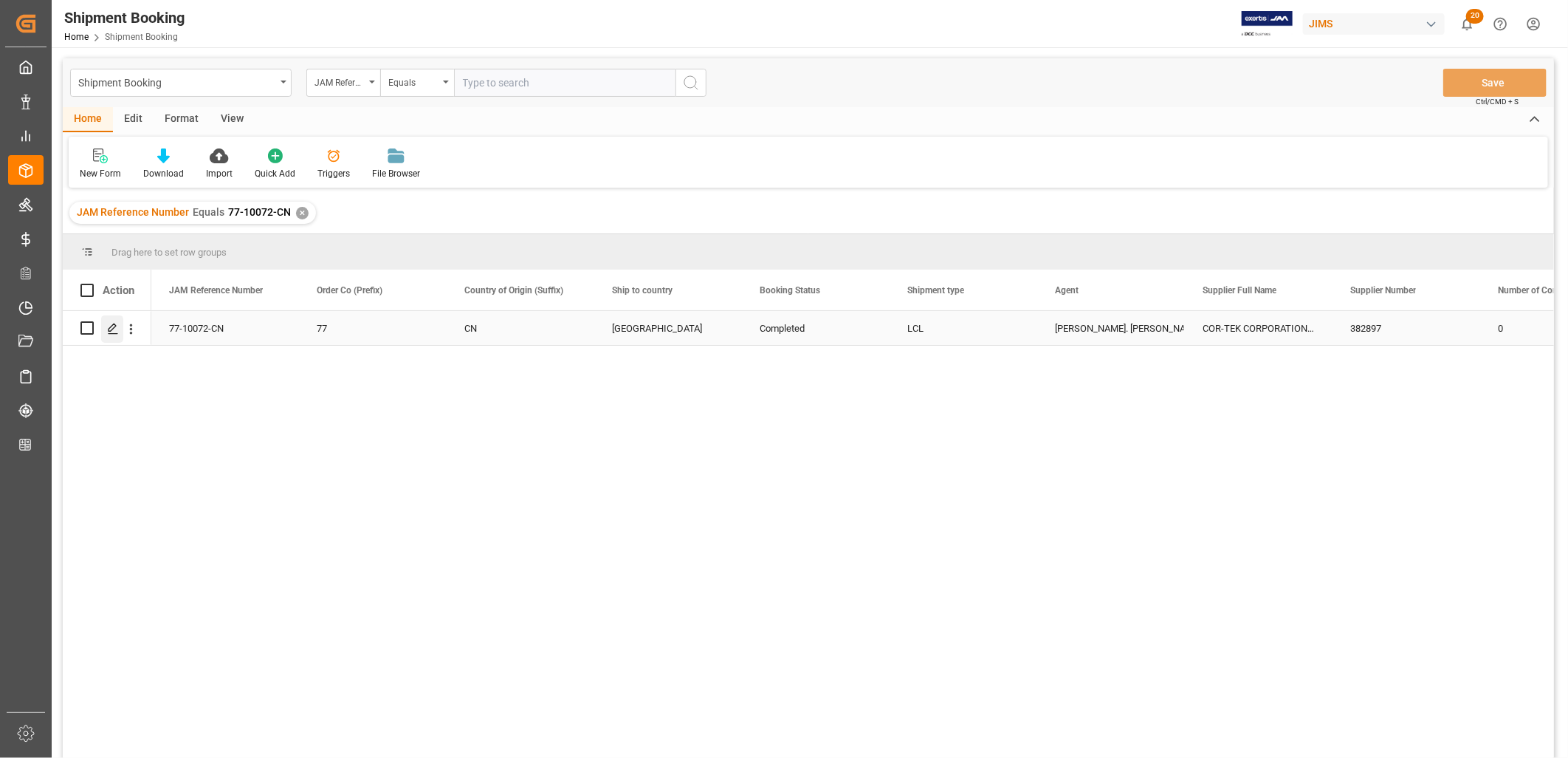
click at [115, 329] on icon "Press SPACE to select this row." at bounding box center [113, 329] width 11 height 11
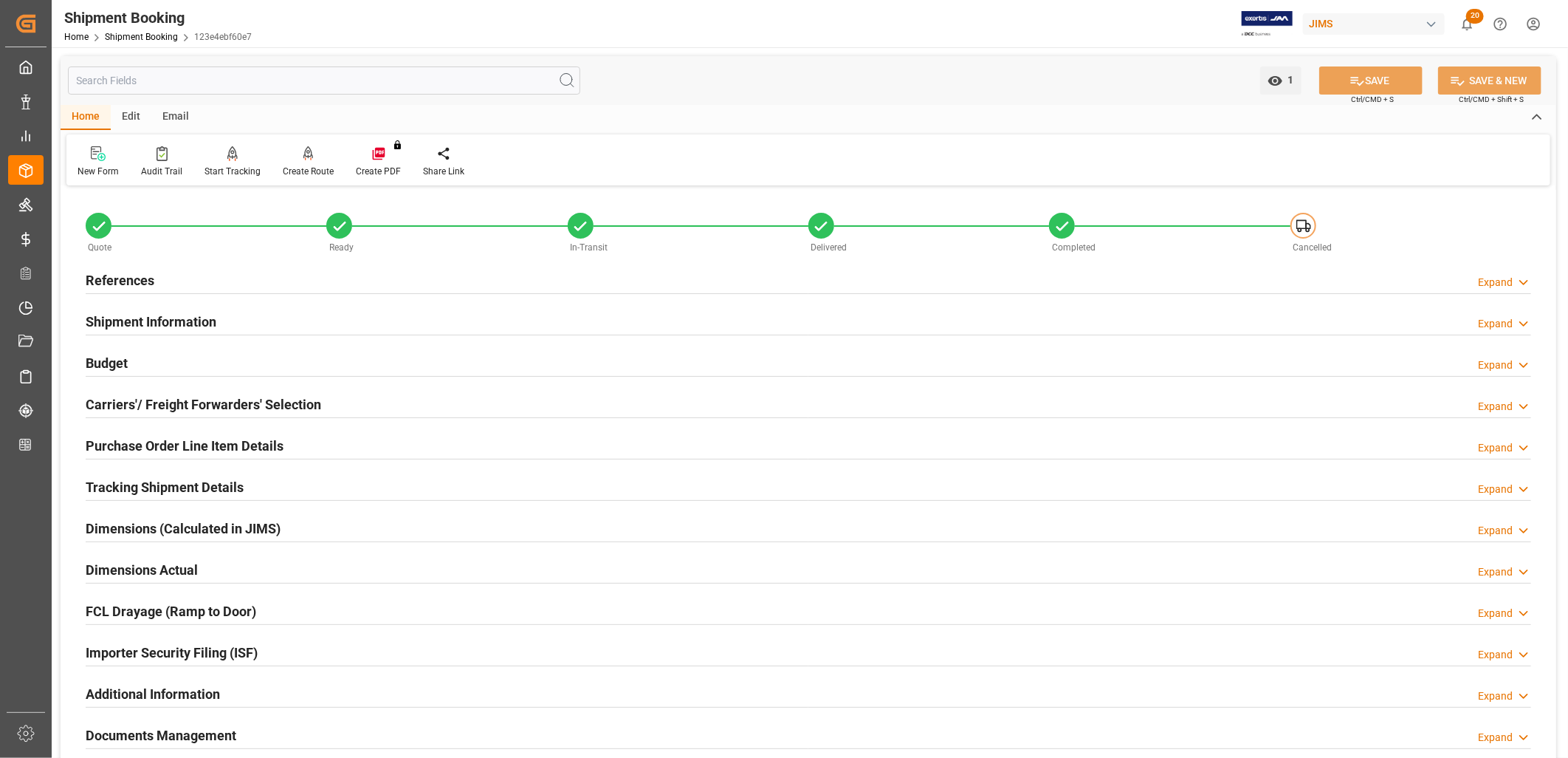
scroll to position [82, 0]
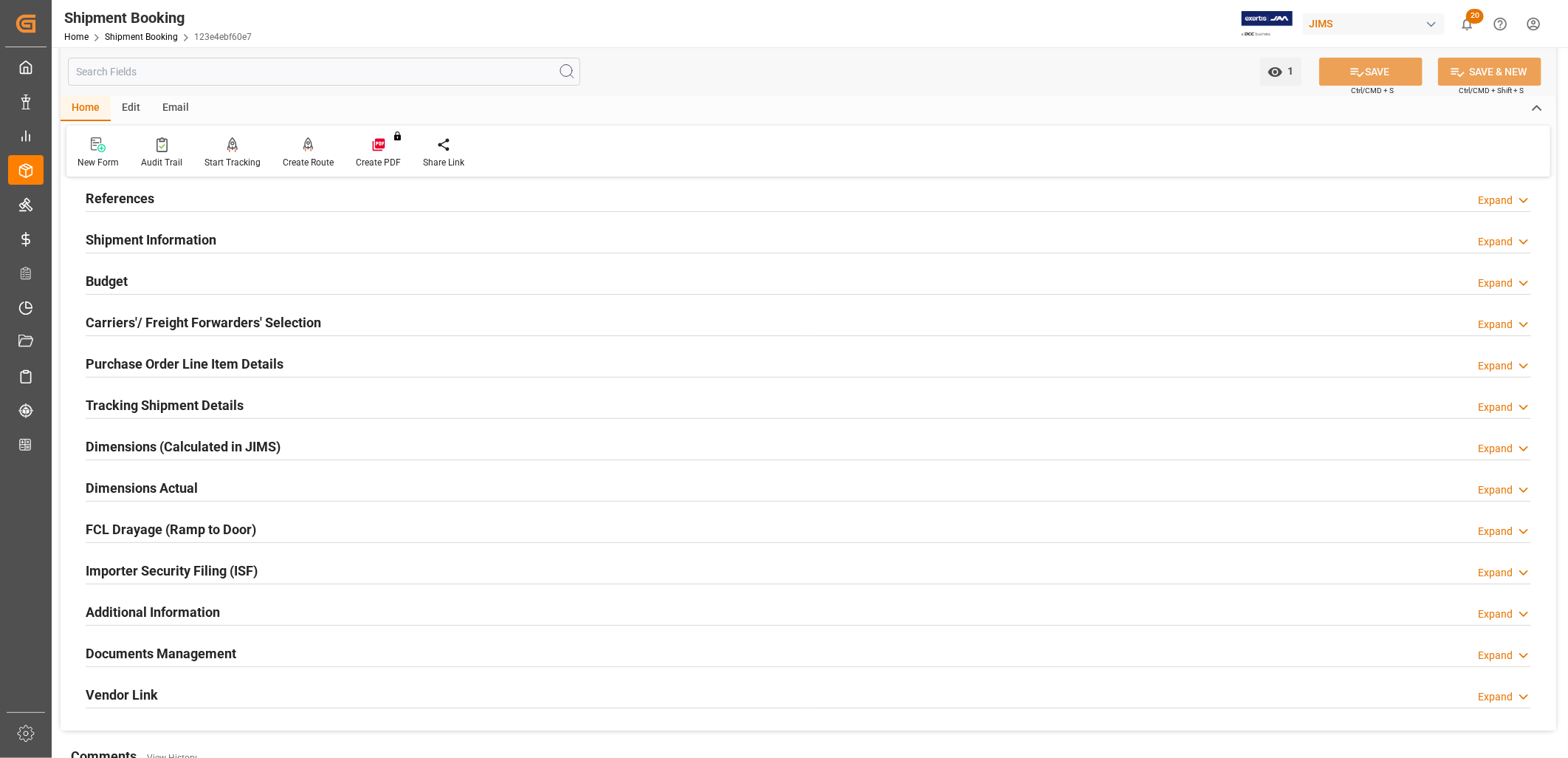
click at [224, 645] on h2 "Documents Management" at bounding box center [161, 653] width 151 height 20
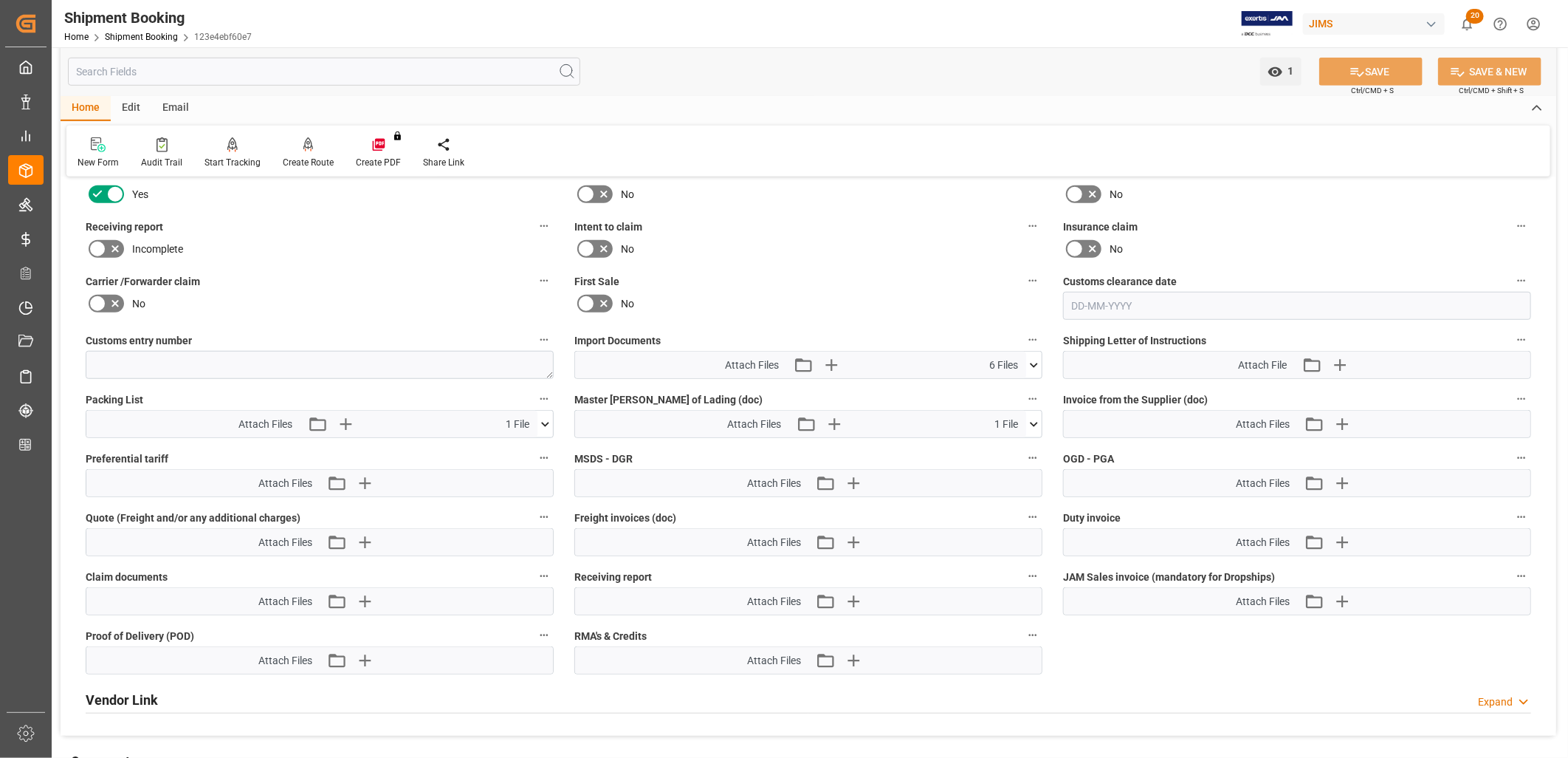
scroll to position [656, 0]
click at [854, 591] on icon "button" at bounding box center [853, 599] width 24 height 24
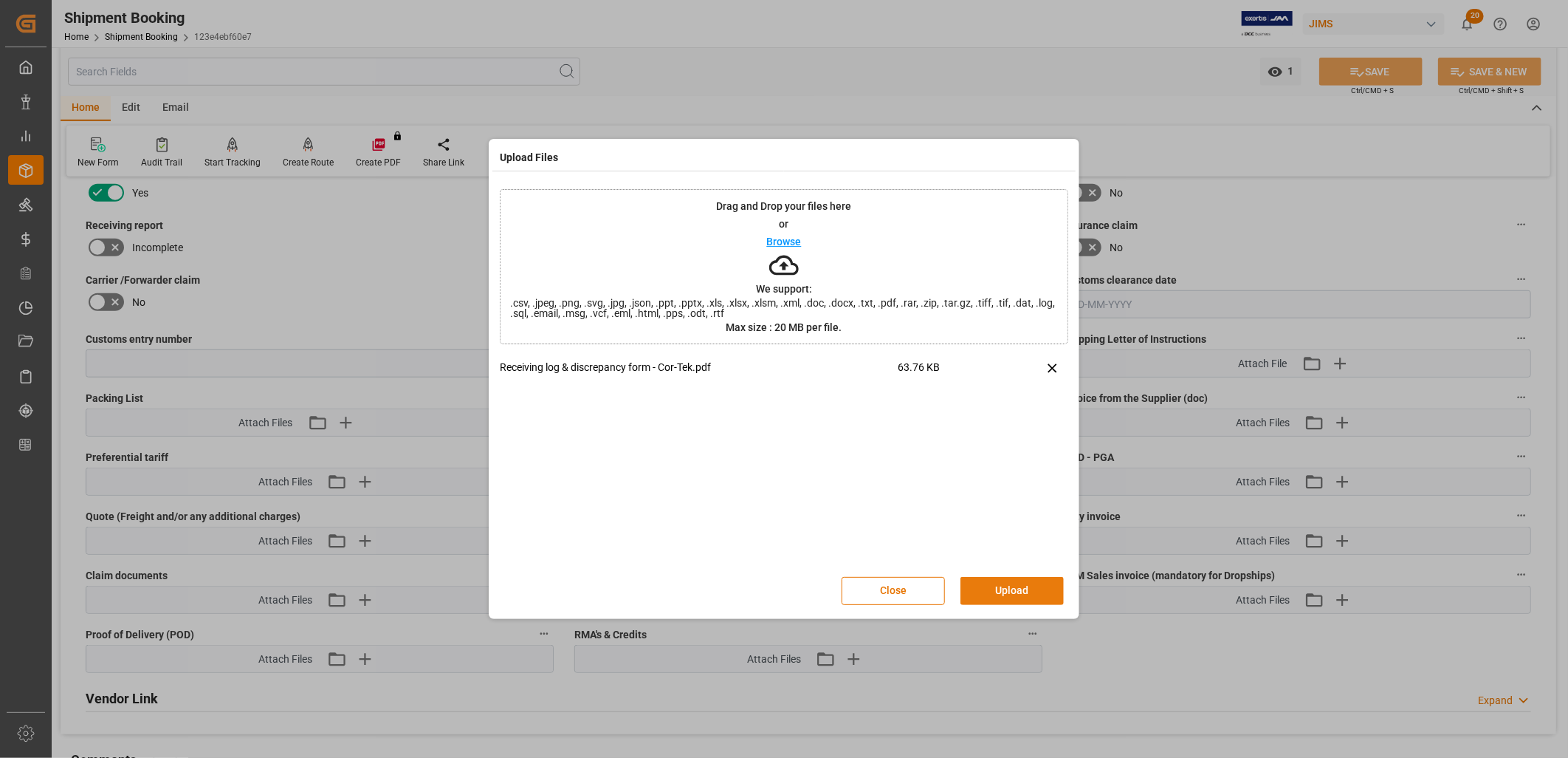
click at [1009, 596] on button "Upload" at bounding box center [1012, 591] width 103 height 28
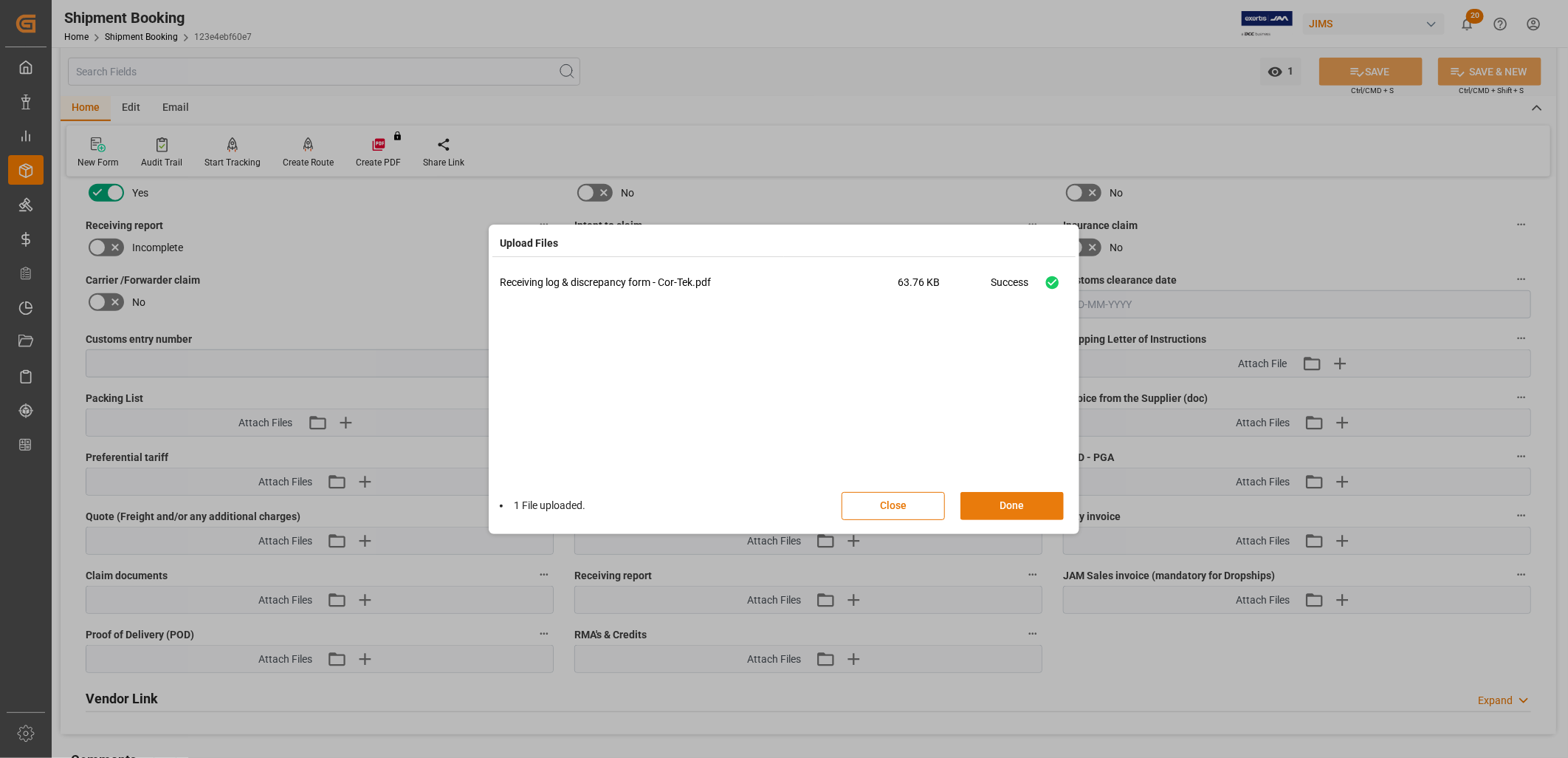
click at [1017, 510] on button "Done" at bounding box center [1012, 506] width 103 height 28
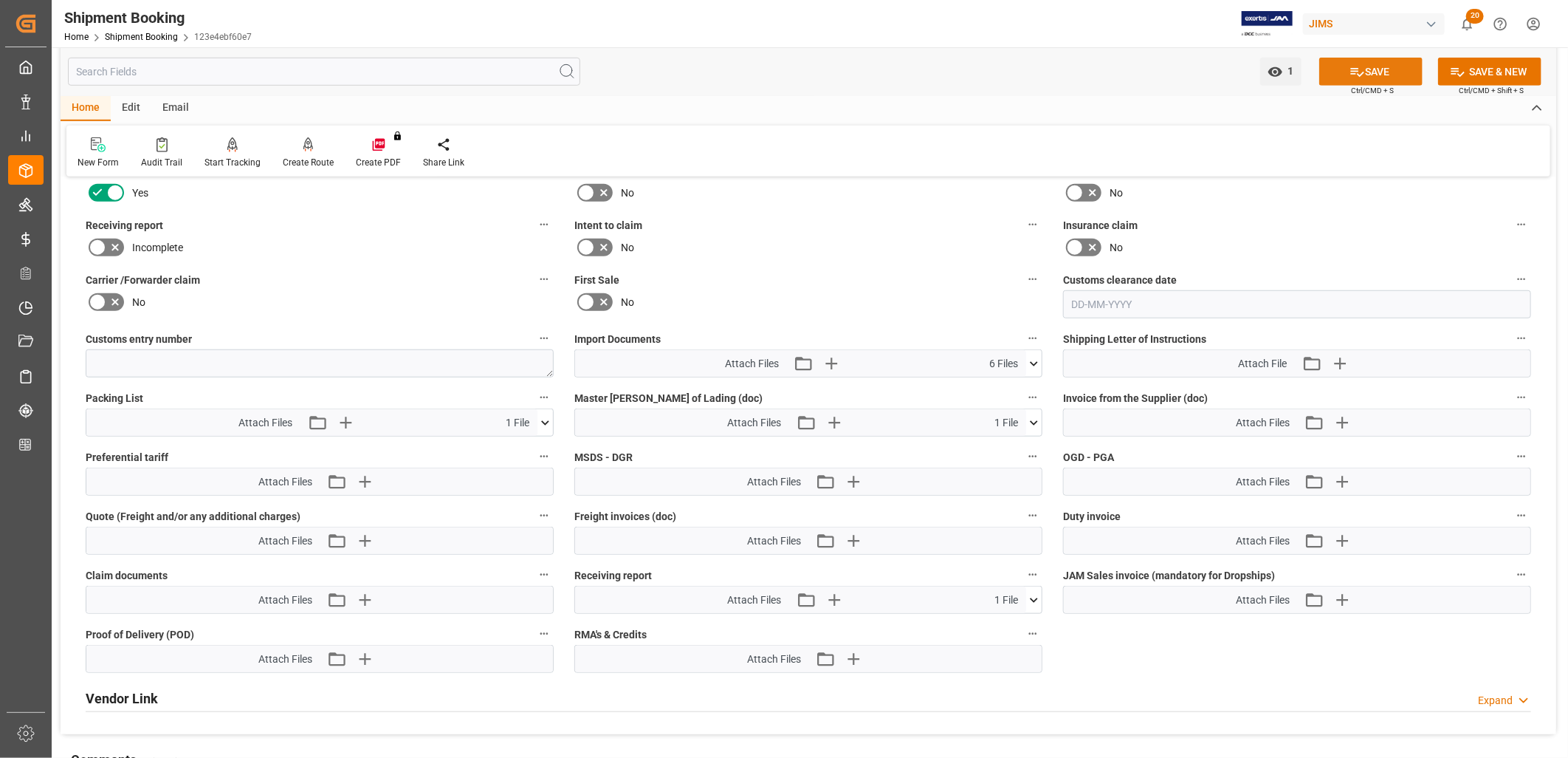
click at [1379, 67] on button "SAVE" at bounding box center [1371, 71] width 103 height 28
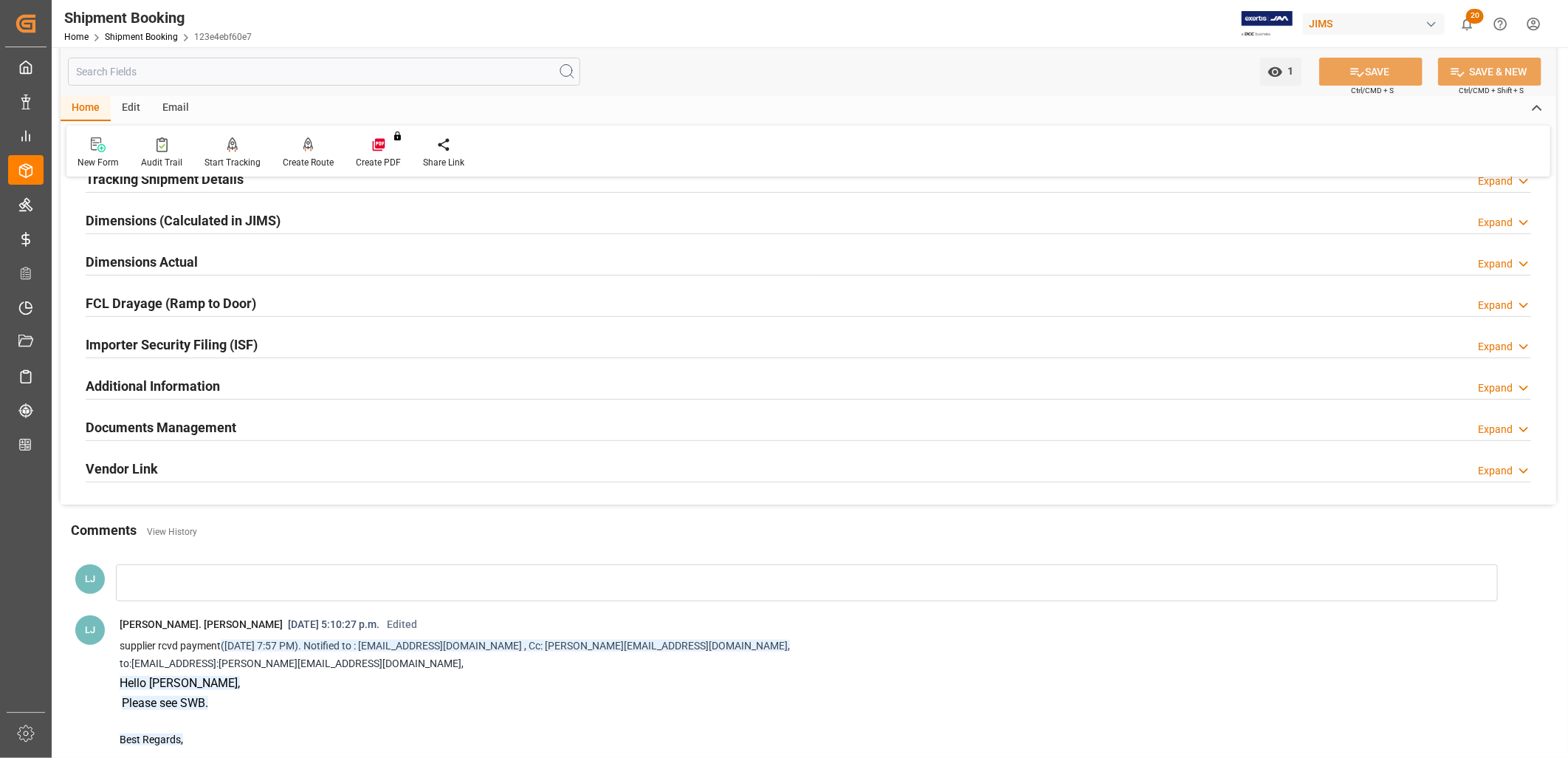
scroll to position [0, 0]
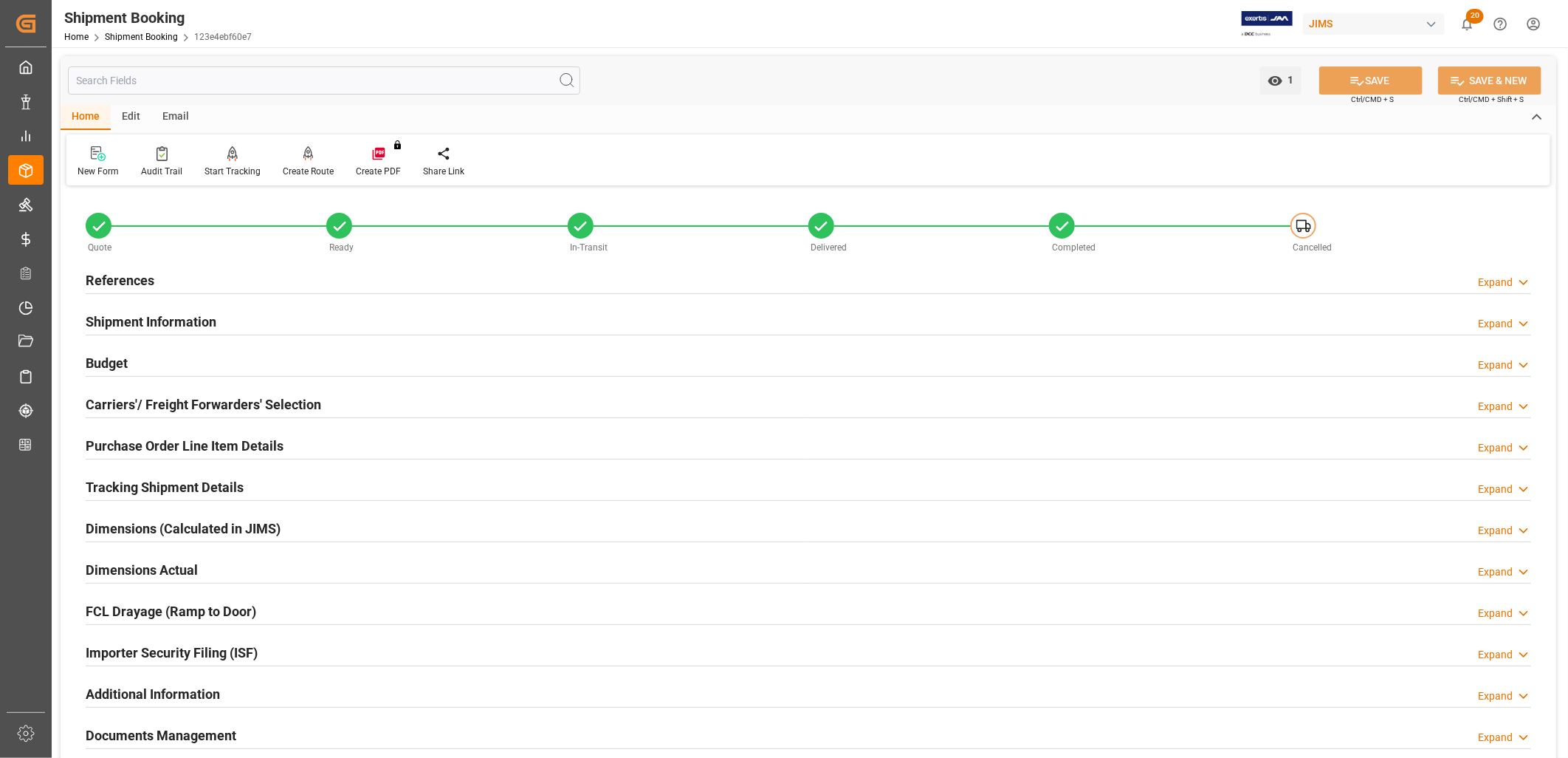
click at [96, 149] on icon at bounding box center [98, 153] width 15 height 15
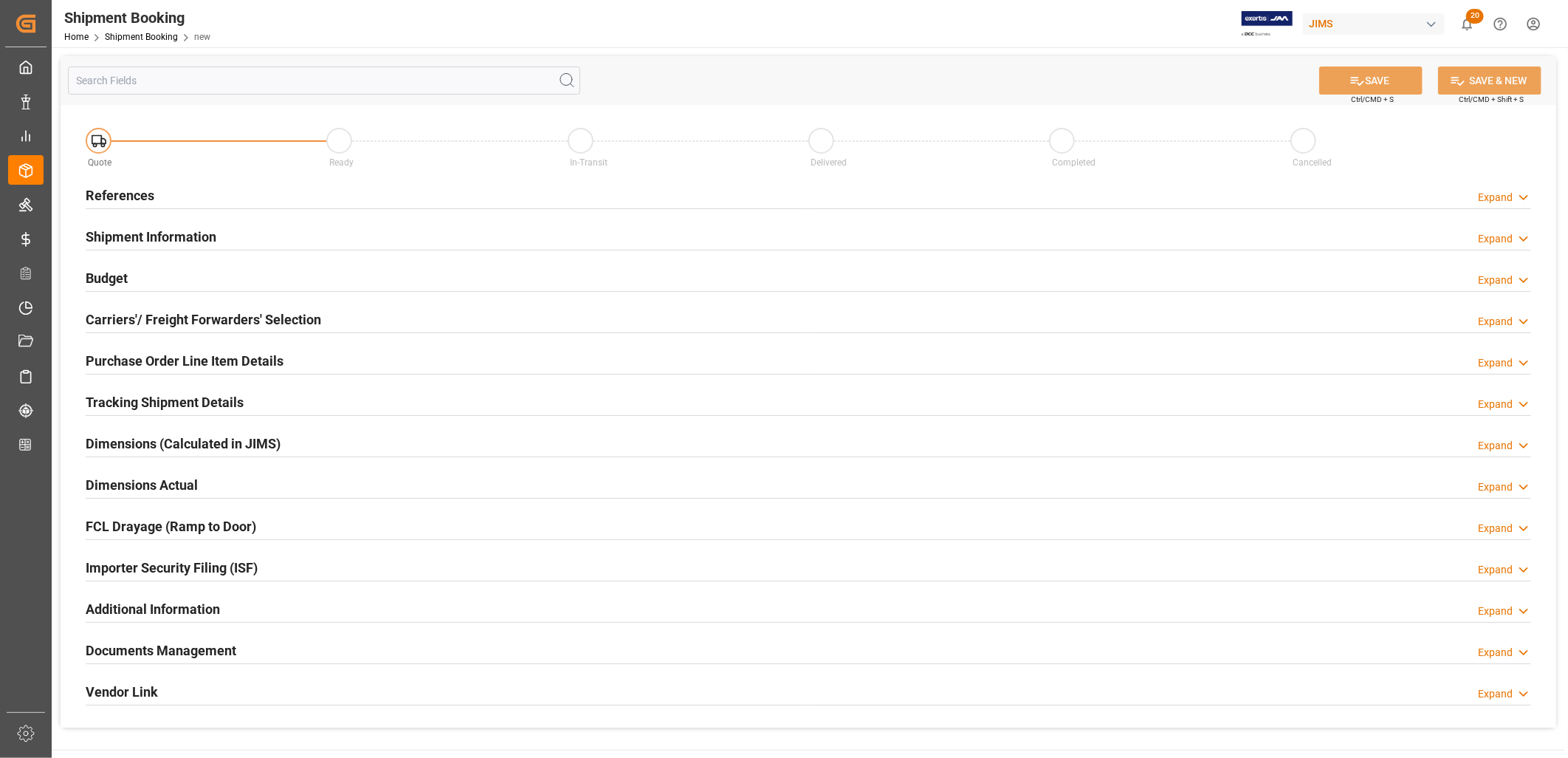
click at [141, 190] on h2 "References" at bounding box center [120, 195] width 69 height 20
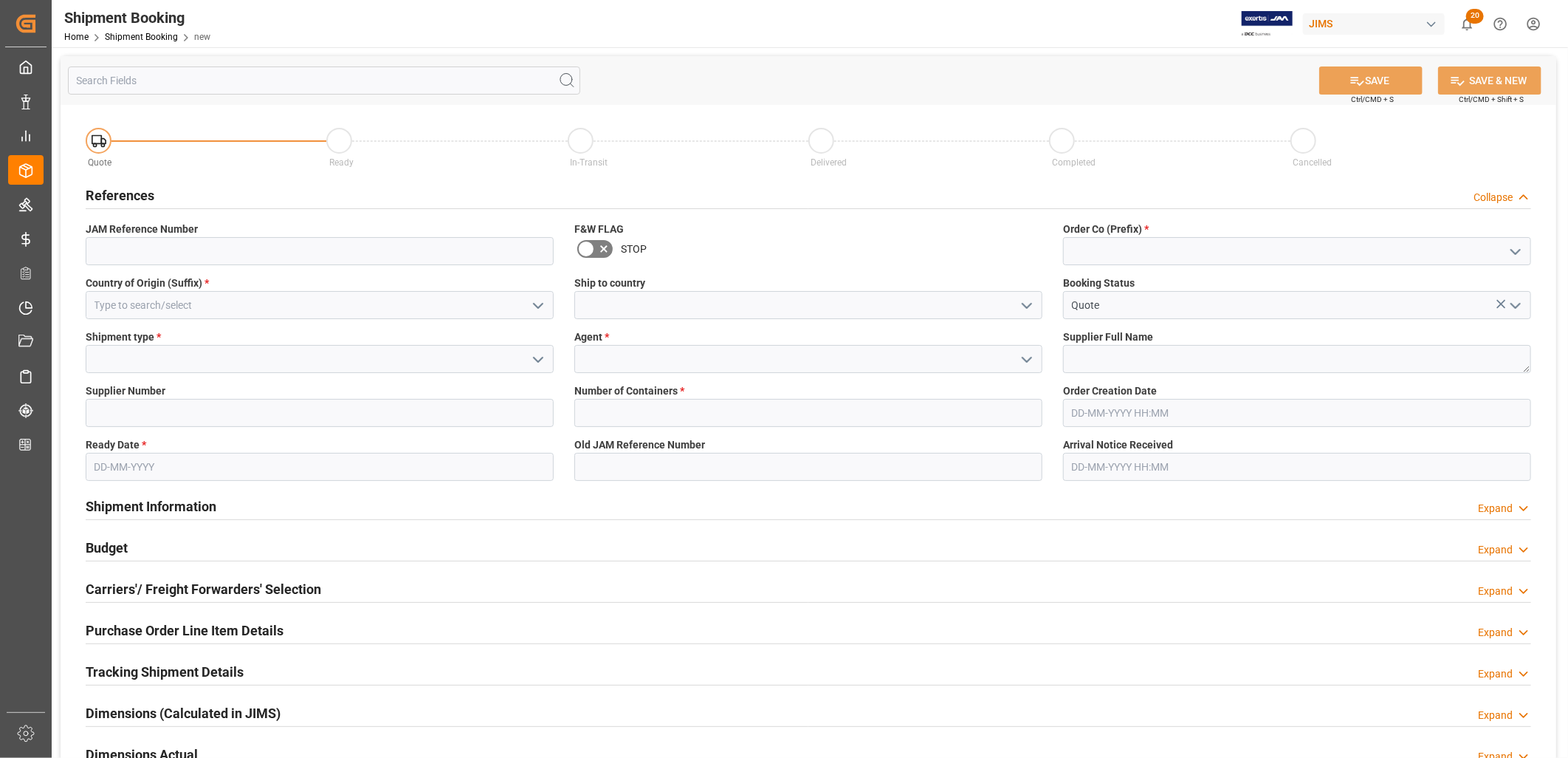
click at [1516, 247] on icon "open menu" at bounding box center [1516, 252] width 18 height 18
click at [1080, 280] on div "22" at bounding box center [1296, 284] width 466 height 34
type input "22"
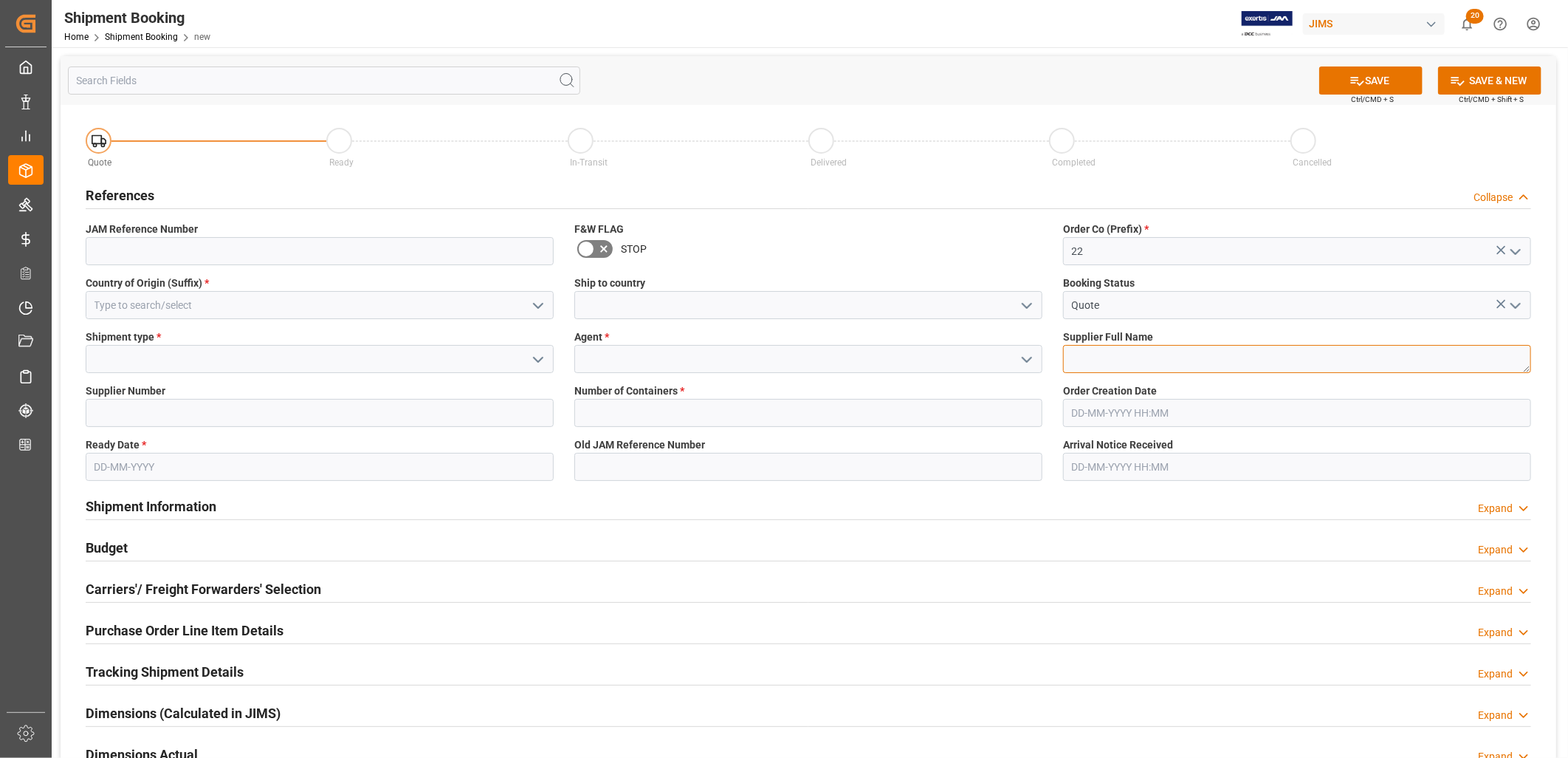
click at [1097, 357] on textarea at bounding box center [1297, 359] width 468 height 28
click at [1076, 355] on textarea at bounding box center [1297, 359] width 468 height 28
type textarea "[PERSON_NAME]"
click at [1025, 352] on icon "open menu" at bounding box center [1027, 360] width 18 height 18
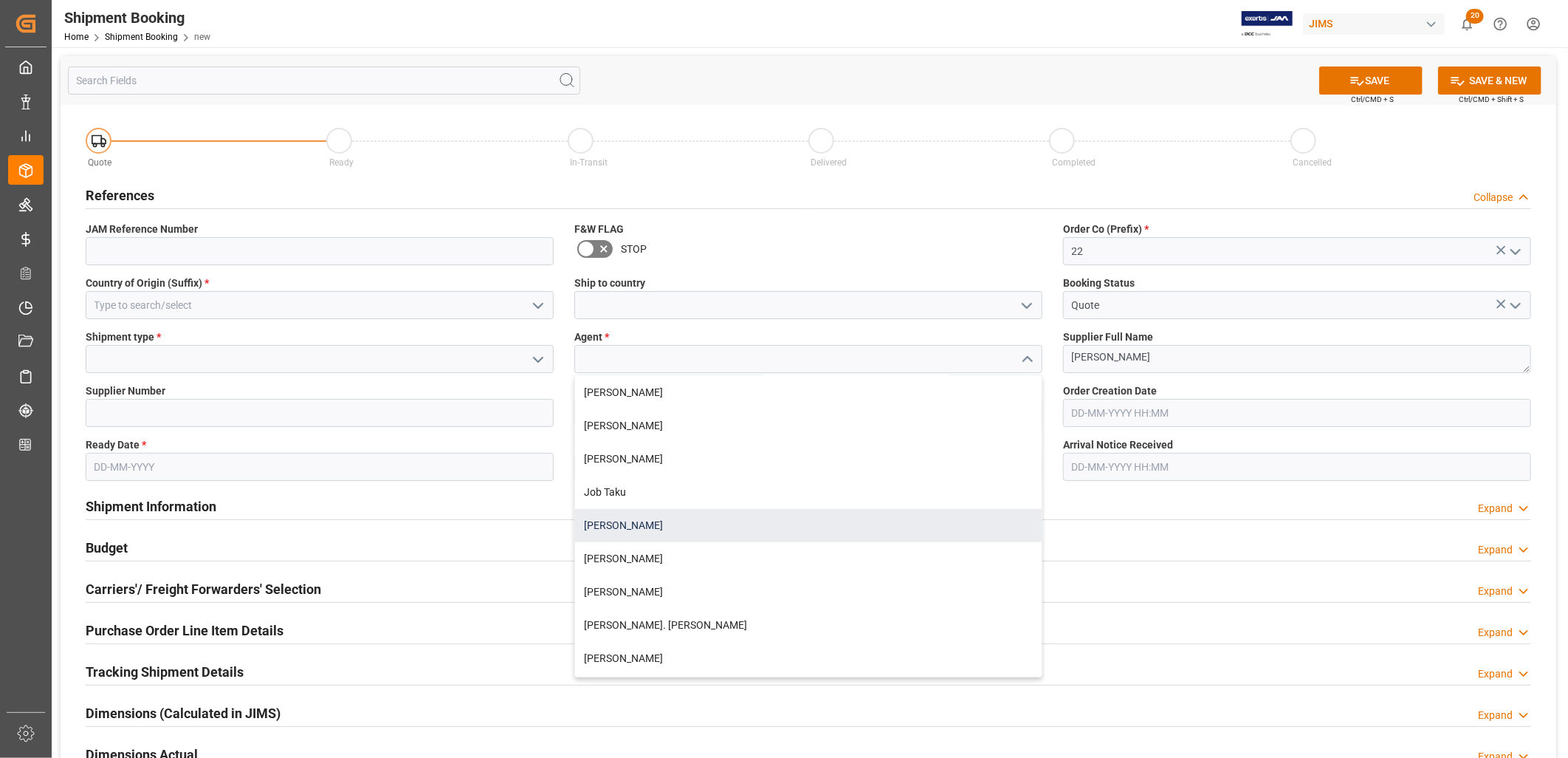
scroll to position [328, 0]
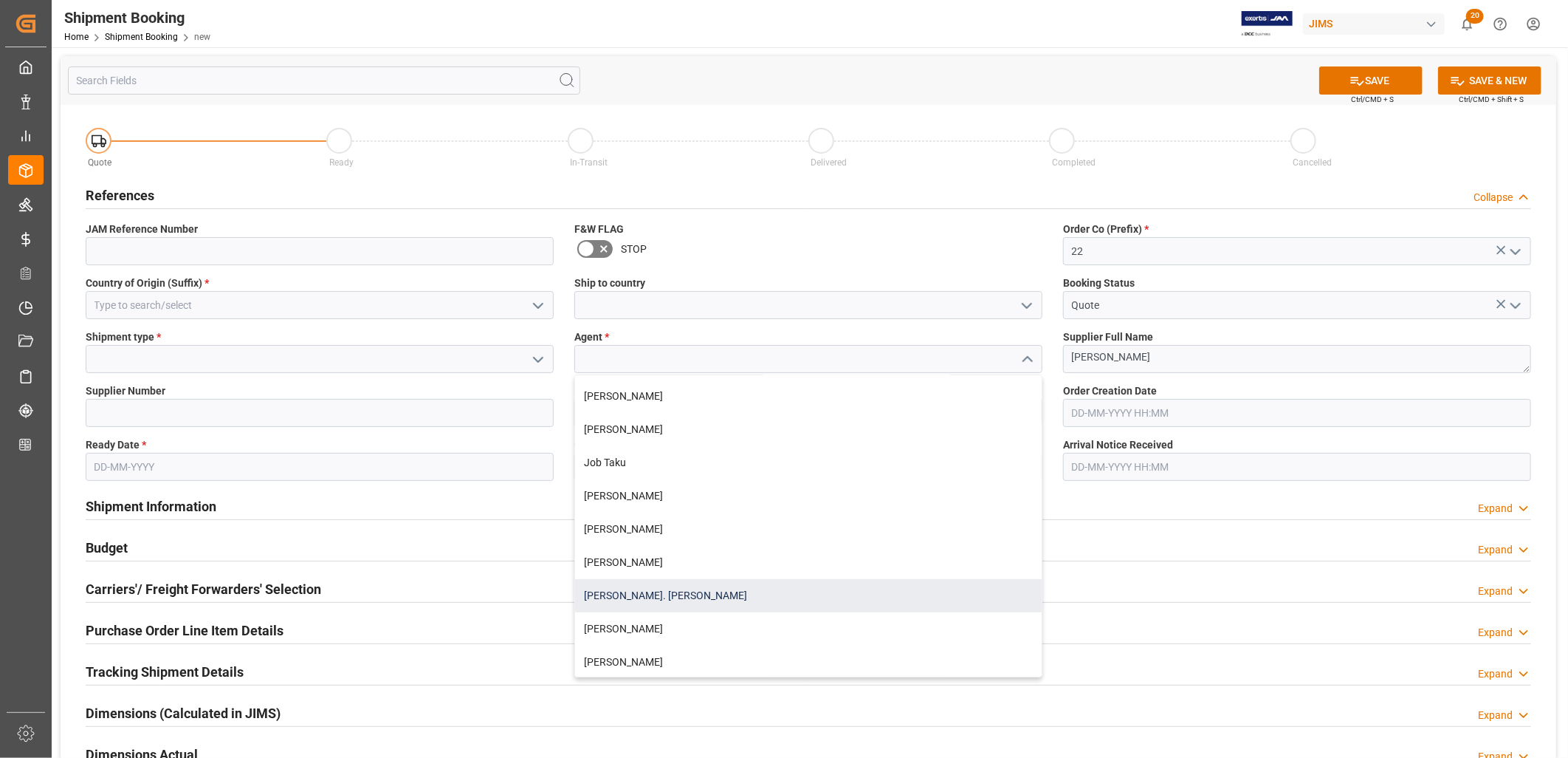
click at [641, 588] on div "[PERSON_NAME]. [PERSON_NAME]" at bounding box center [808, 595] width 466 height 34
type input "[PERSON_NAME]. [PERSON_NAME]"
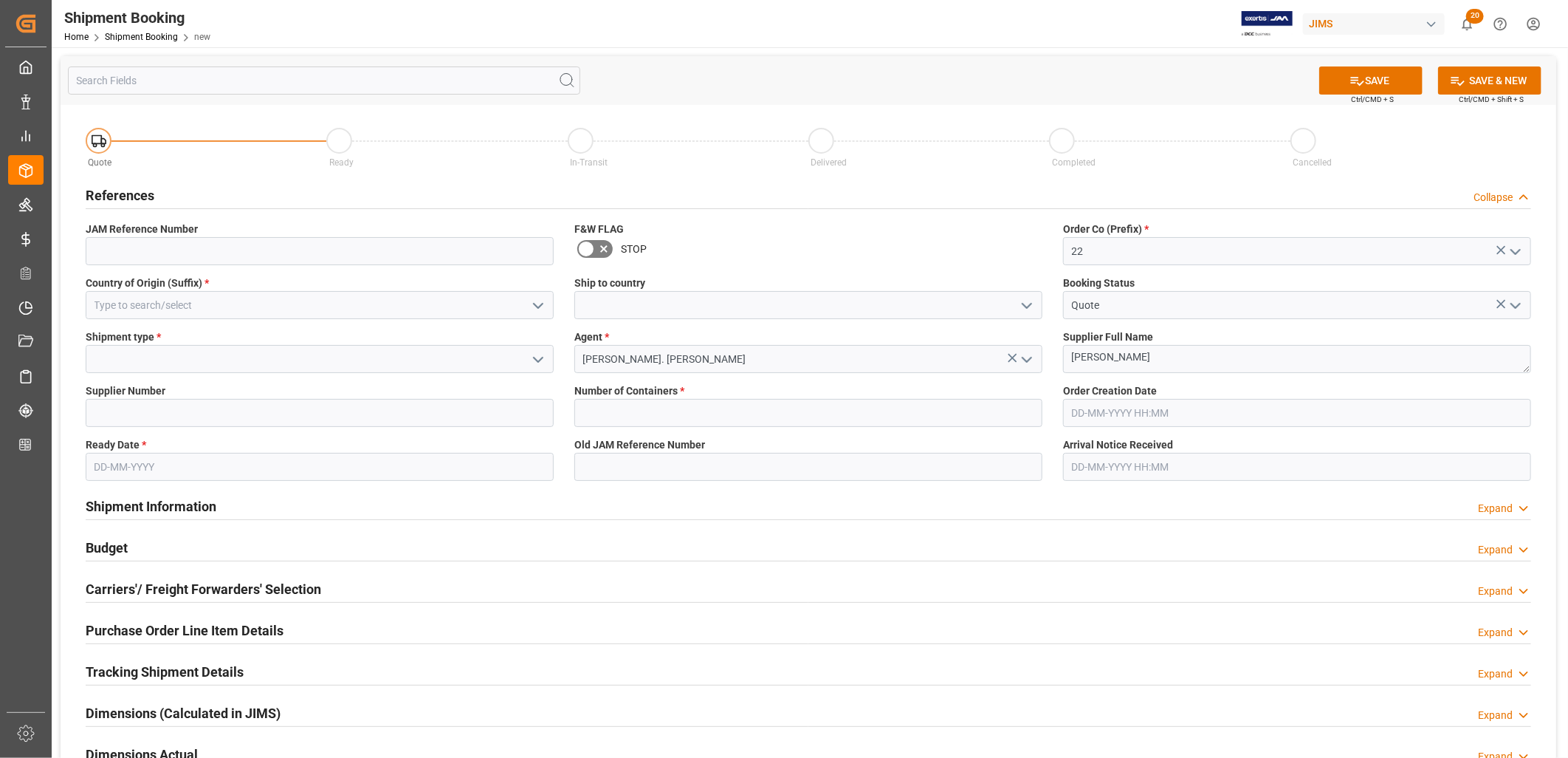
click at [533, 355] on icon "open menu" at bounding box center [538, 360] width 18 height 18
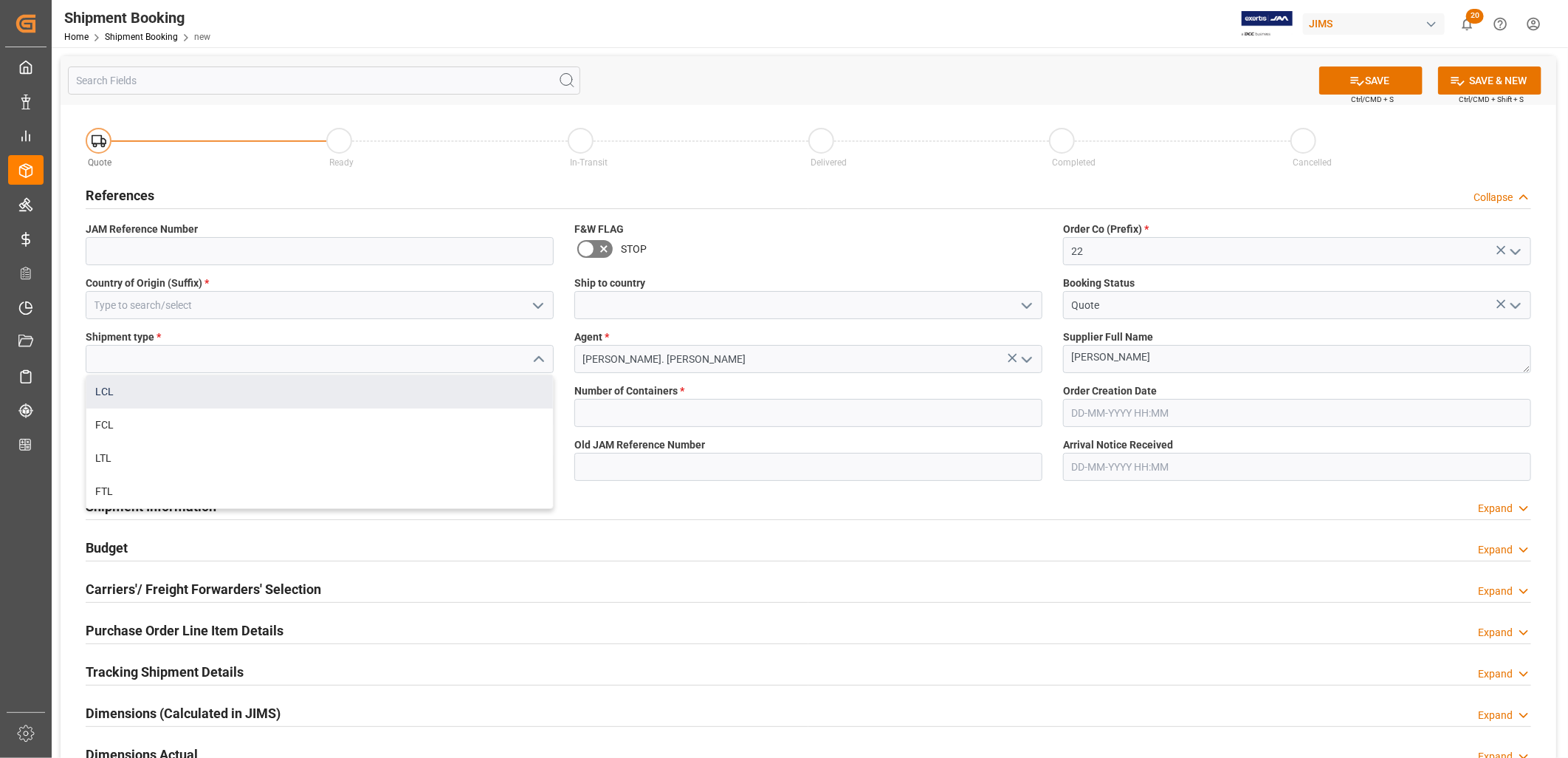
click at [112, 384] on div "LCL" at bounding box center [319, 392] width 466 height 34
type input "LCL"
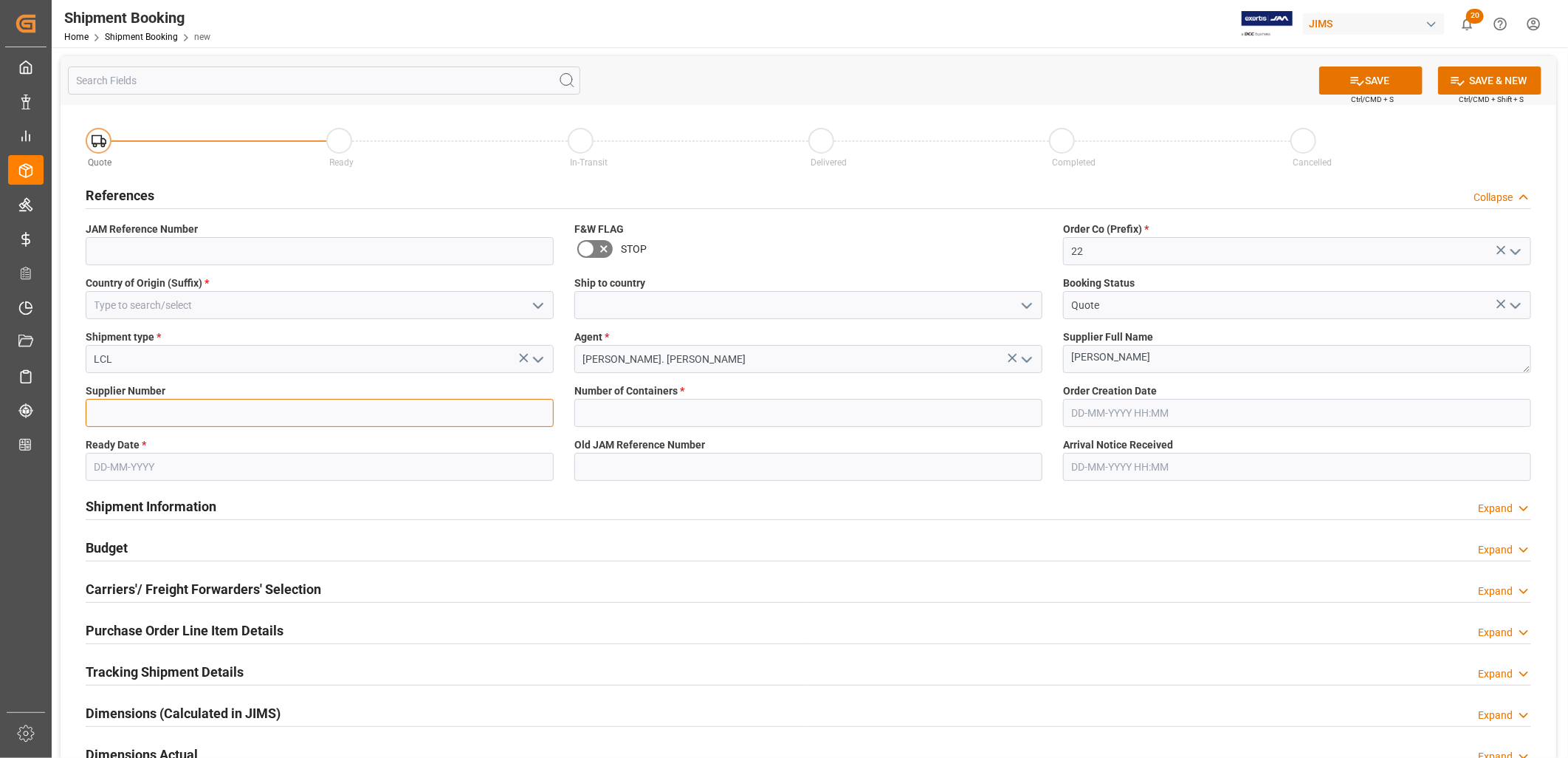
click at [131, 406] on input at bounding box center [319, 413] width 468 height 28
type input "404929"
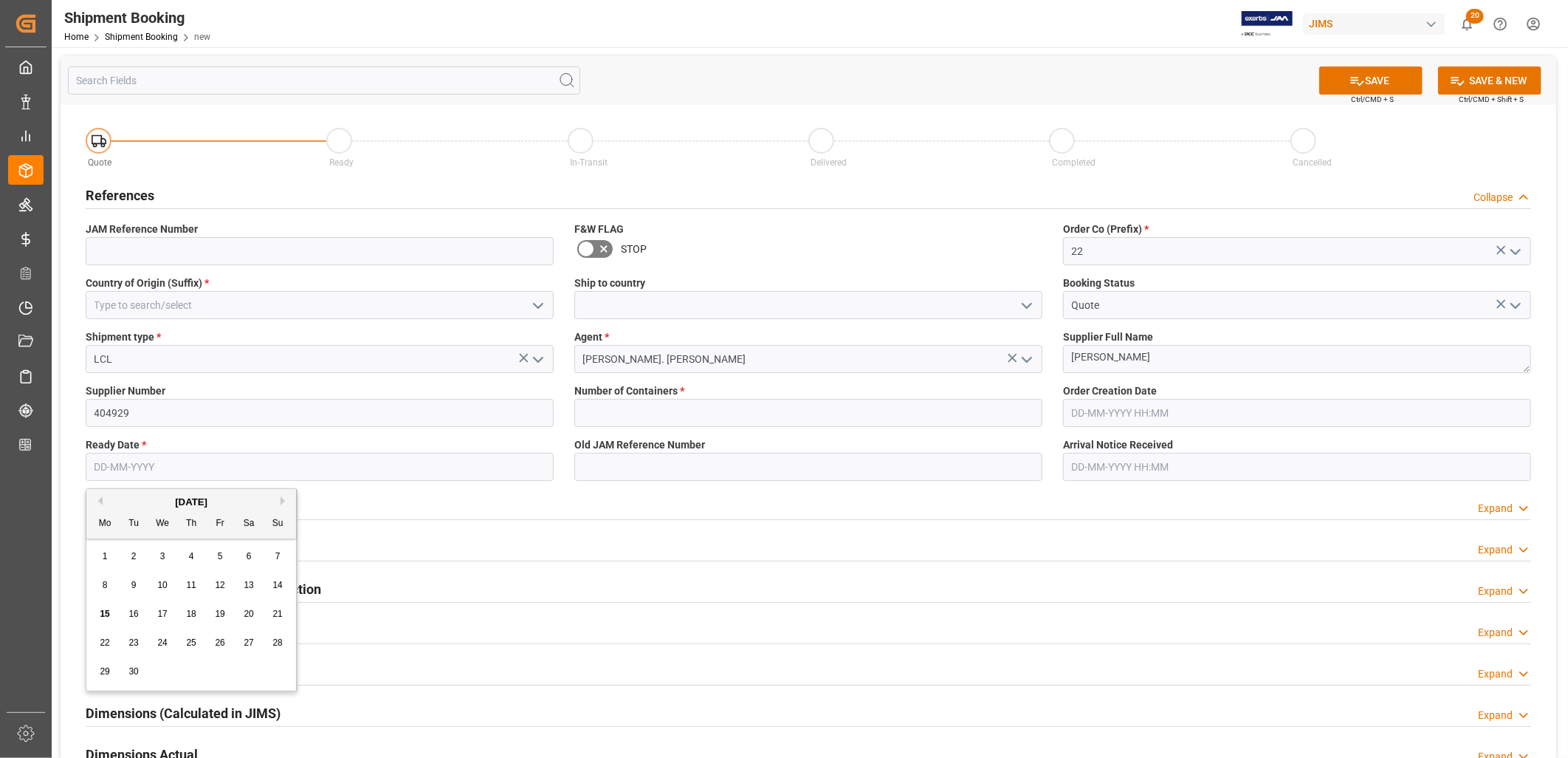
click at [130, 458] on input "text" at bounding box center [319, 466] width 468 height 28
click at [109, 543] on div "1 2 3 4 5 6 7" at bounding box center [192, 556] width 202 height 29
click at [136, 615] on span "16" at bounding box center [134, 614] width 10 height 11
type input "[DATE]"
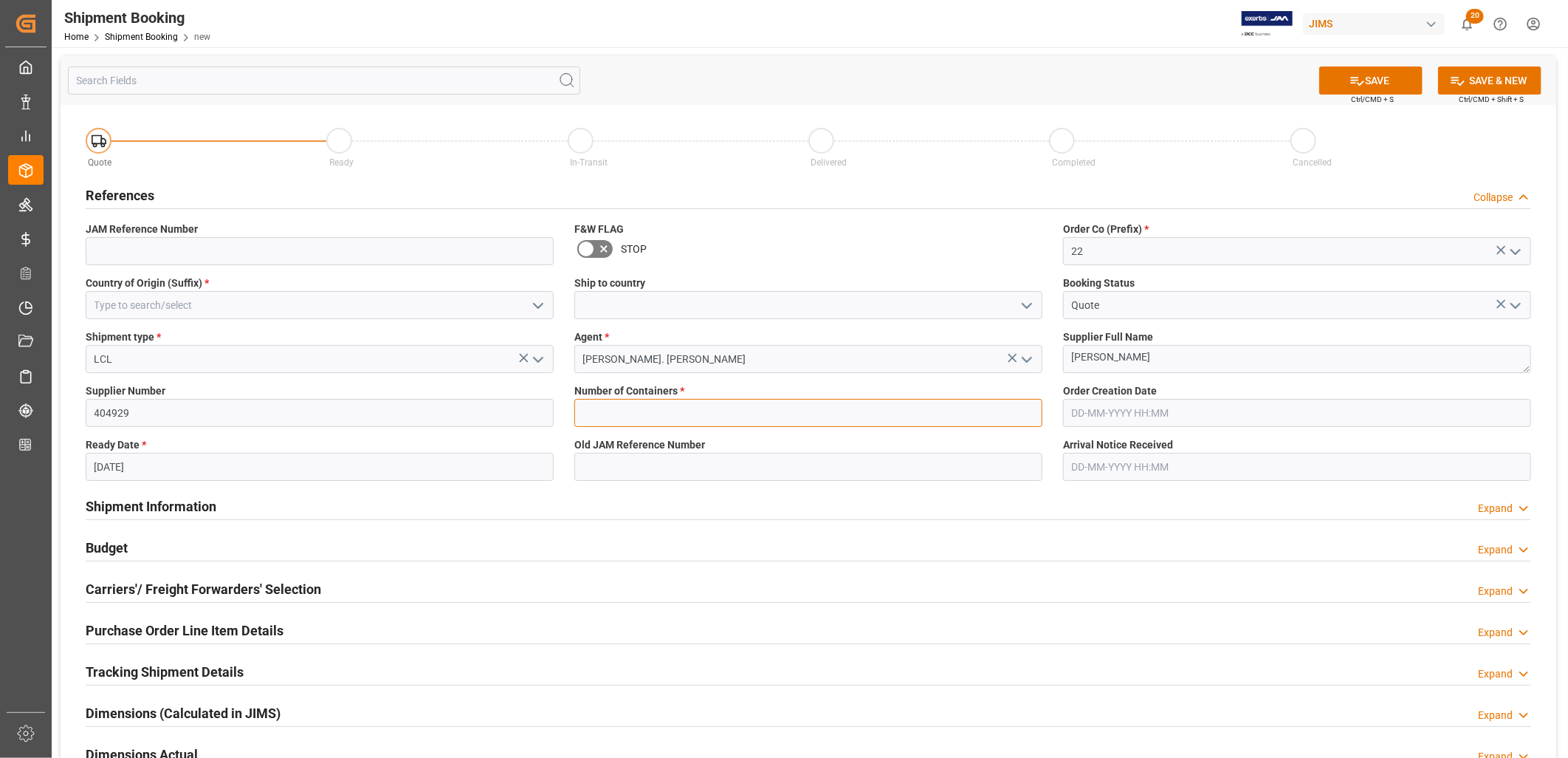
click at [615, 412] on input "text" at bounding box center [808, 413] width 468 height 28
type input "0"
click at [537, 303] on icon "open menu" at bounding box center [538, 306] width 18 height 18
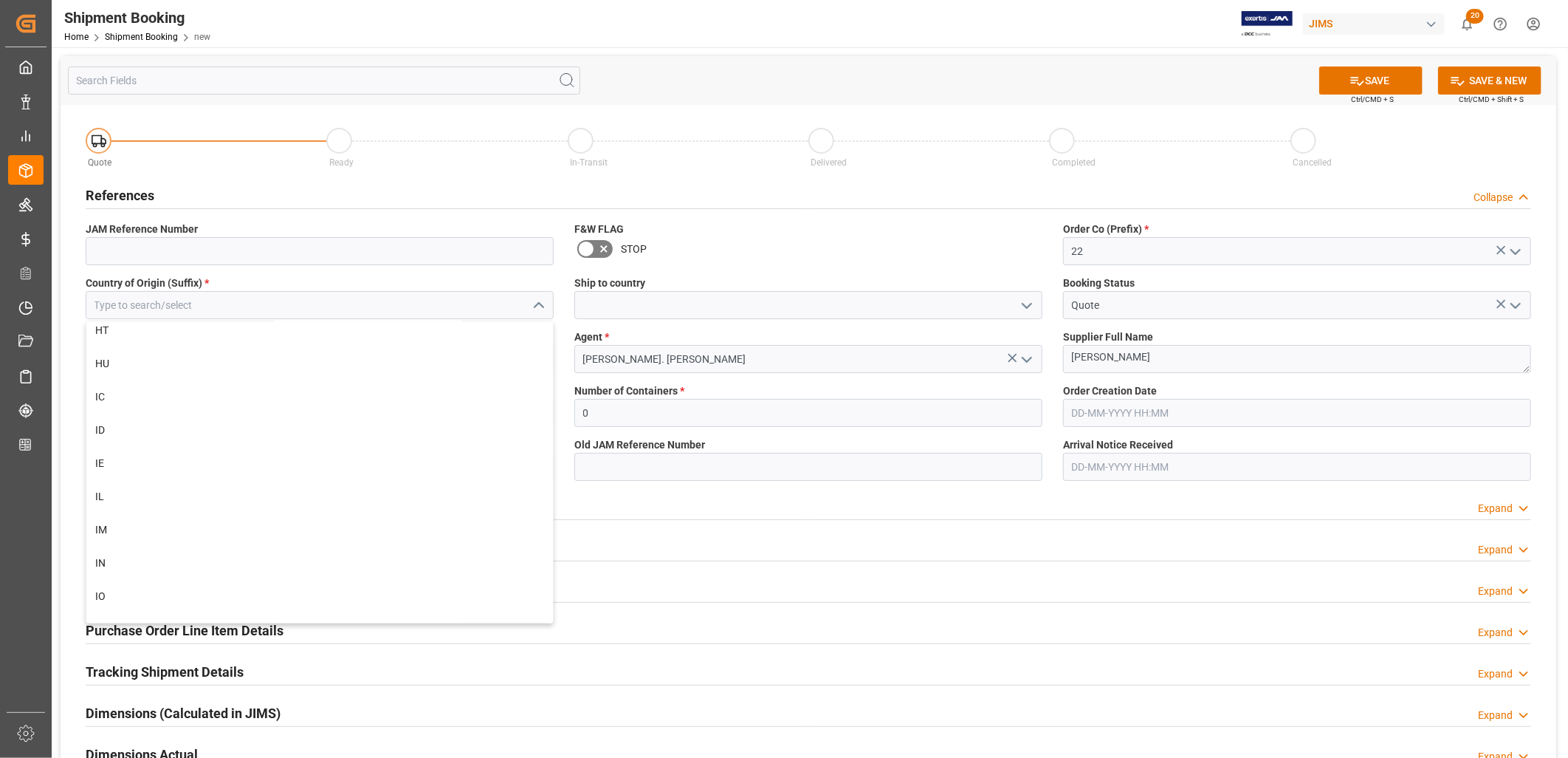
scroll to position [3692, 0]
click at [107, 528] on div "JP" at bounding box center [319, 533] width 466 height 34
type input "JP"
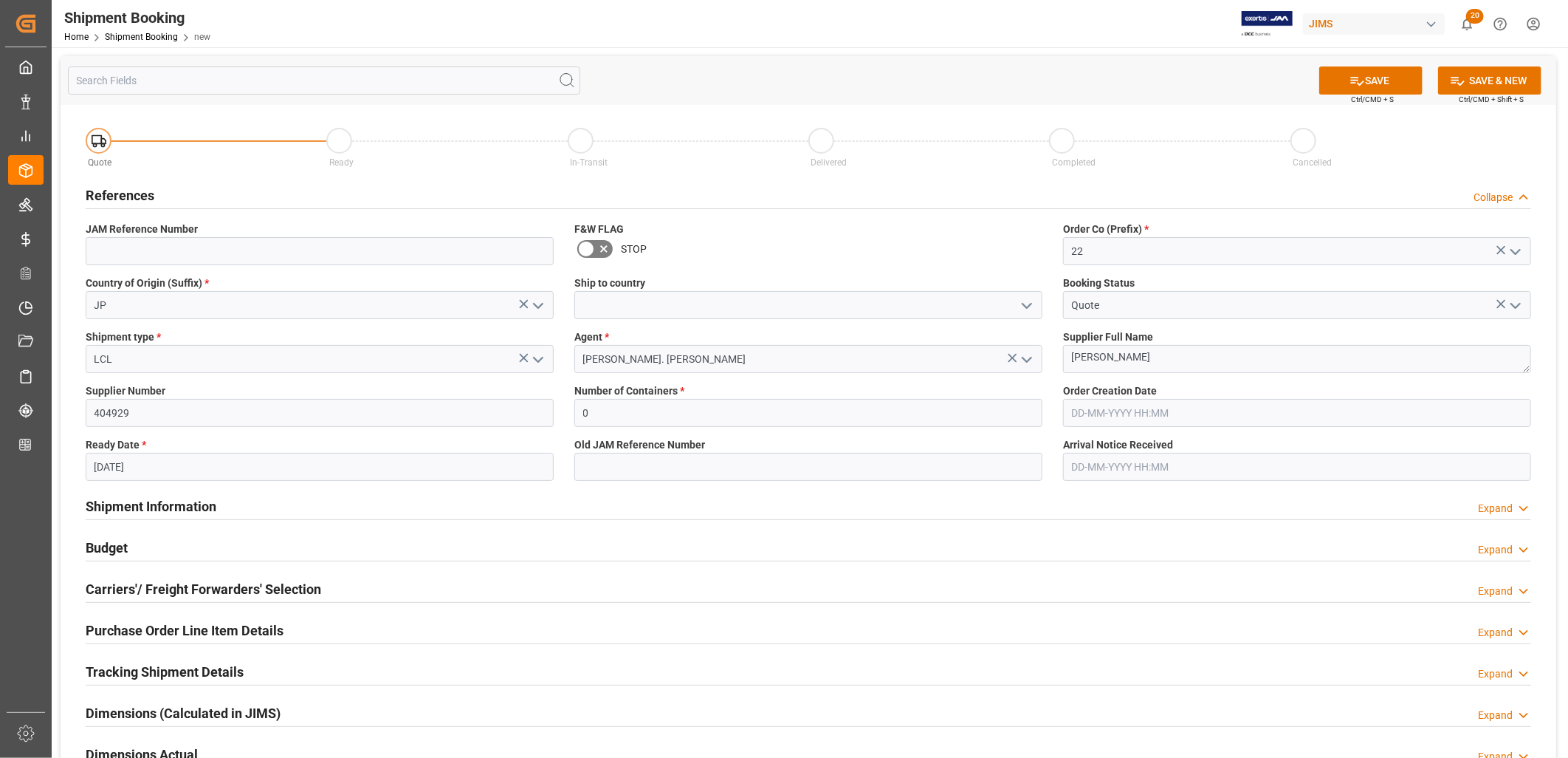
click at [1026, 302] on icon "open menu" at bounding box center [1027, 306] width 18 height 18
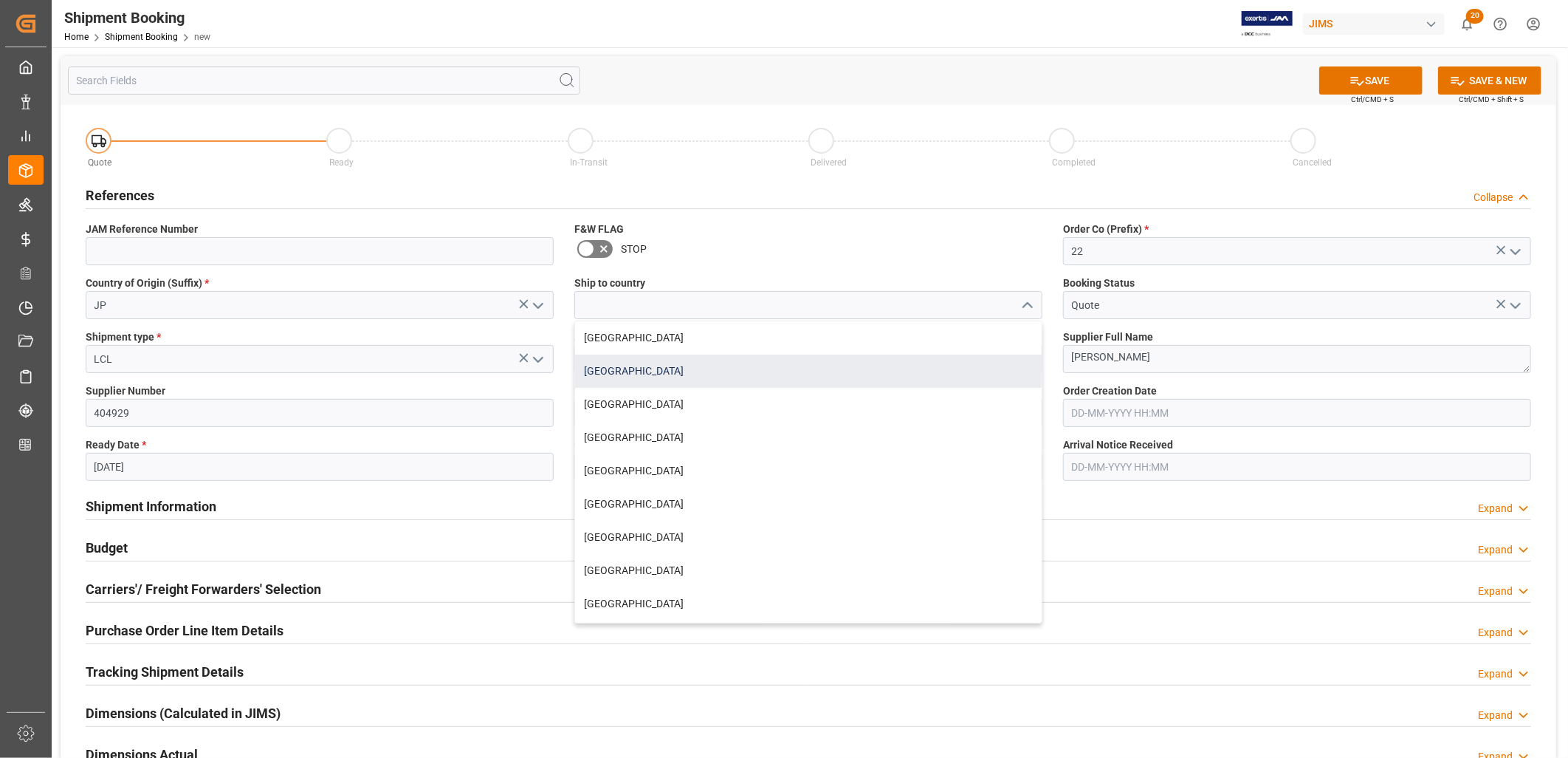
click at [625, 368] on div "[GEOGRAPHIC_DATA]" at bounding box center [808, 371] width 466 height 34
type input "[GEOGRAPHIC_DATA]"
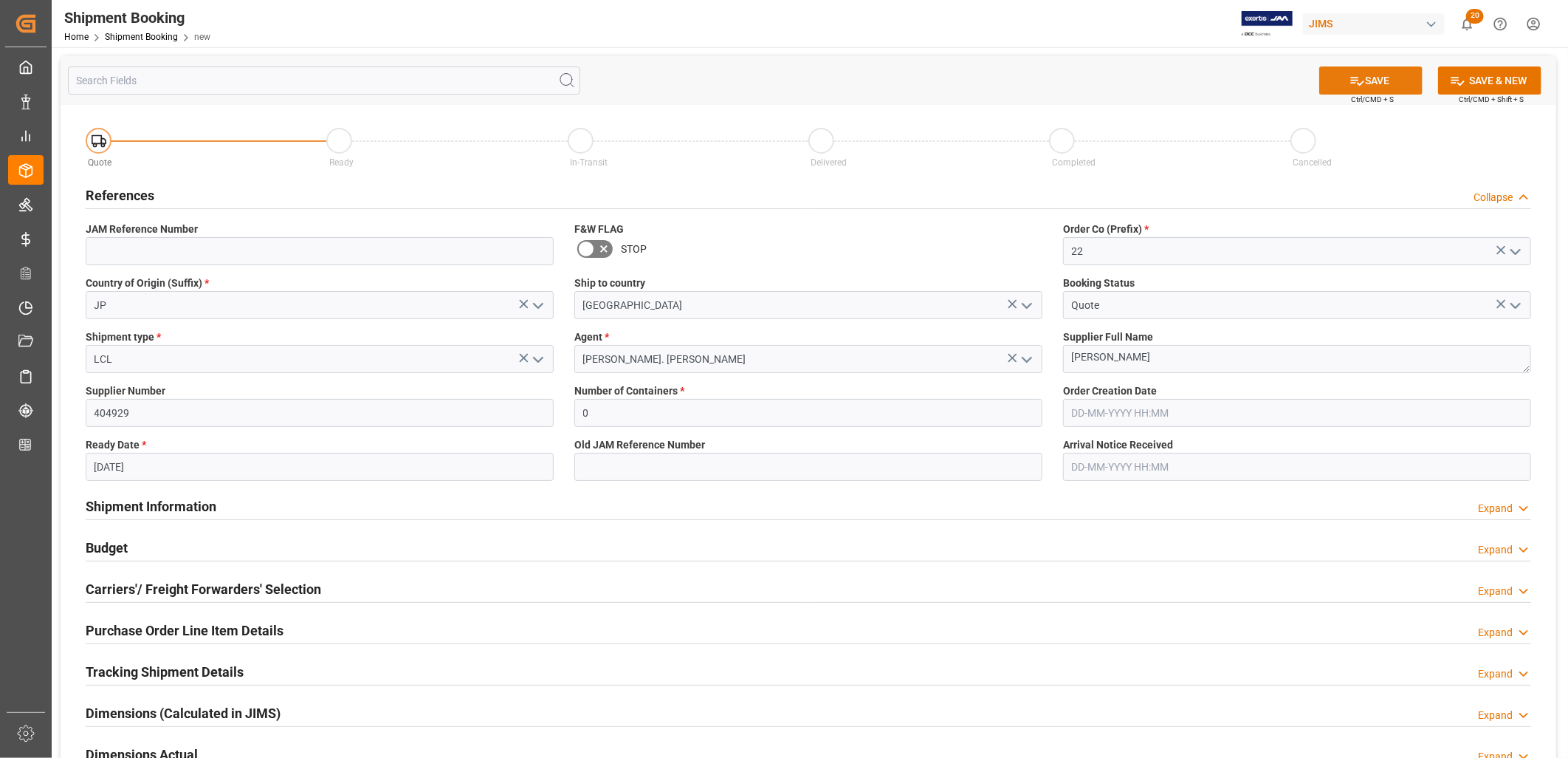
click at [1370, 82] on button "SAVE" at bounding box center [1371, 80] width 103 height 28
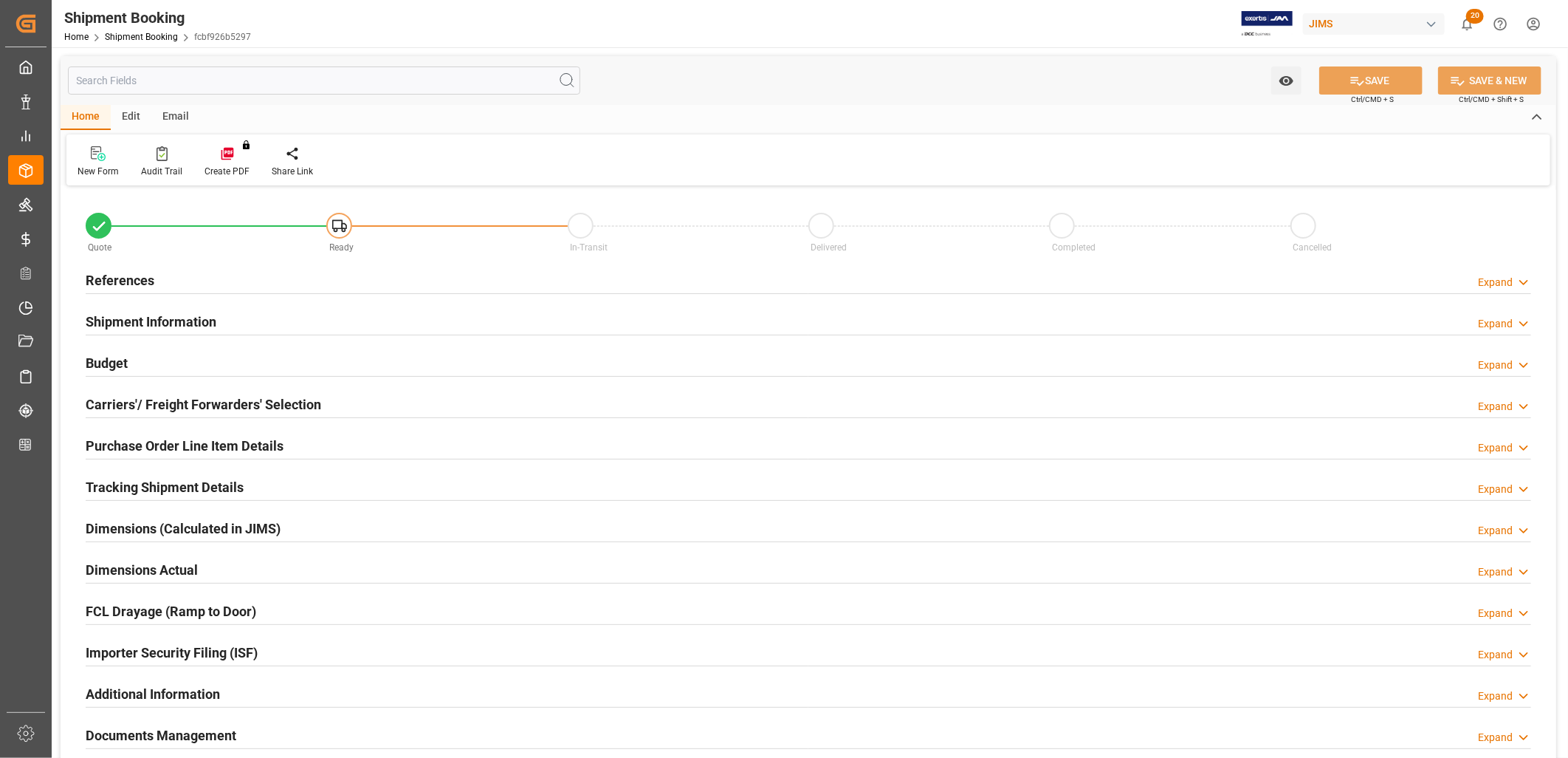
type input "0"
type input "[DATE]"
click at [136, 278] on h2 "References" at bounding box center [120, 280] width 69 height 20
